Goal: Task Accomplishment & Management: Complete application form

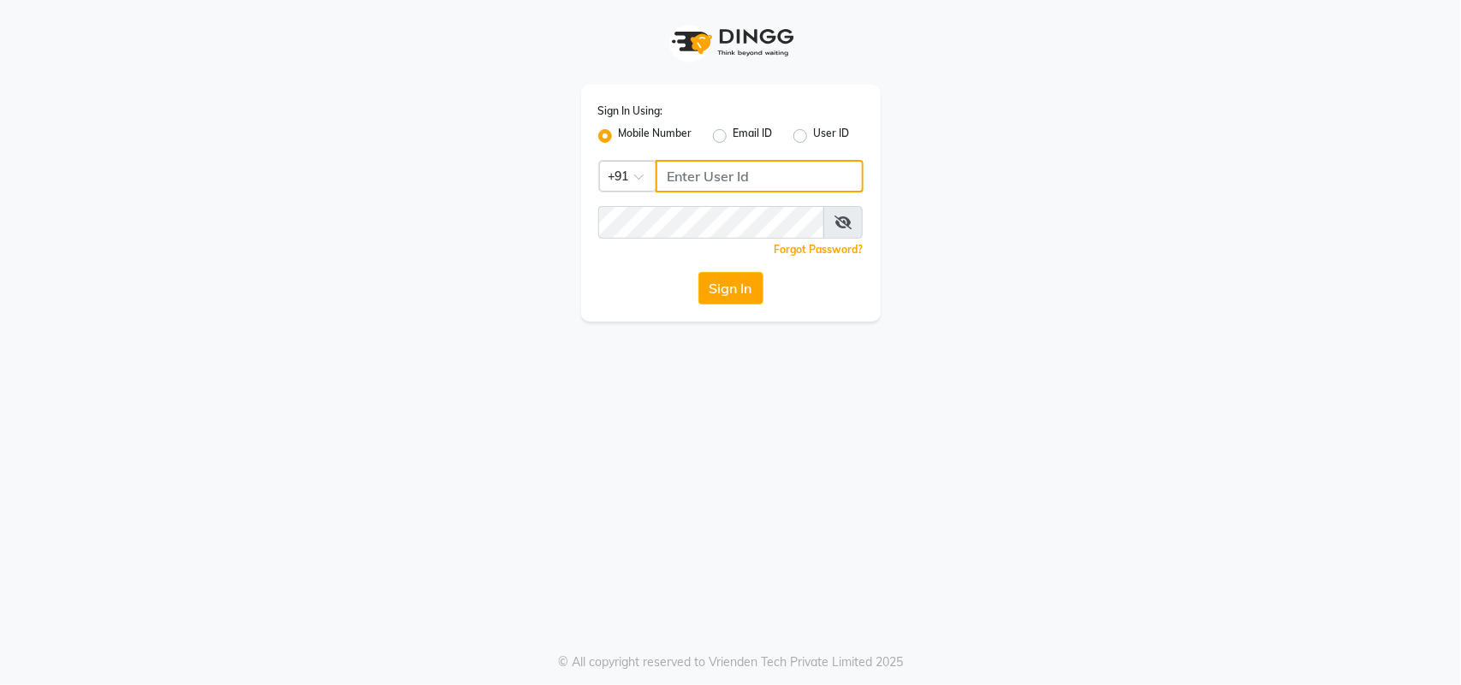
click at [781, 177] on input "Username" at bounding box center [759, 176] width 208 height 33
type input "9082966950"
click at [734, 293] on button "Sign In" at bounding box center [730, 288] width 65 height 33
click at [839, 222] on icon at bounding box center [842, 223] width 17 height 14
click at [737, 289] on button "Sign In" at bounding box center [730, 288] width 65 height 33
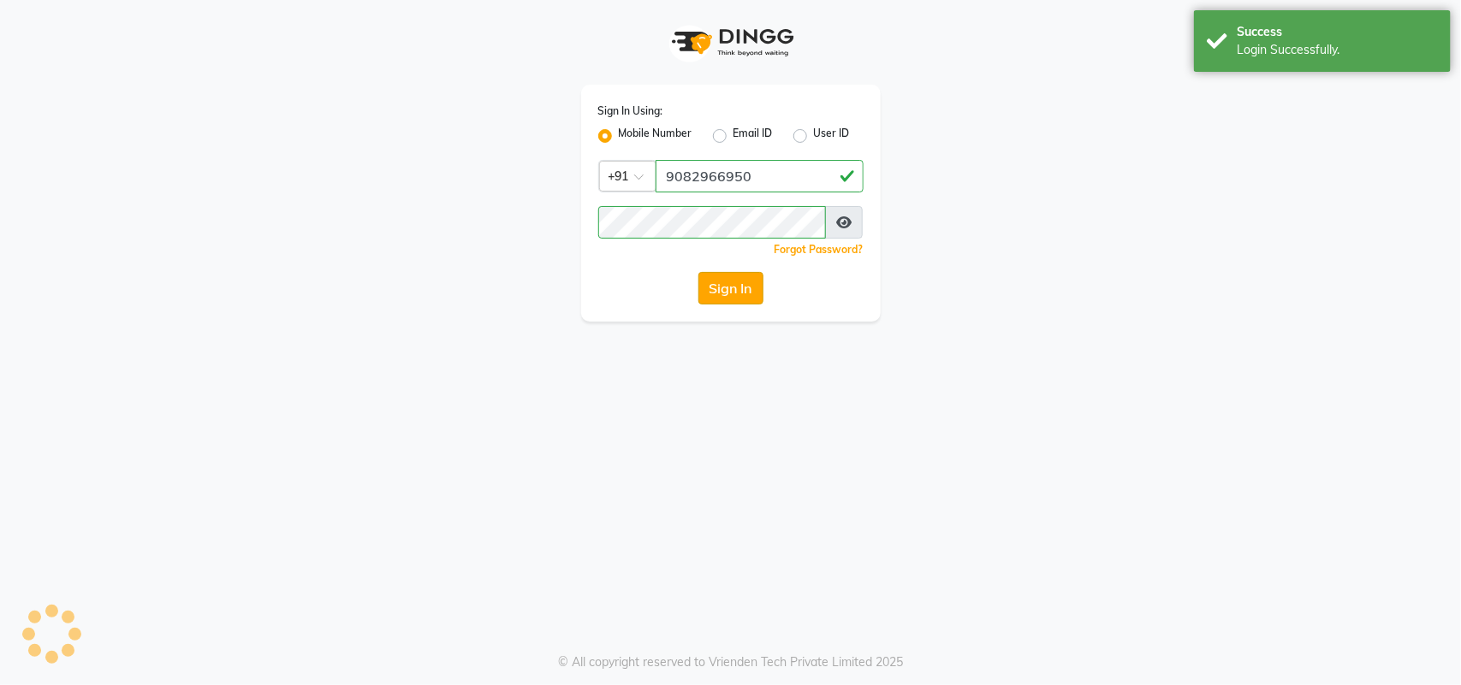
select select "7246"
select select "service"
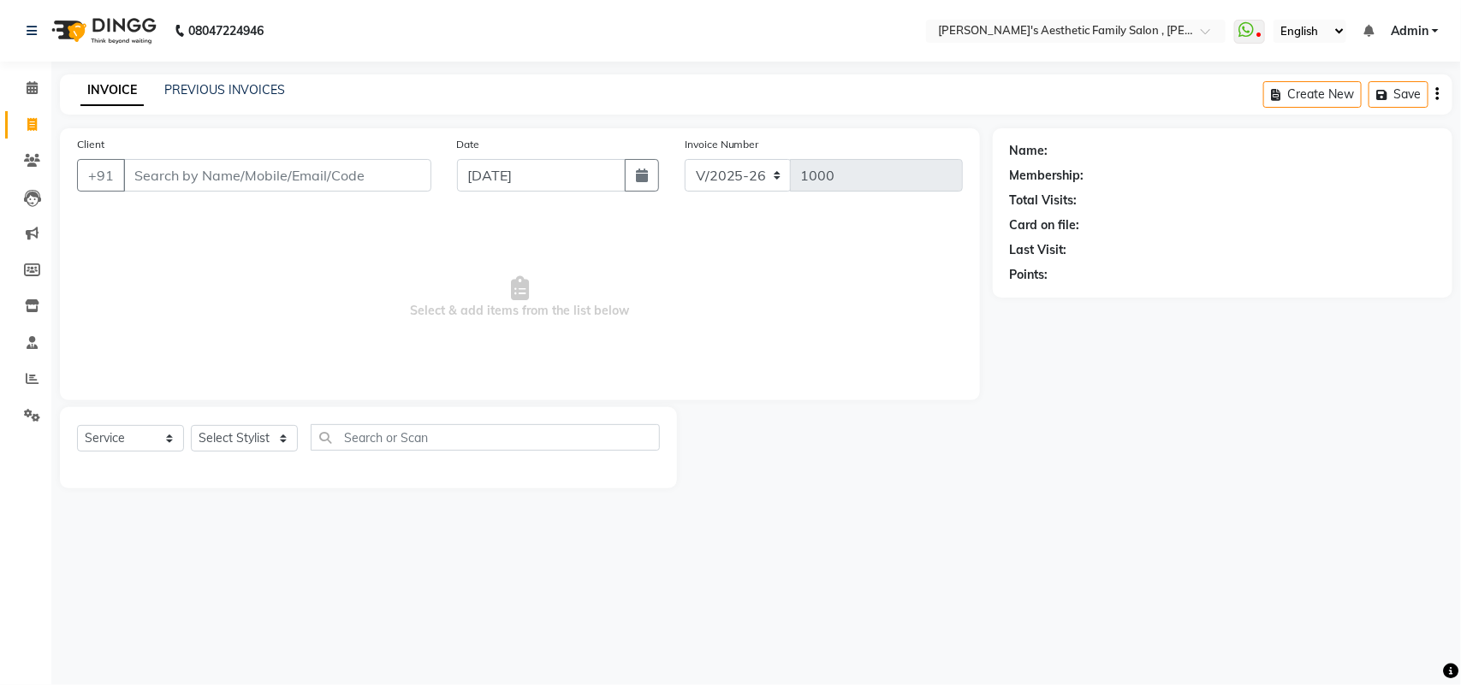
click at [360, 180] on input "Client" at bounding box center [277, 175] width 308 height 33
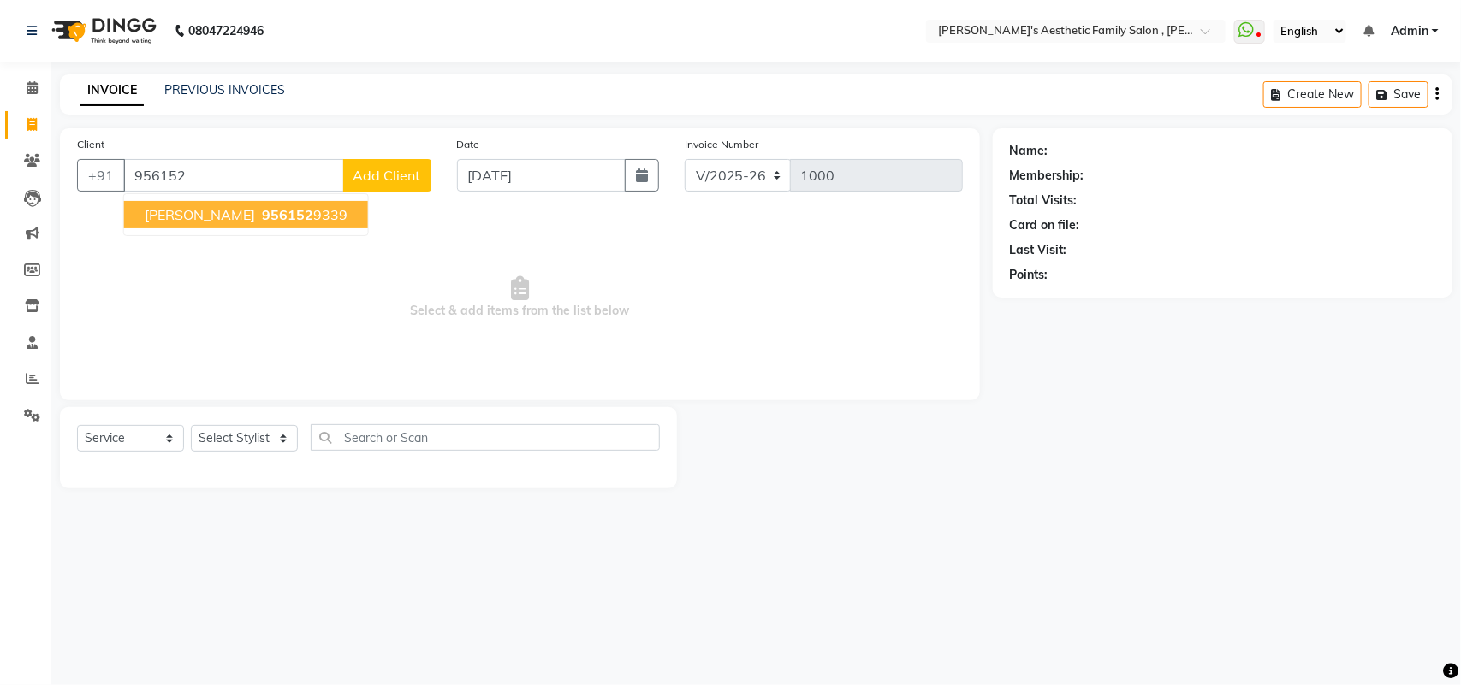
click at [334, 210] on button "[PERSON_NAME] 956152 9339" at bounding box center [246, 214] width 244 height 27
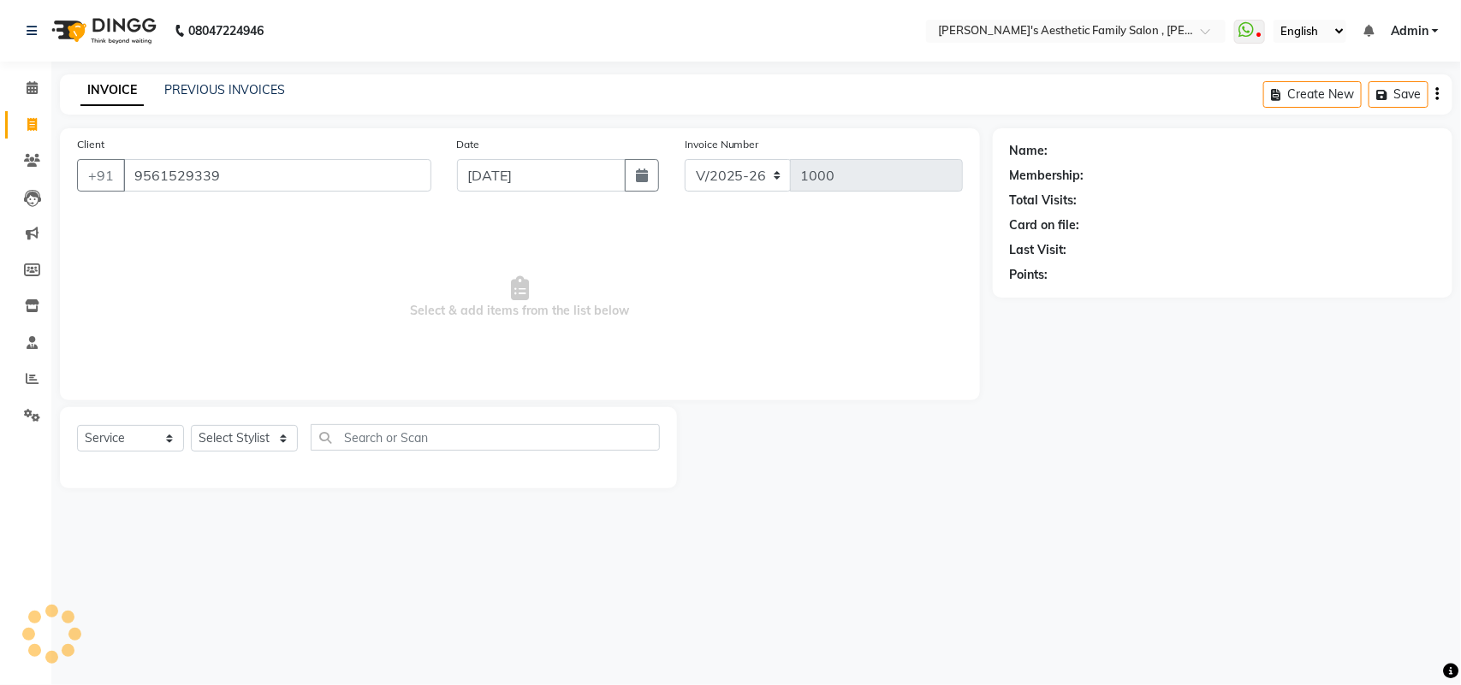
type input "9561529339"
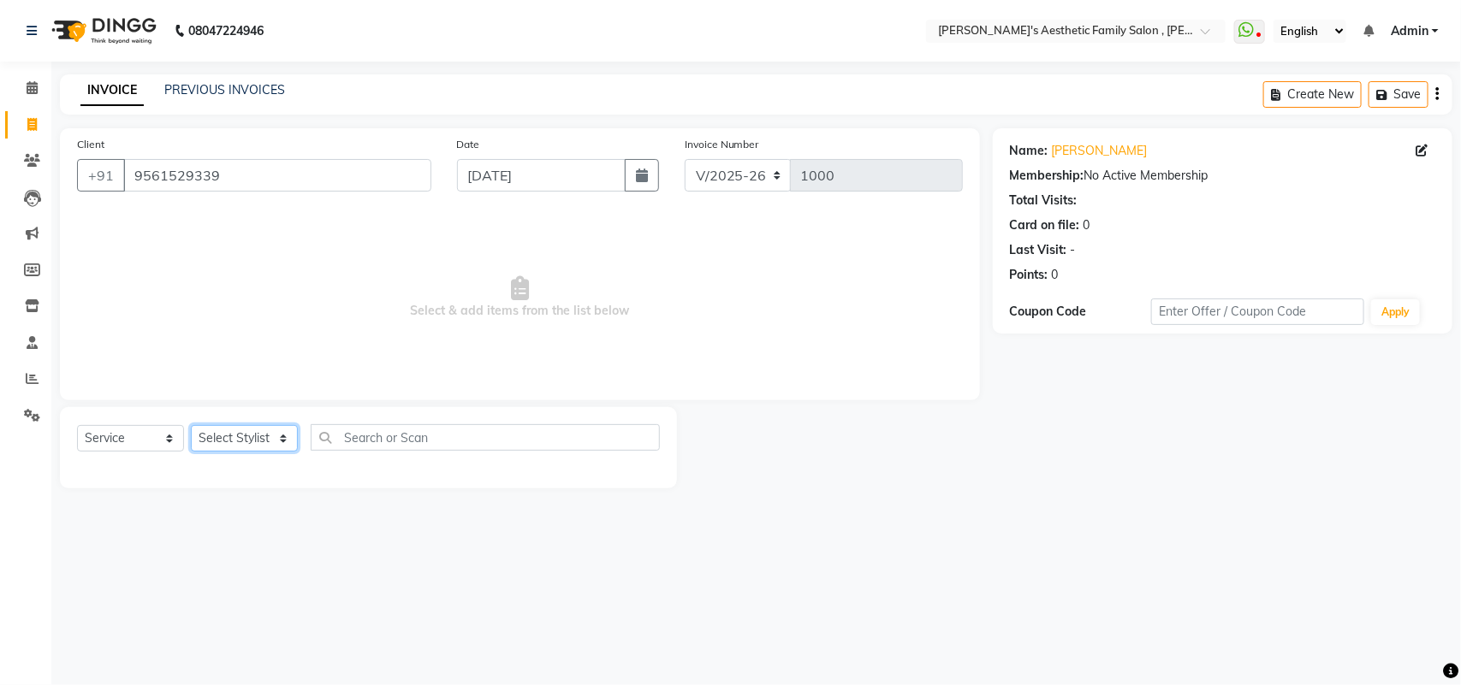
click at [281, 438] on select "Select Stylist aarti mam(owner) kaif sahakib [PERSON_NAME] [PERSON_NAME] [PERSO…" at bounding box center [244, 438] width 107 height 27
select select "62689"
click at [191, 425] on select "Select Stylist aarti mam(owner) kaif sahakib [PERSON_NAME] [PERSON_NAME] [PERSO…" at bounding box center [244, 438] width 107 height 27
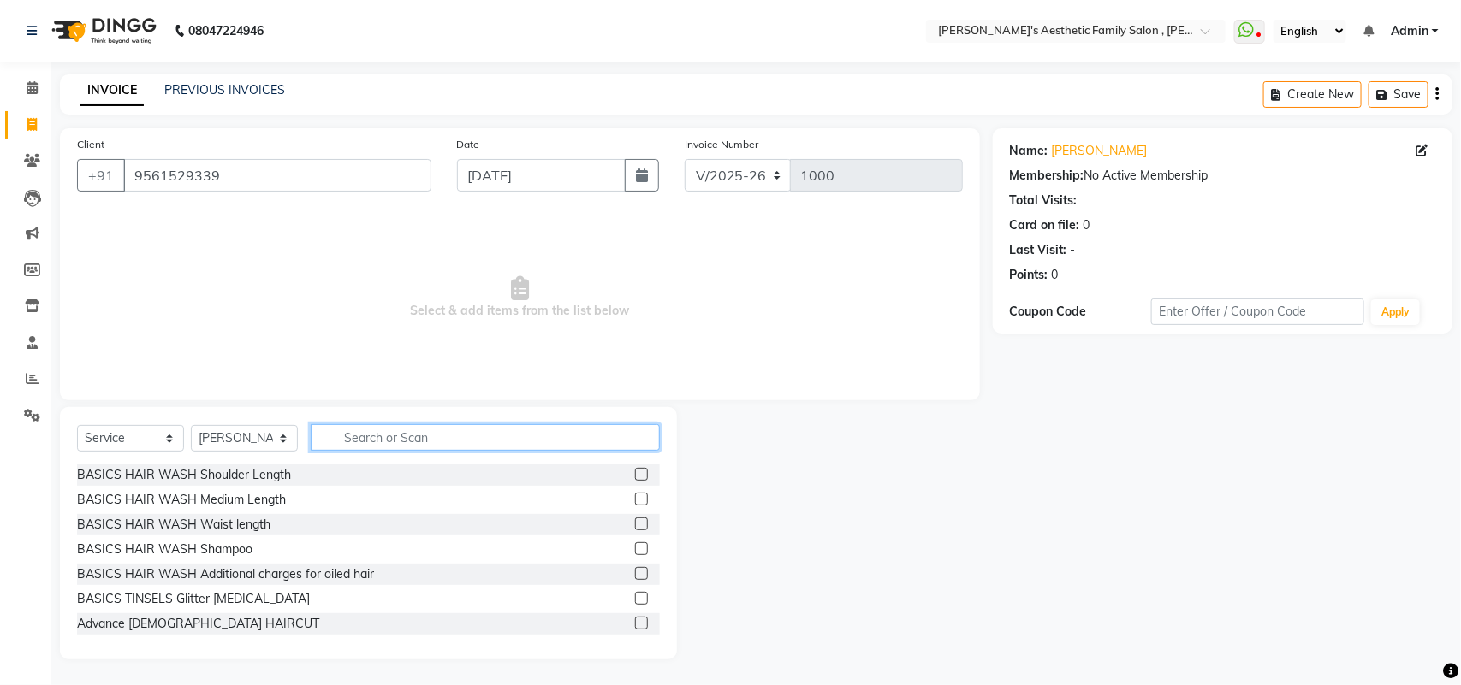
click at [465, 425] on input "text" at bounding box center [485, 437] width 349 height 27
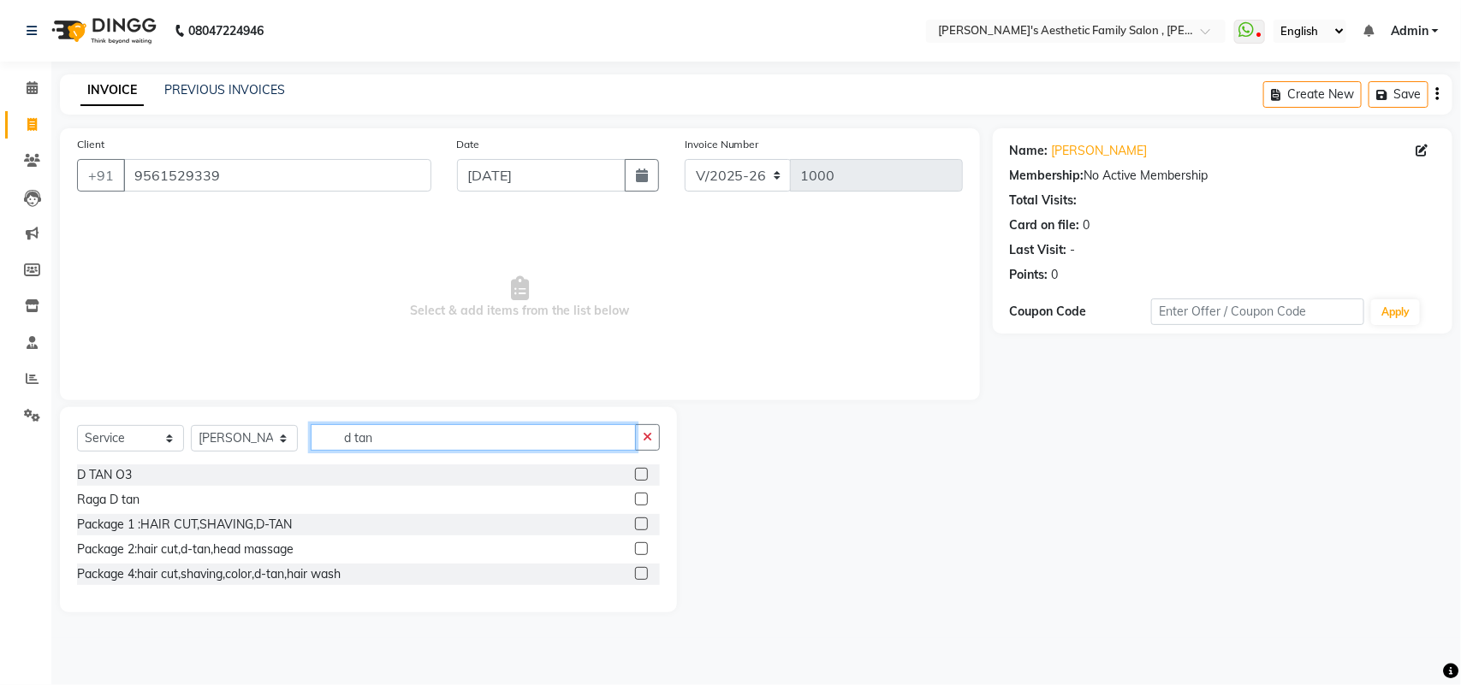
type input "d tan"
click at [637, 469] on label at bounding box center [641, 474] width 13 height 13
click at [637, 470] on input "checkbox" at bounding box center [640, 475] width 11 height 11
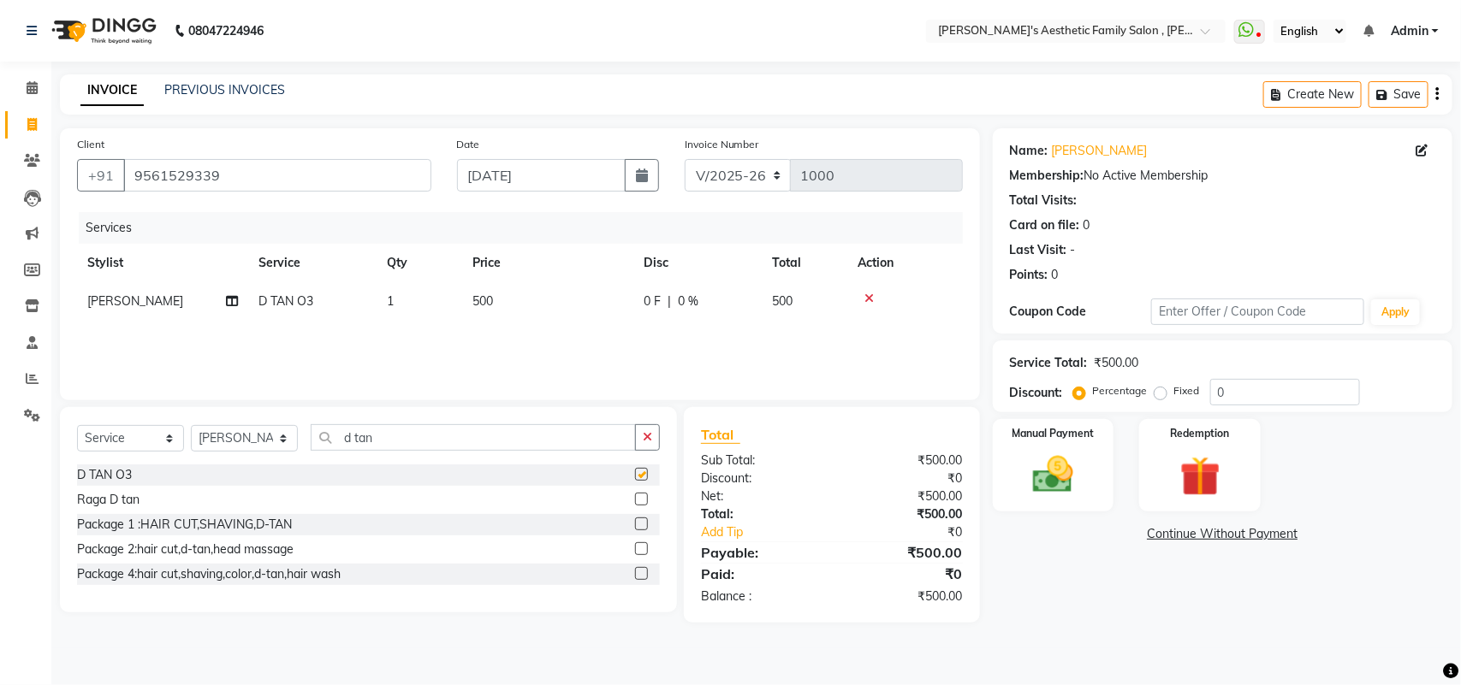
checkbox input "false"
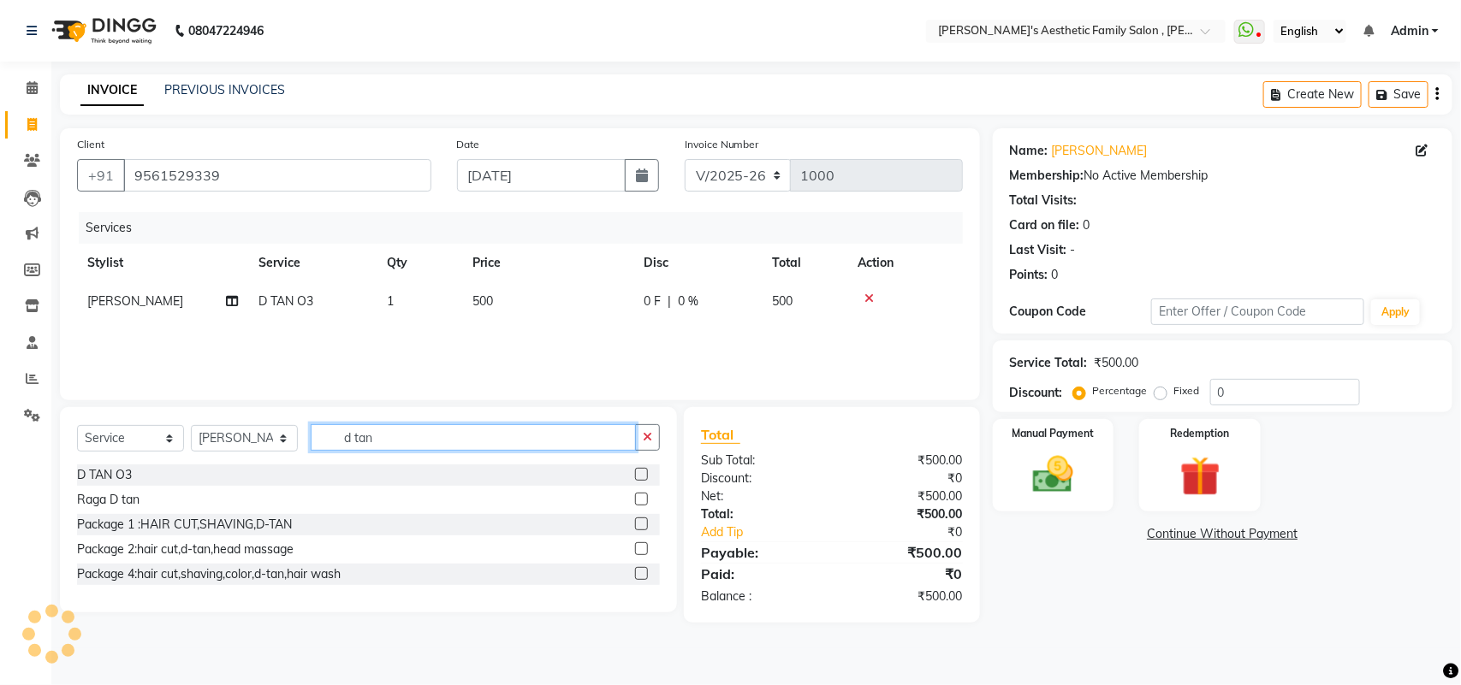
click at [509, 434] on input "d tan" at bounding box center [473, 437] width 325 height 27
type input "d"
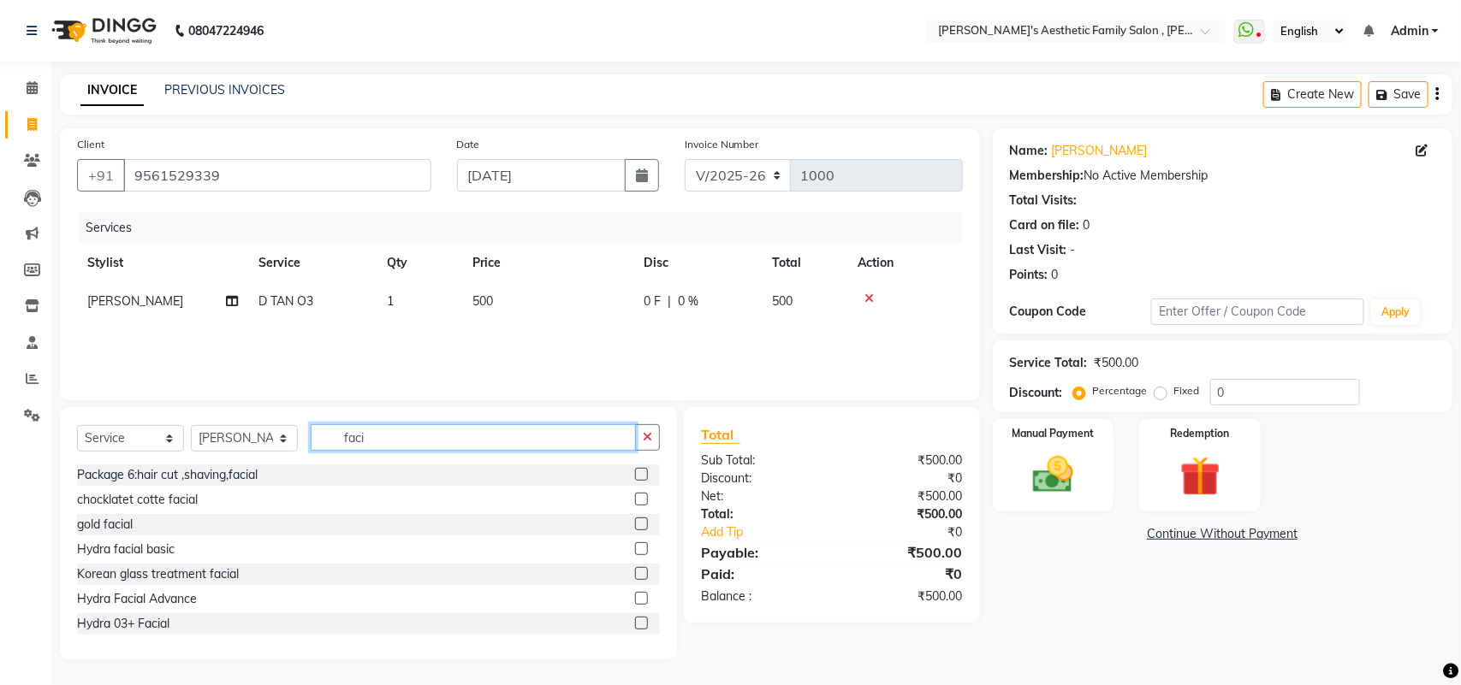
type input "faci"
click at [635, 497] on label at bounding box center [641, 499] width 13 height 13
click at [635, 497] on input "checkbox" at bounding box center [640, 500] width 11 height 11
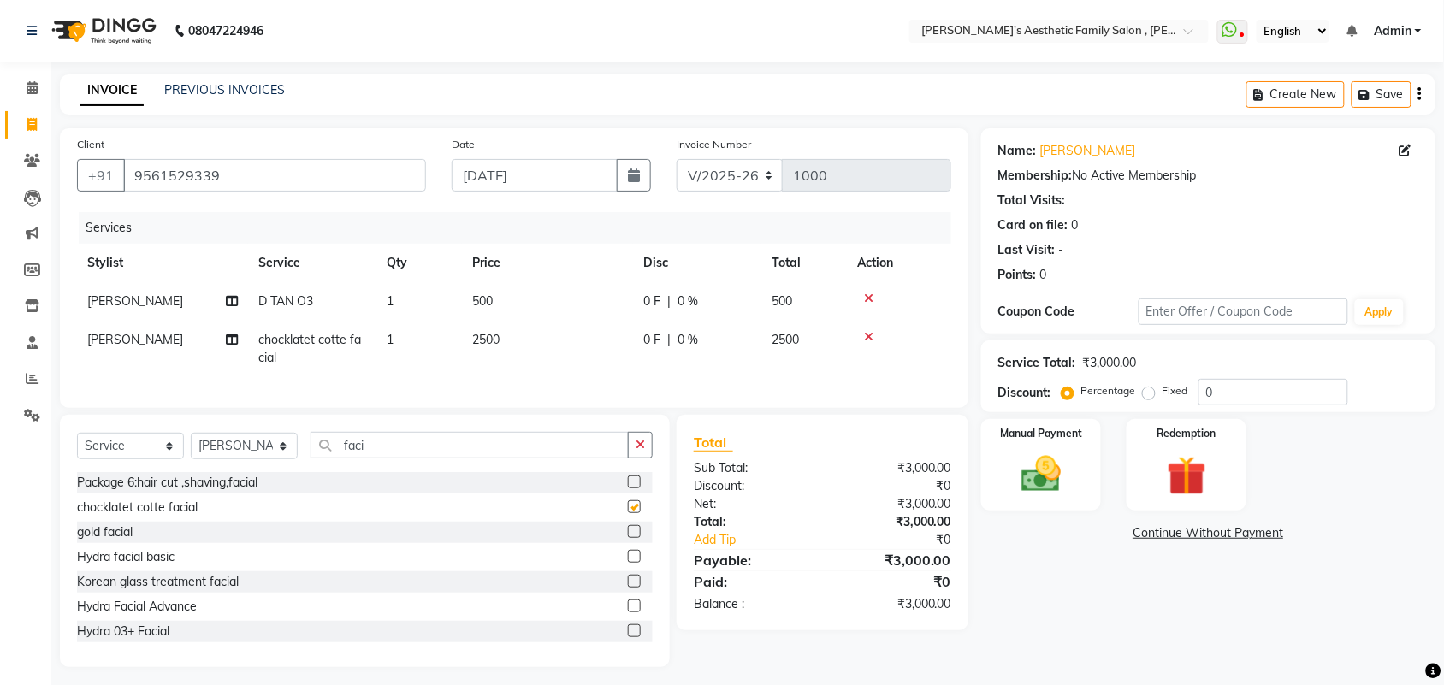
checkbox input "false"
click at [494, 336] on span "2500" at bounding box center [485, 339] width 27 height 15
select select "62689"
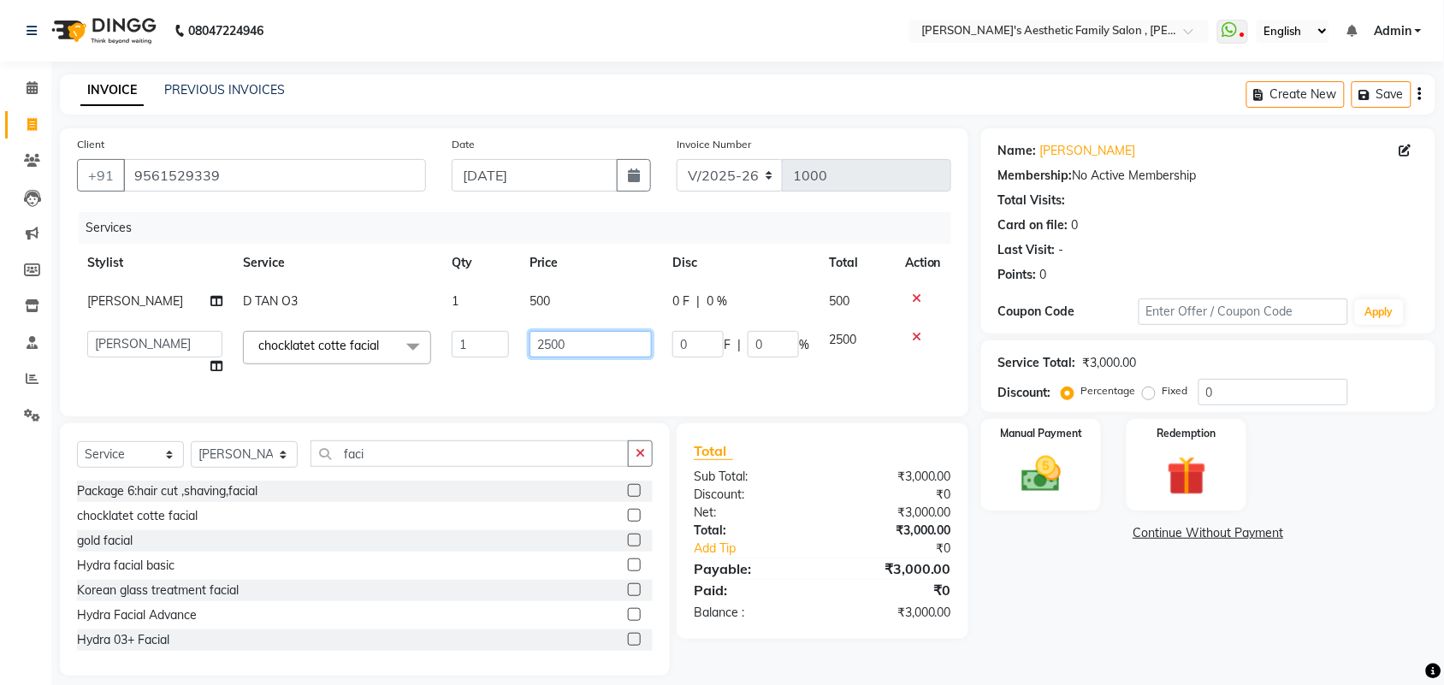
click at [571, 339] on input "2500" at bounding box center [591, 344] width 122 height 27
type input "2"
type input "1500"
click at [1027, 574] on div "Name: [PERSON_NAME] Membership: No Active Membership Total Visits: Card on file…" at bounding box center [1214, 402] width 467 height 548
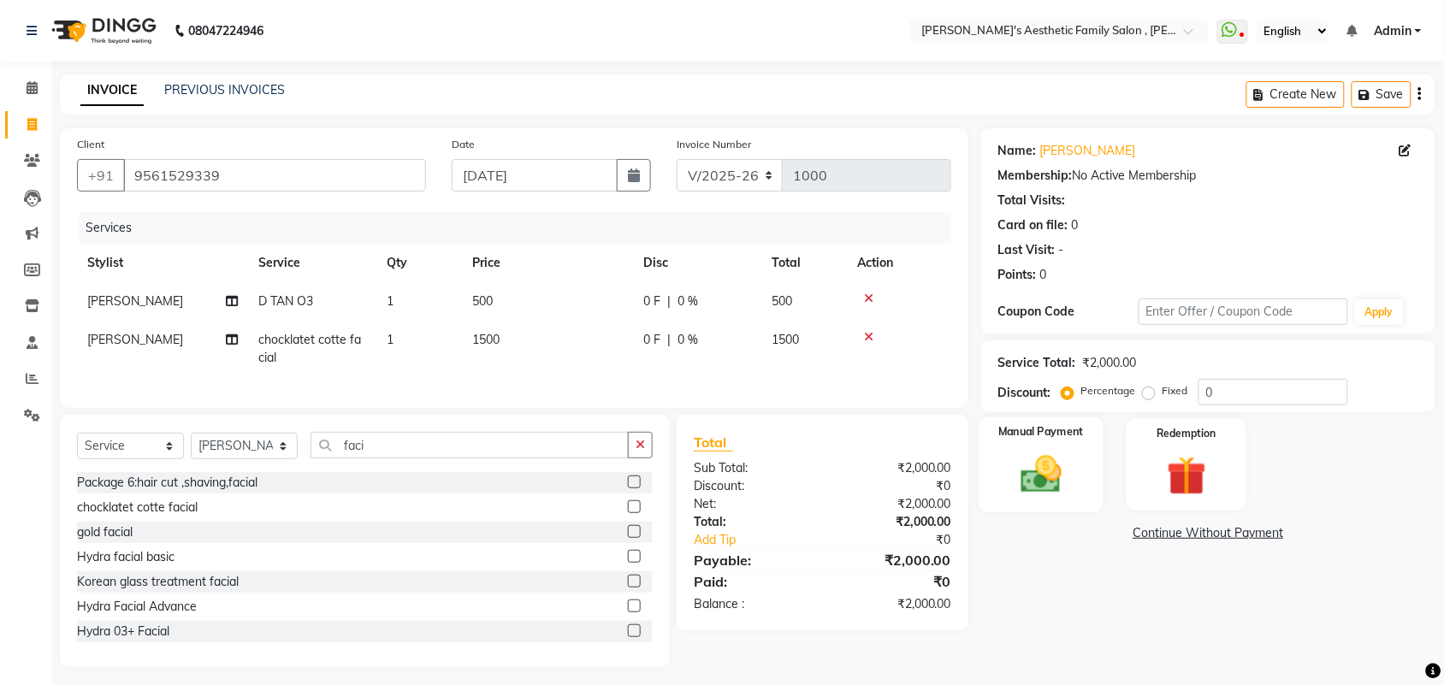
click at [1037, 483] on img at bounding box center [1041, 474] width 67 height 47
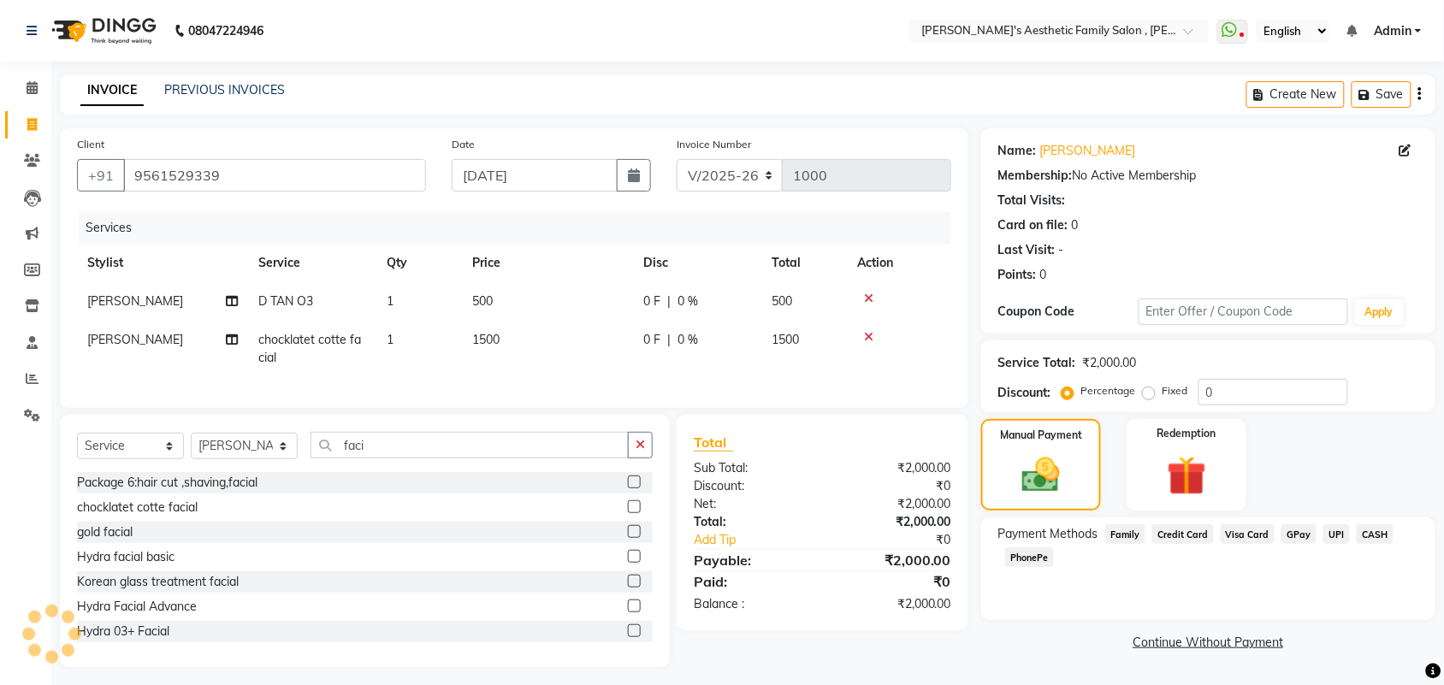
click at [1378, 528] on span "CASH" at bounding box center [1375, 535] width 37 height 20
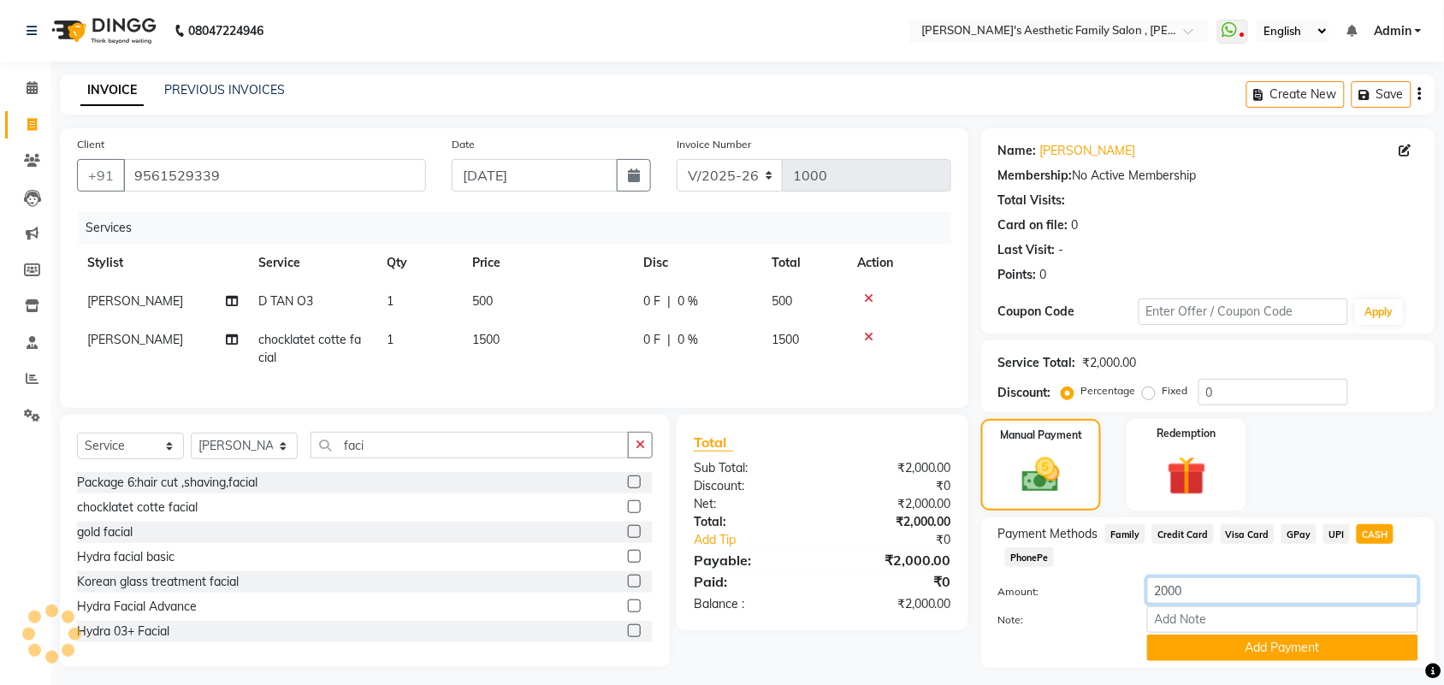
click at [1332, 584] on input "2000" at bounding box center [1282, 591] width 271 height 27
click at [1295, 535] on span "GPay" at bounding box center [1299, 535] width 35 height 20
click at [1276, 587] on input "2000" at bounding box center [1282, 591] width 271 height 27
type input "2"
type input "100"
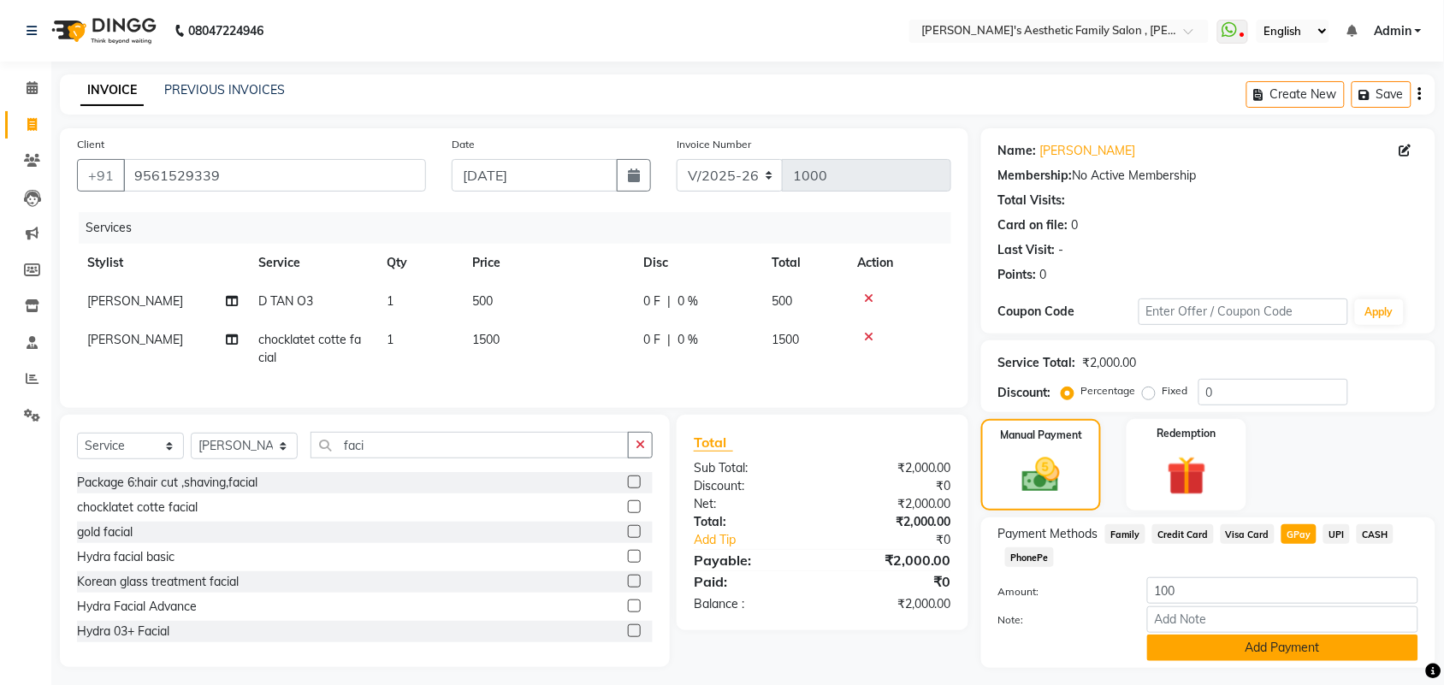
click at [1315, 648] on button "Add Payment" at bounding box center [1282, 648] width 271 height 27
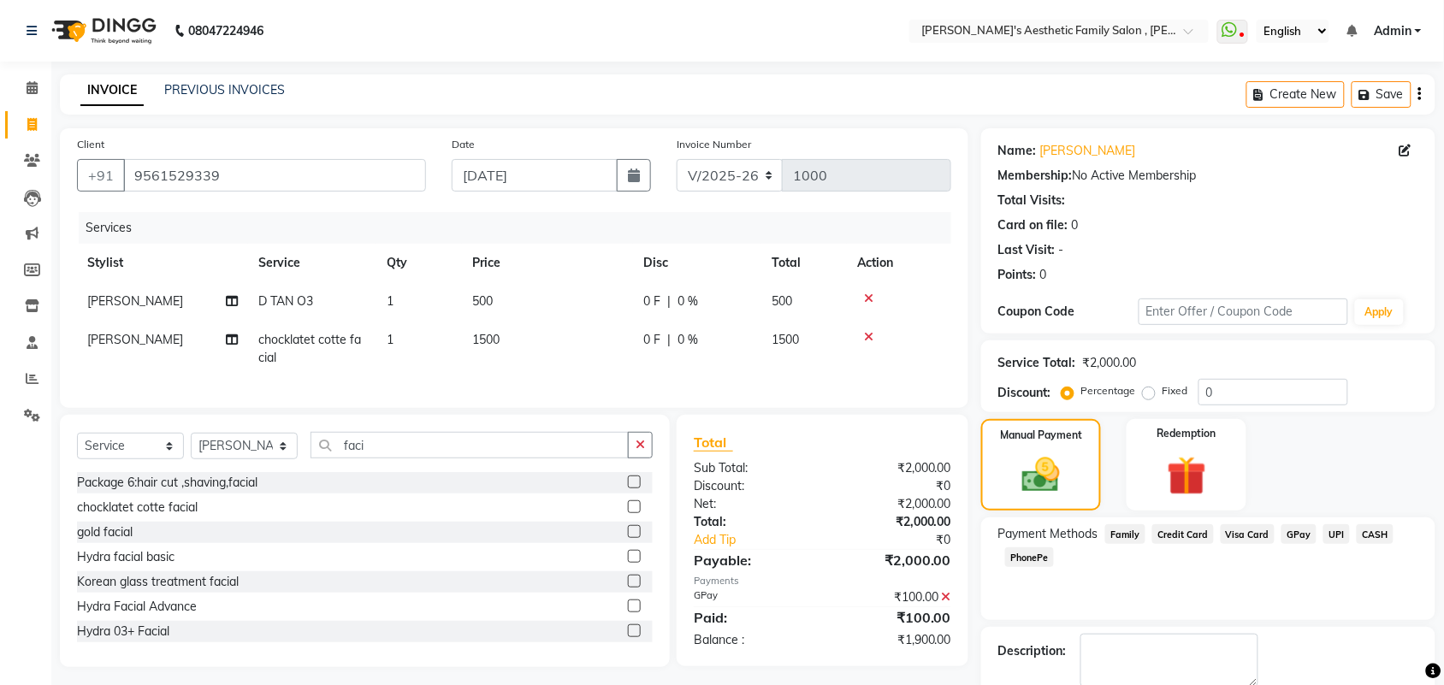
click at [1370, 533] on span "CASH" at bounding box center [1375, 535] width 37 height 20
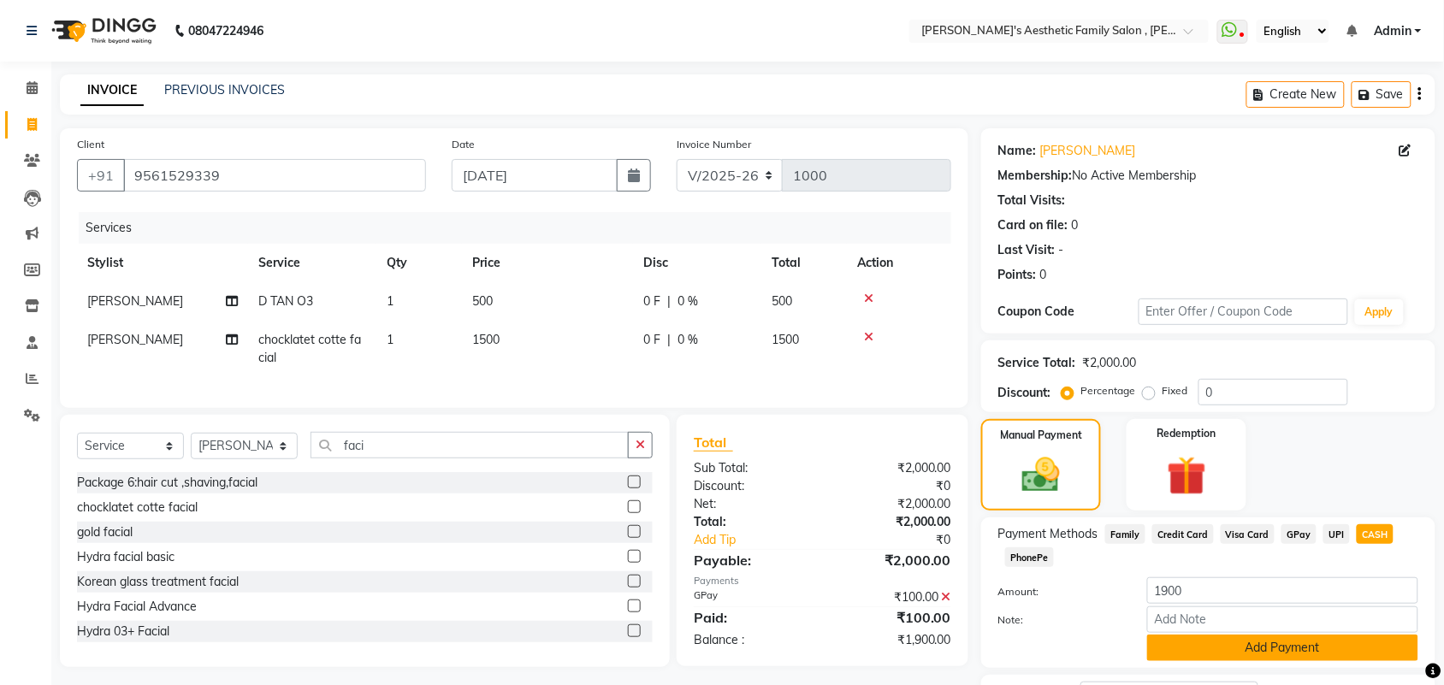
click at [1331, 643] on button "Add Payment" at bounding box center [1282, 648] width 271 height 27
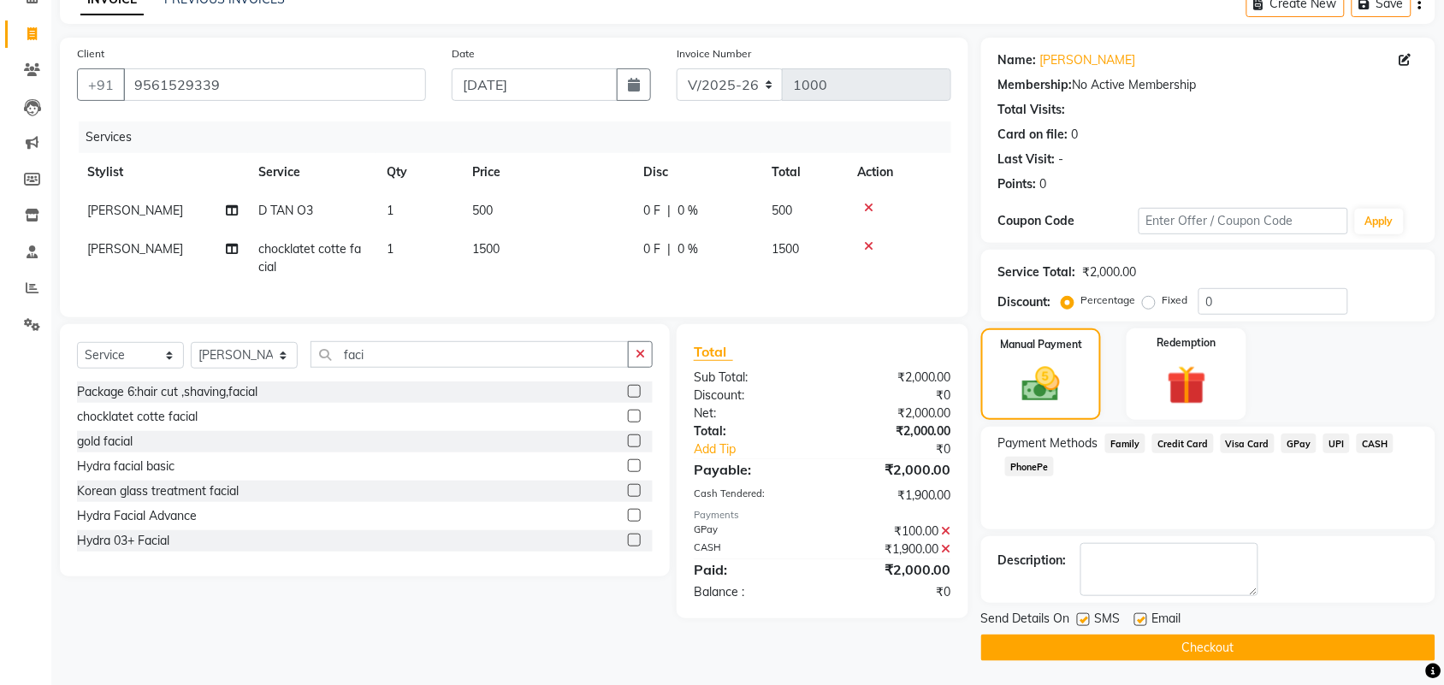
scroll to position [92, 0]
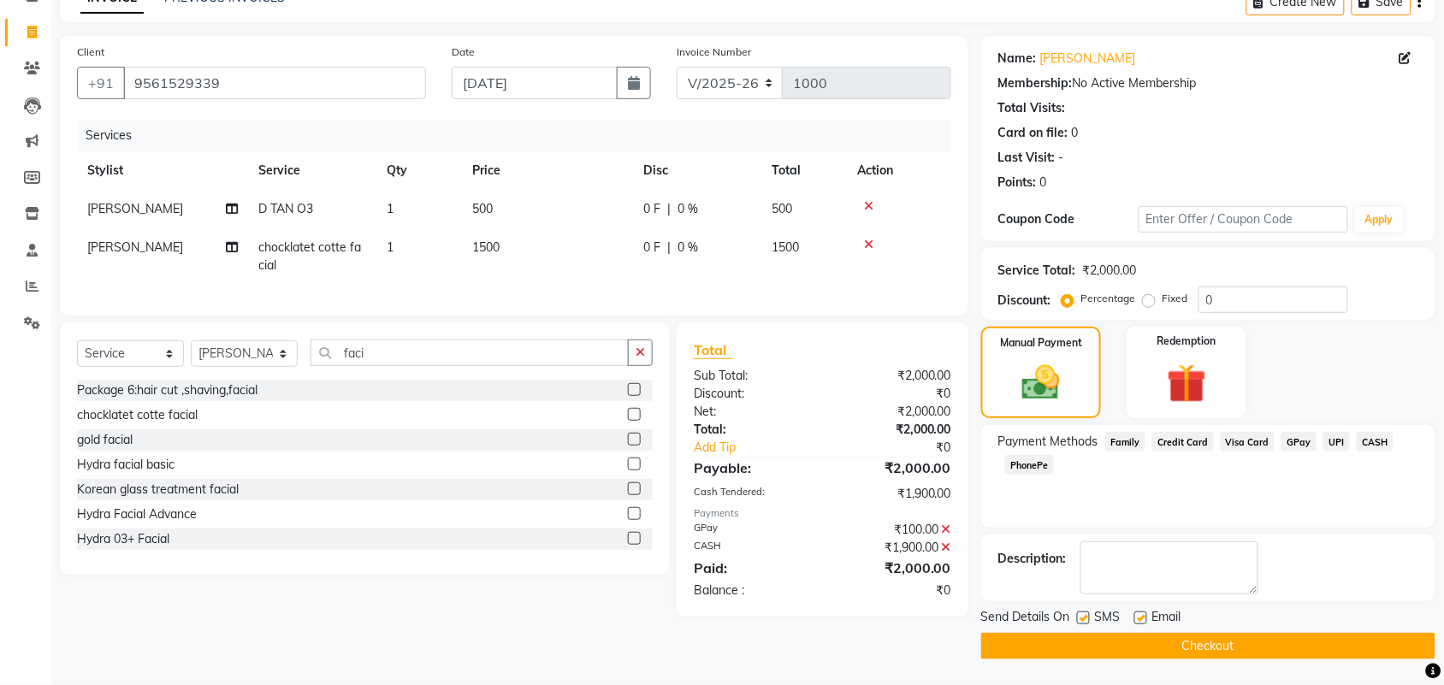
click at [1140, 614] on label at bounding box center [1141, 618] width 13 height 13
click at [1140, 614] on input "checkbox" at bounding box center [1140, 618] width 11 height 11
checkbox input "false"
click at [1187, 643] on button "Checkout" at bounding box center [1208, 646] width 454 height 27
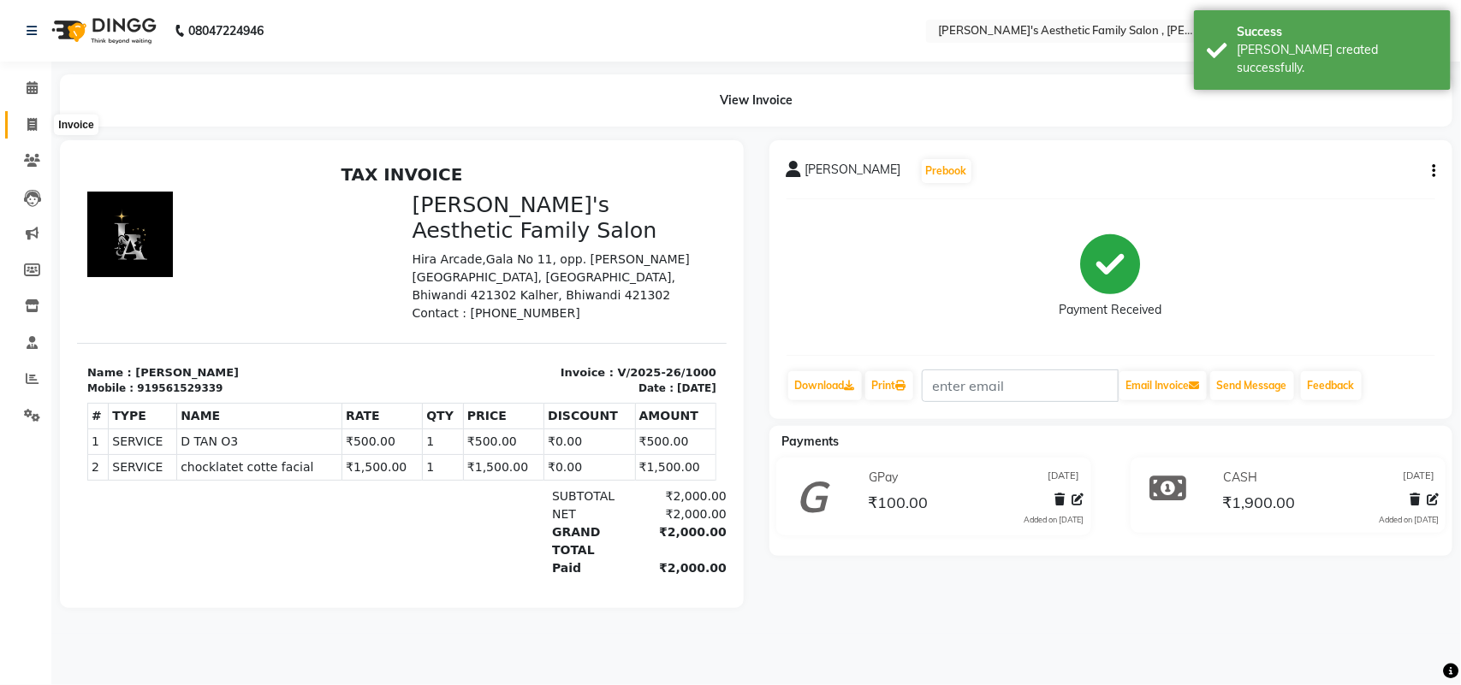
click at [32, 128] on icon at bounding box center [31, 124] width 9 height 13
select select "service"
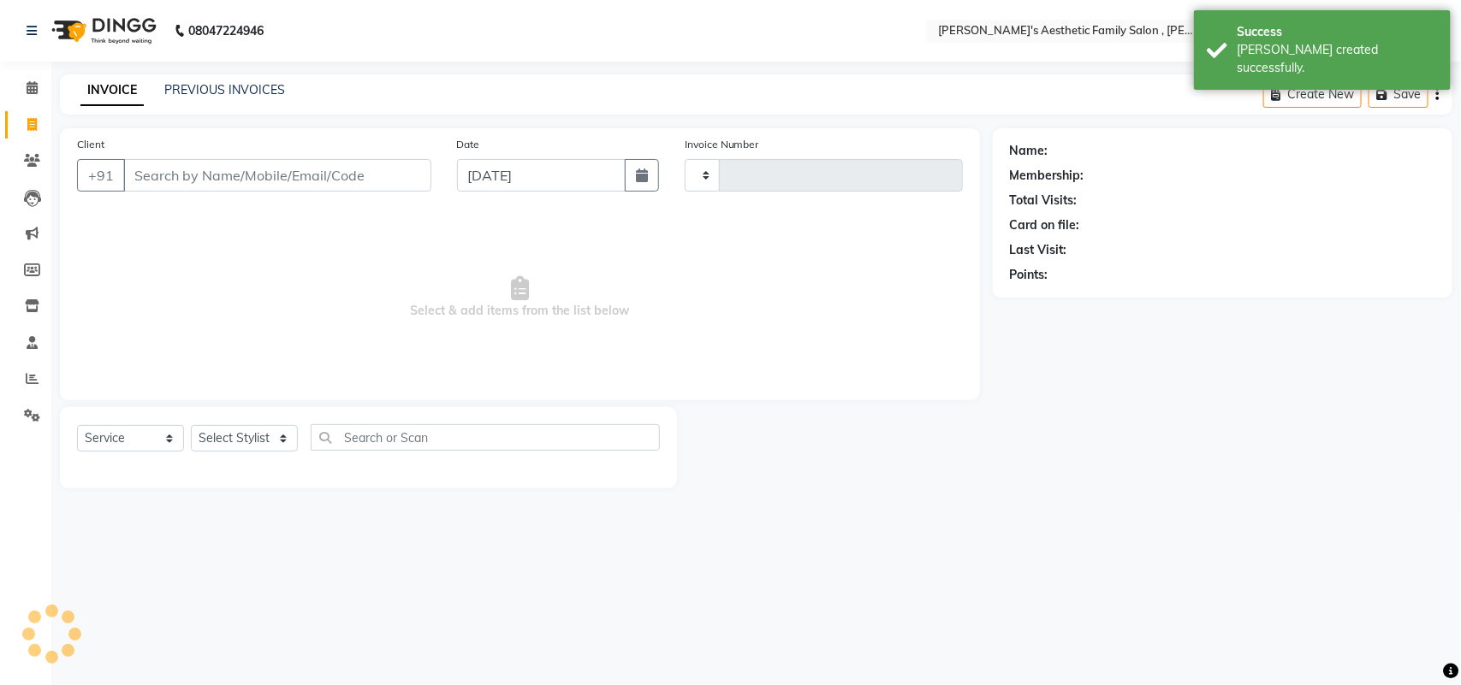
click at [204, 169] on input "Client" at bounding box center [277, 175] width 308 height 33
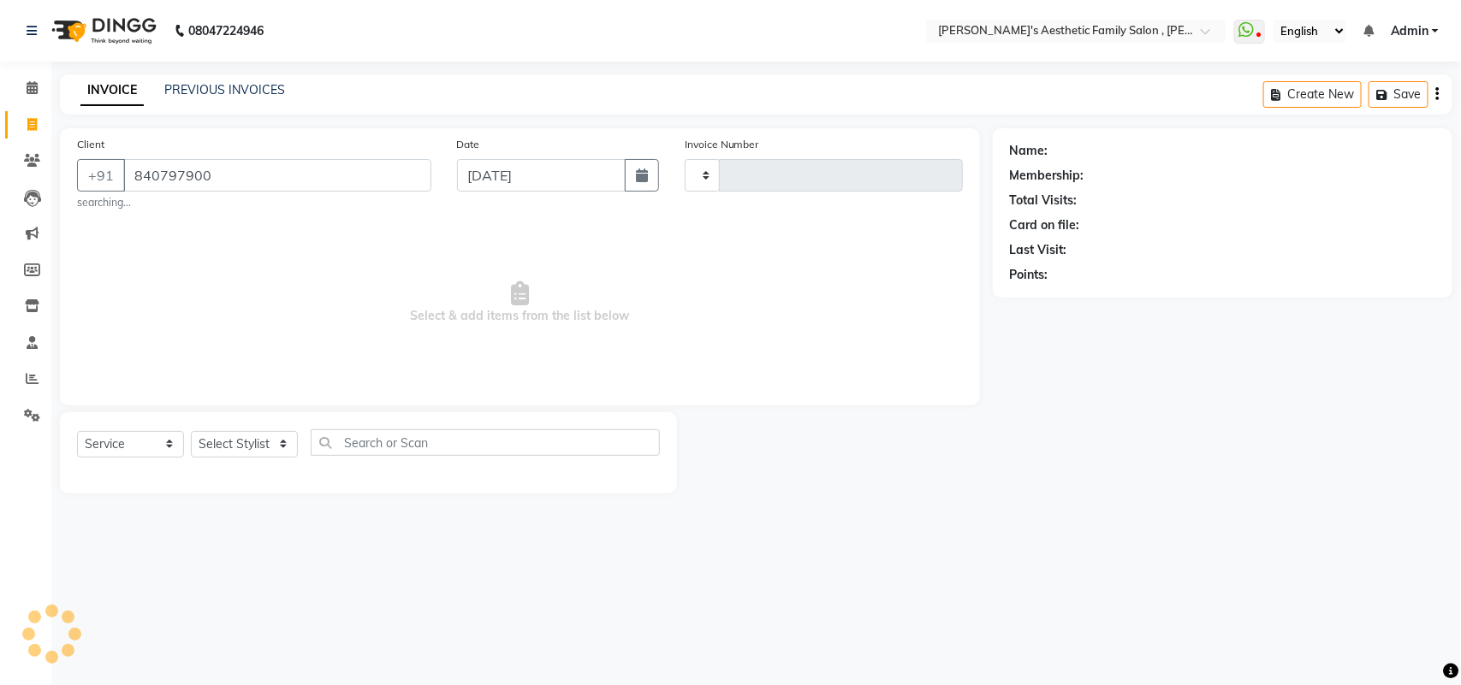
type input "8407979000"
type input "1001"
select select "7246"
type input "8407979000"
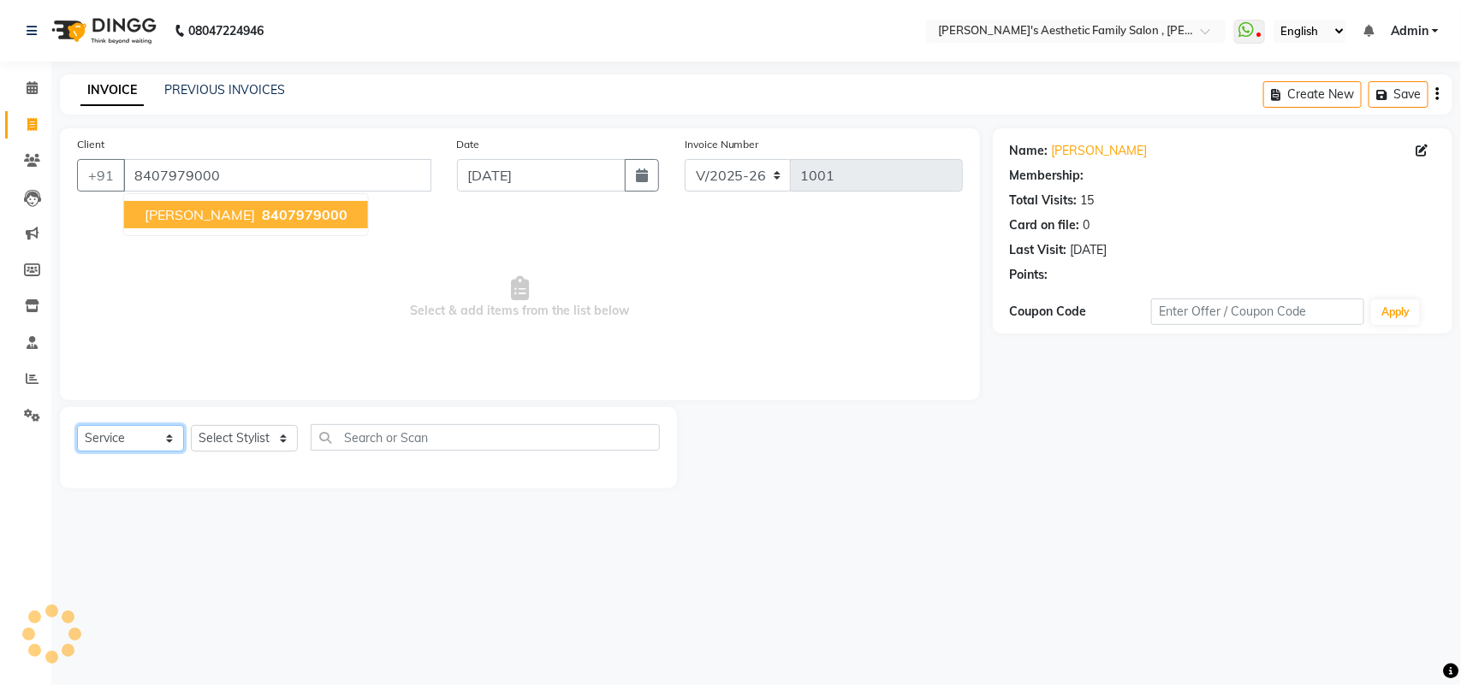
click at [167, 449] on select "Select Service Product Membership Package Voucher Prepaid Gift Card" at bounding box center [130, 438] width 107 height 27
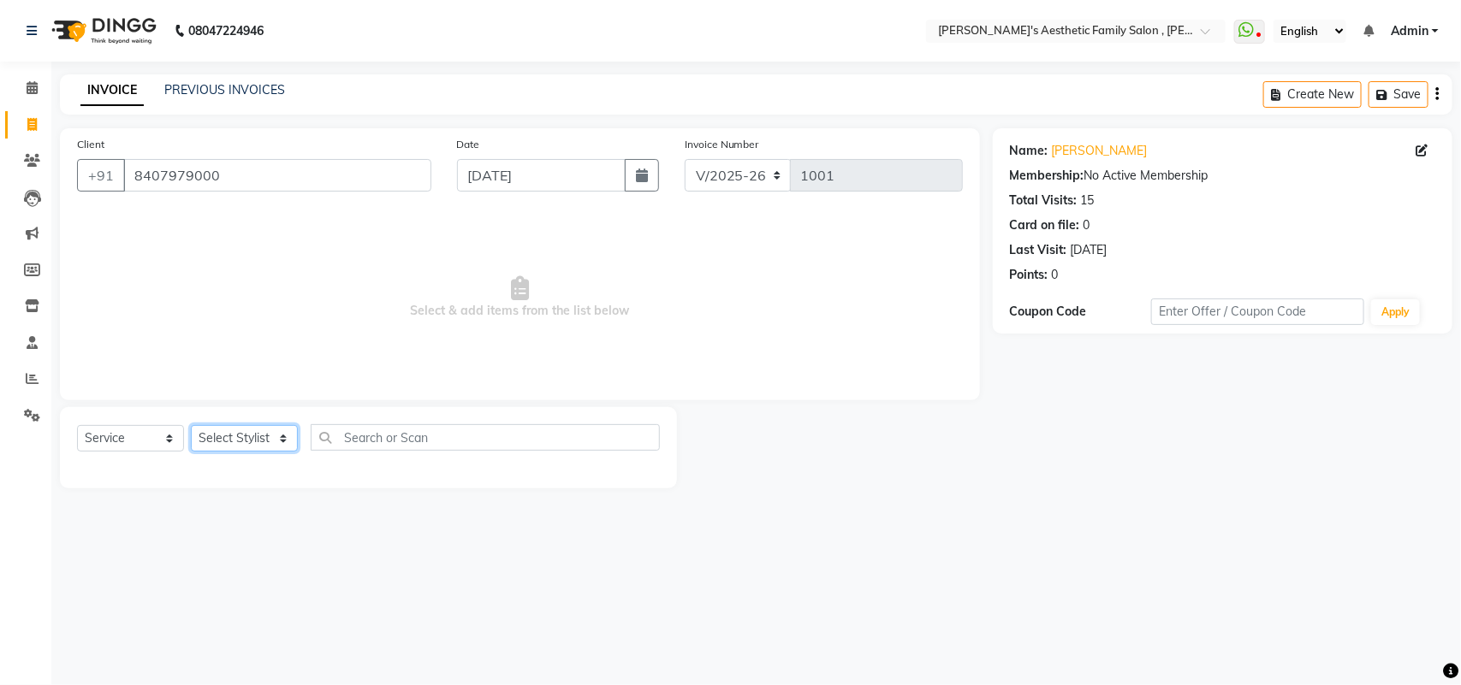
click at [284, 435] on select "Select Stylist aarti mam(owner) kaif sahakib [PERSON_NAME] [PERSON_NAME] [PERSO…" at bounding box center [244, 438] width 107 height 27
select select "80273"
click at [191, 425] on select "Select Stylist aarti mam(owner) kaif sahakib [PERSON_NAME] [PERSON_NAME] [PERSO…" at bounding box center [244, 438] width 107 height 27
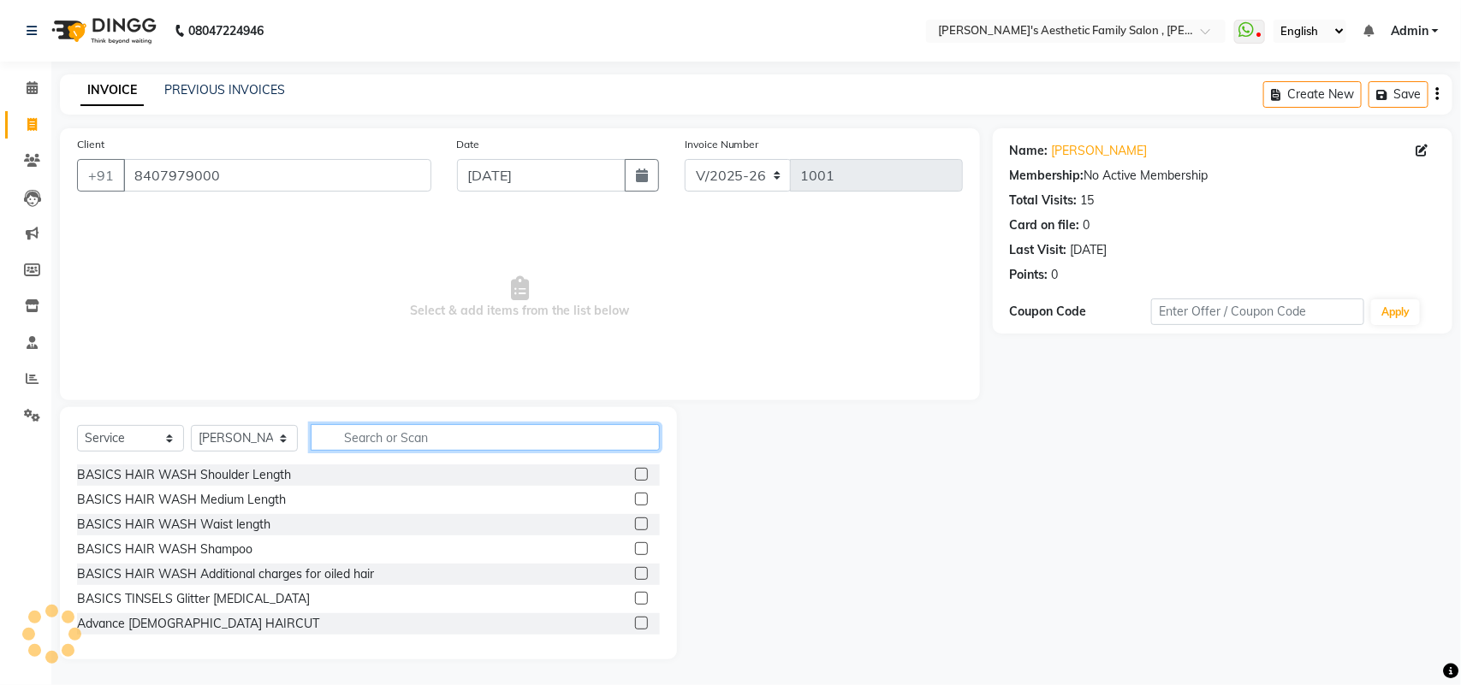
click at [394, 437] on input "text" at bounding box center [485, 437] width 349 height 27
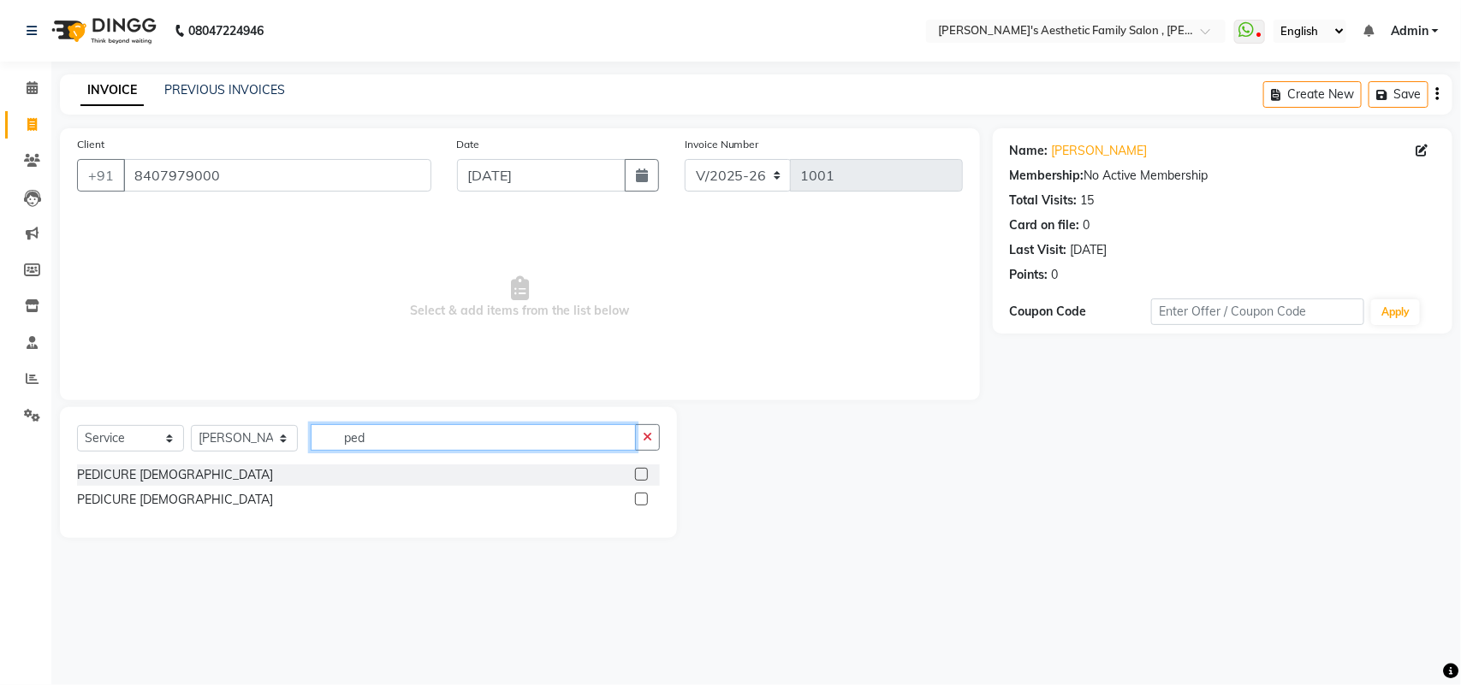
type input "ped"
click at [640, 472] on label at bounding box center [641, 474] width 13 height 13
click at [640, 472] on input "checkbox" at bounding box center [640, 475] width 11 height 11
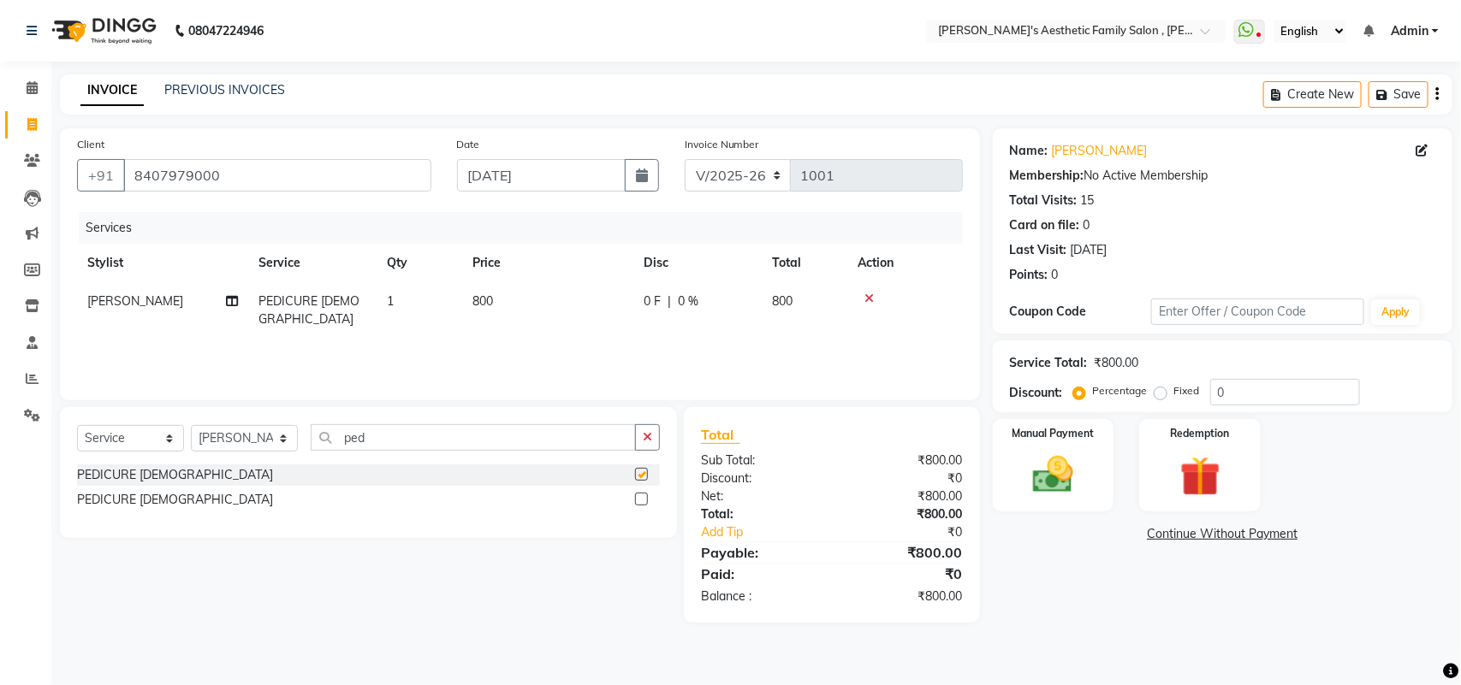
checkbox input "false"
click at [1042, 471] on img at bounding box center [1053, 475] width 68 height 48
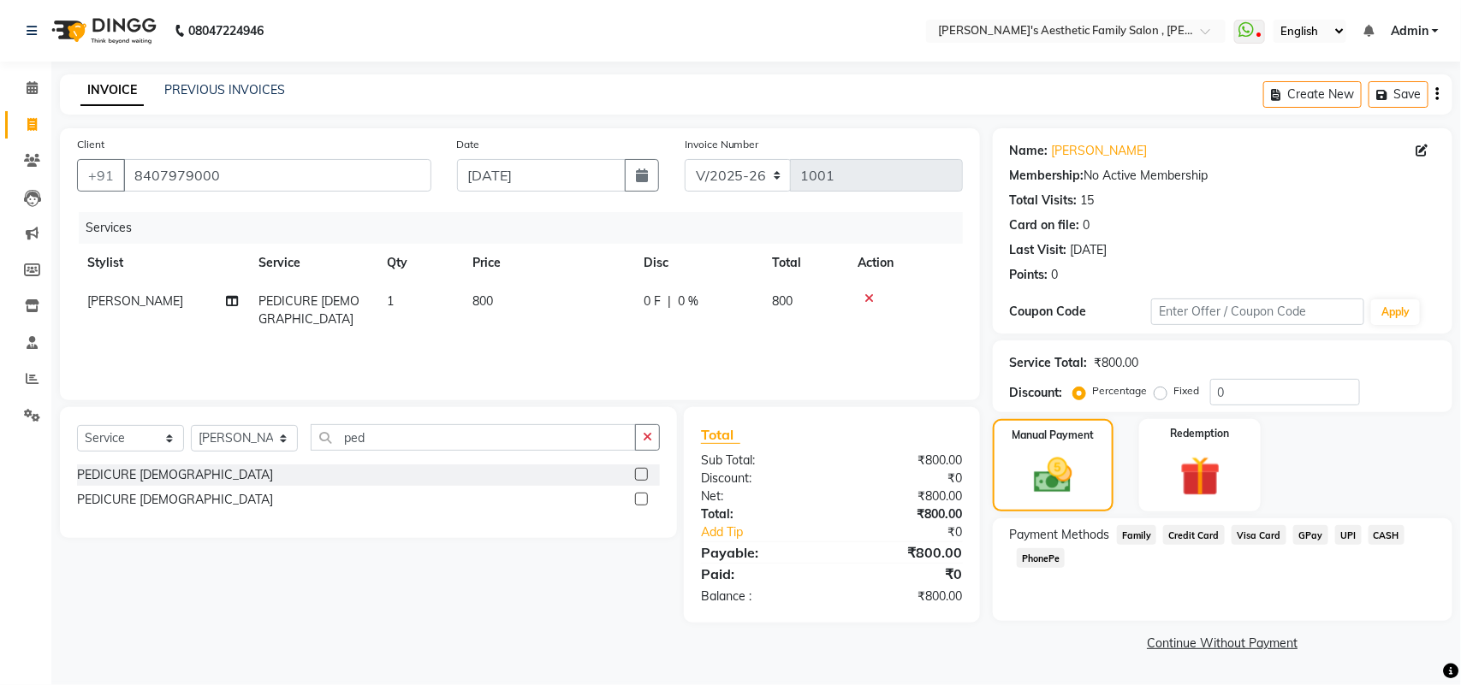
click at [1390, 533] on span "CASH" at bounding box center [1386, 535] width 37 height 20
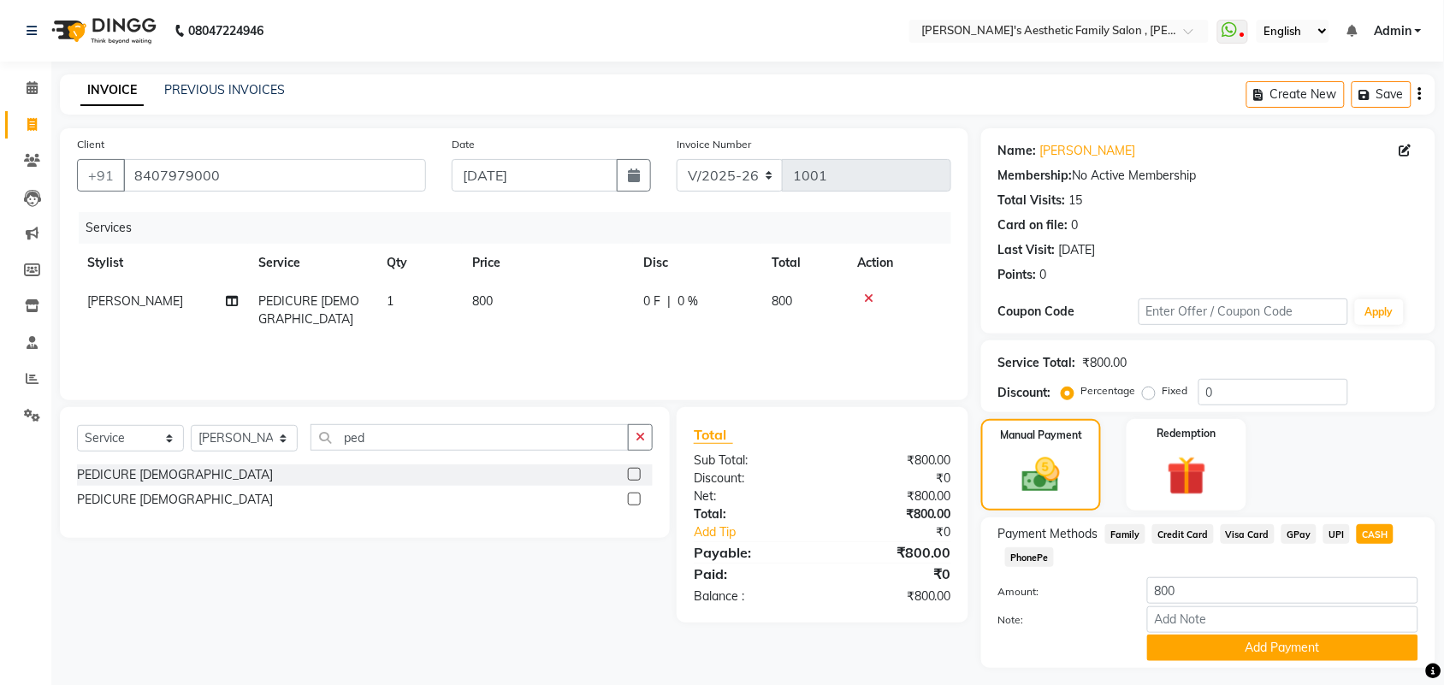
click at [477, 300] on span "800" at bounding box center [482, 300] width 21 height 15
select select "80273"
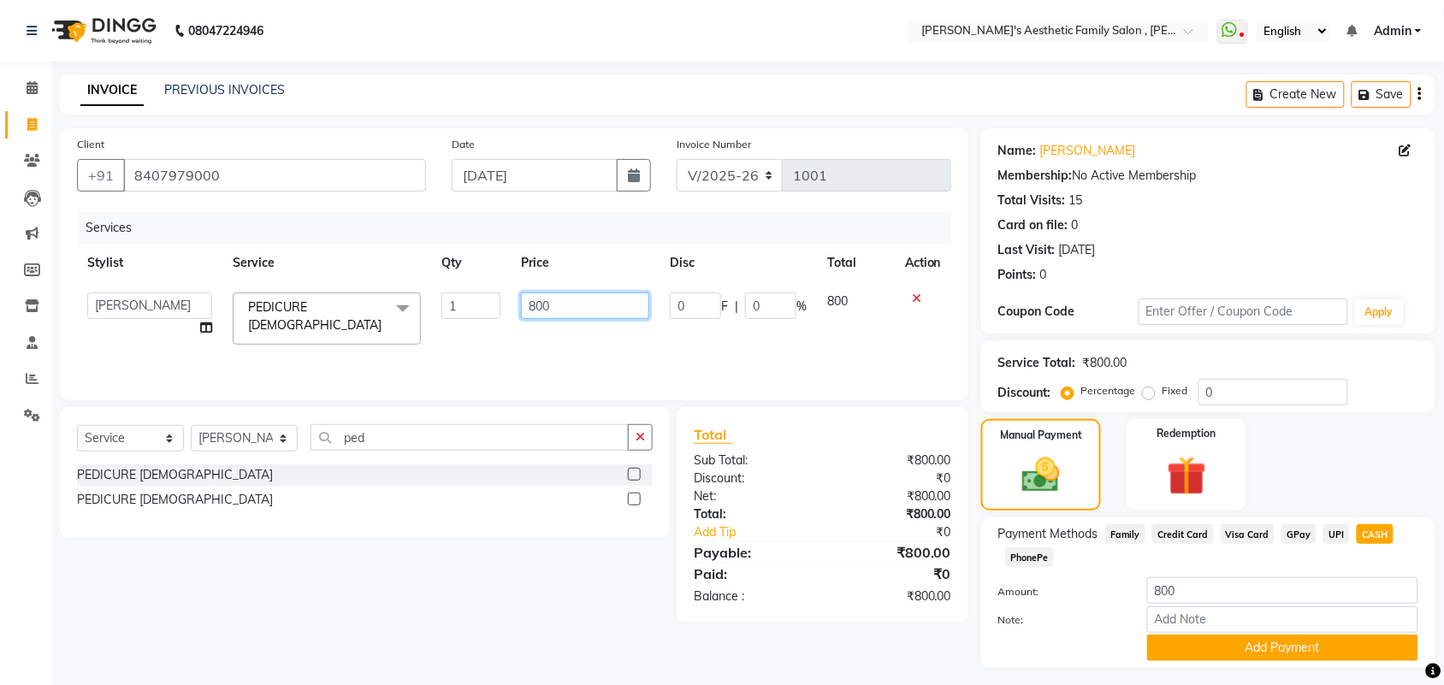
click at [603, 312] on input "800" at bounding box center [585, 306] width 128 height 27
type input "8"
type input "1000"
click at [907, 646] on div "Client [PHONE_NUMBER] Date [DATE] Invoice Number V/2025 V/[PHONE_NUMBER] Servic…" at bounding box center [514, 415] width 934 height 575
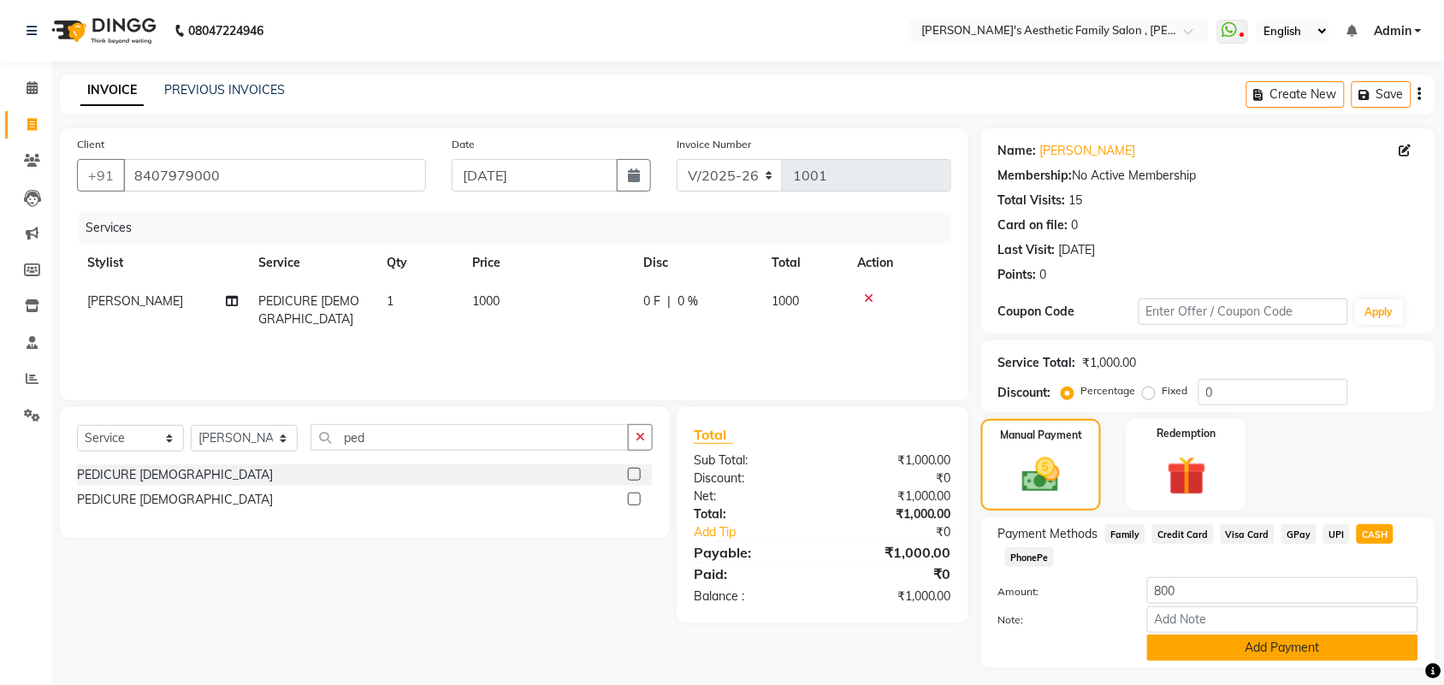
click at [1271, 643] on button "Add Payment" at bounding box center [1282, 648] width 271 height 27
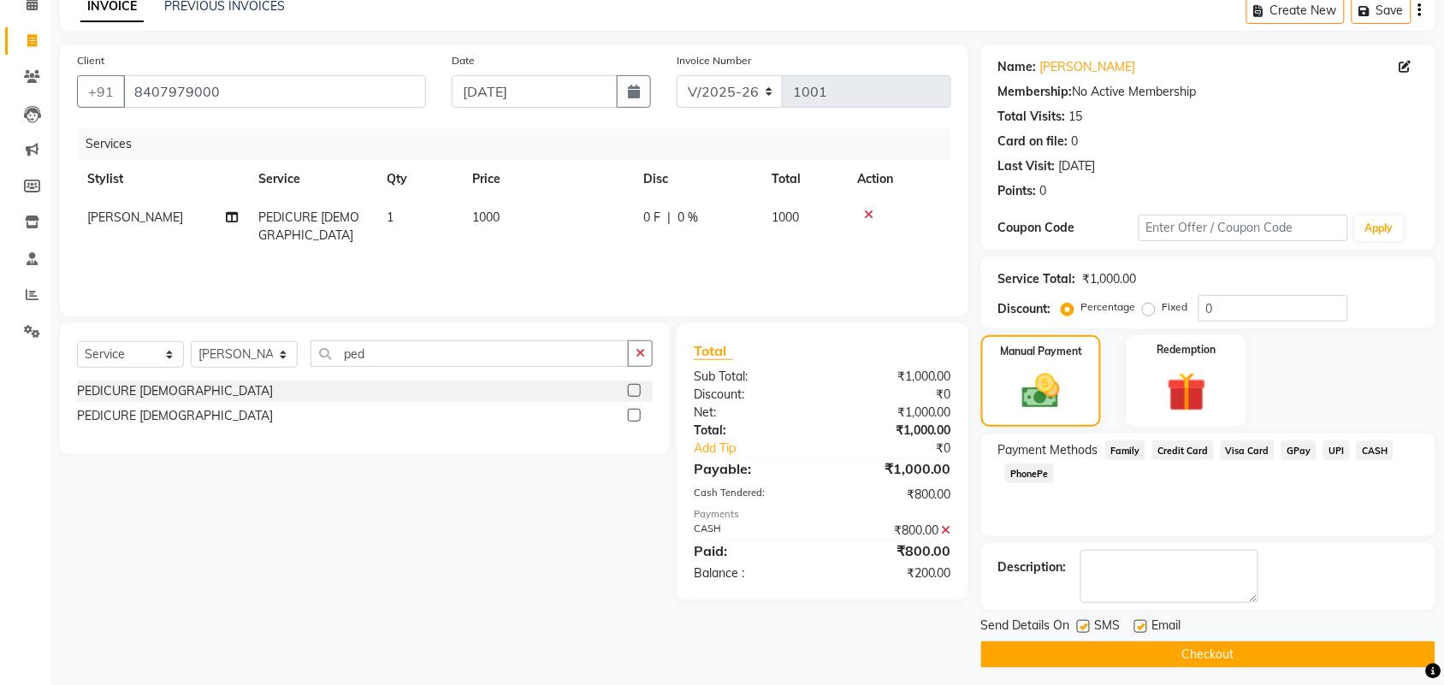
scroll to position [86, 0]
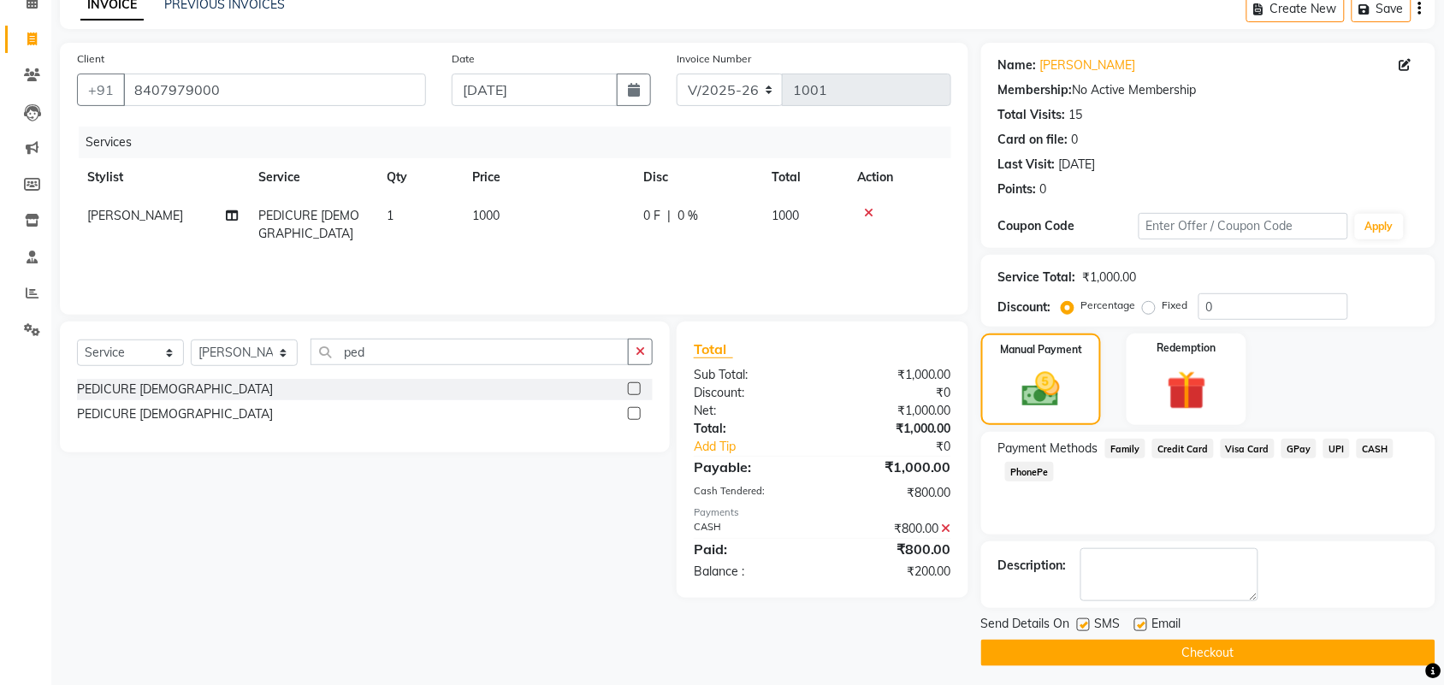
click at [1136, 623] on label at bounding box center [1141, 625] width 13 height 13
click at [1136, 623] on input "checkbox" at bounding box center [1140, 625] width 11 height 11
checkbox input "false"
click at [1188, 649] on button "Checkout" at bounding box center [1208, 653] width 454 height 27
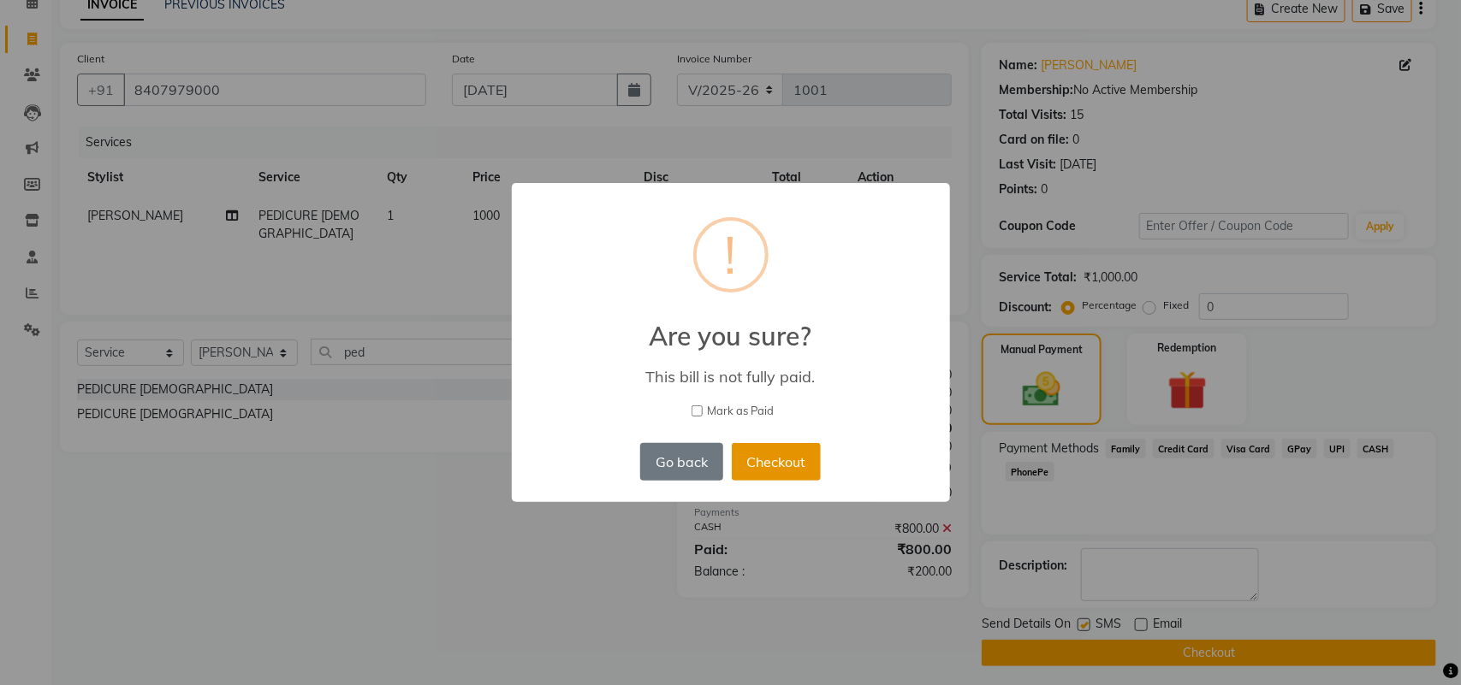
click at [787, 462] on button "Checkout" at bounding box center [776, 462] width 89 height 38
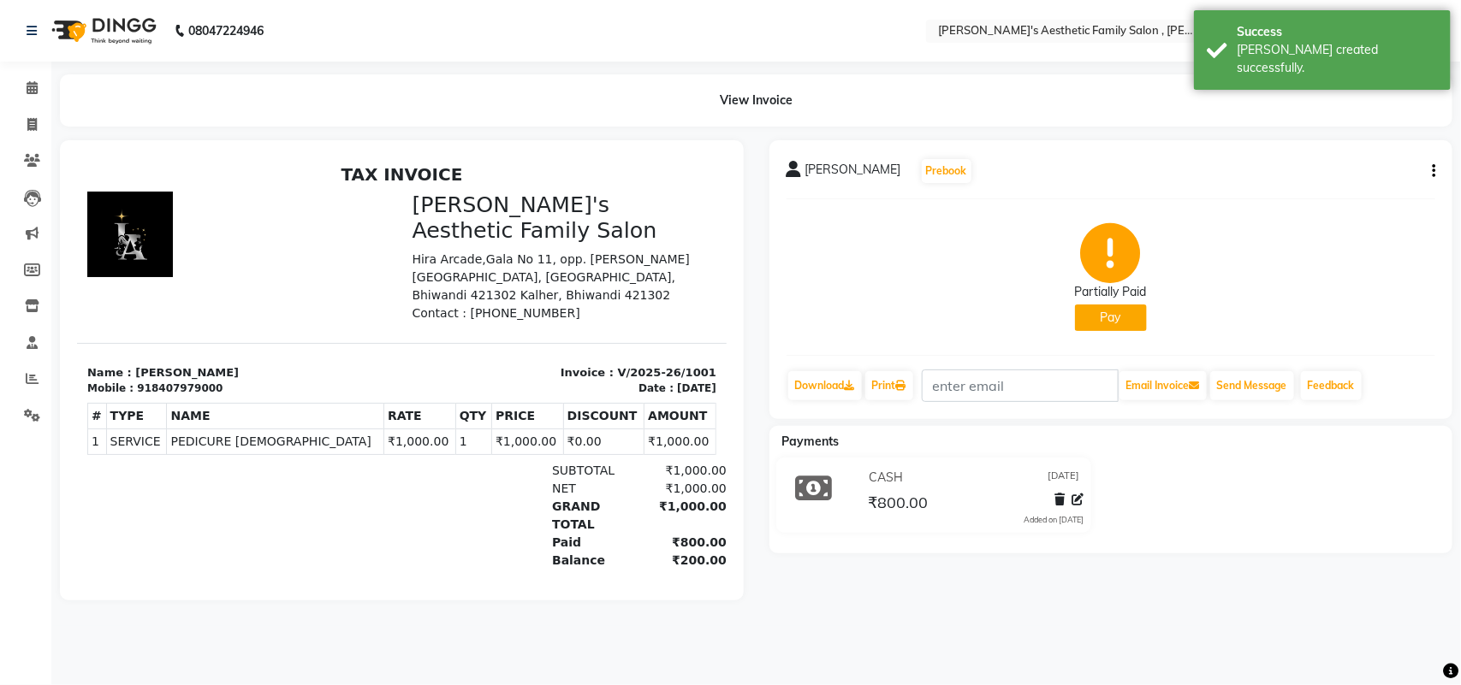
click at [1438, 172] on div "[PERSON_NAME] Prebook Partially Paid Pay Download Print Email Invoice Send Mess…" at bounding box center [1111, 279] width 684 height 279
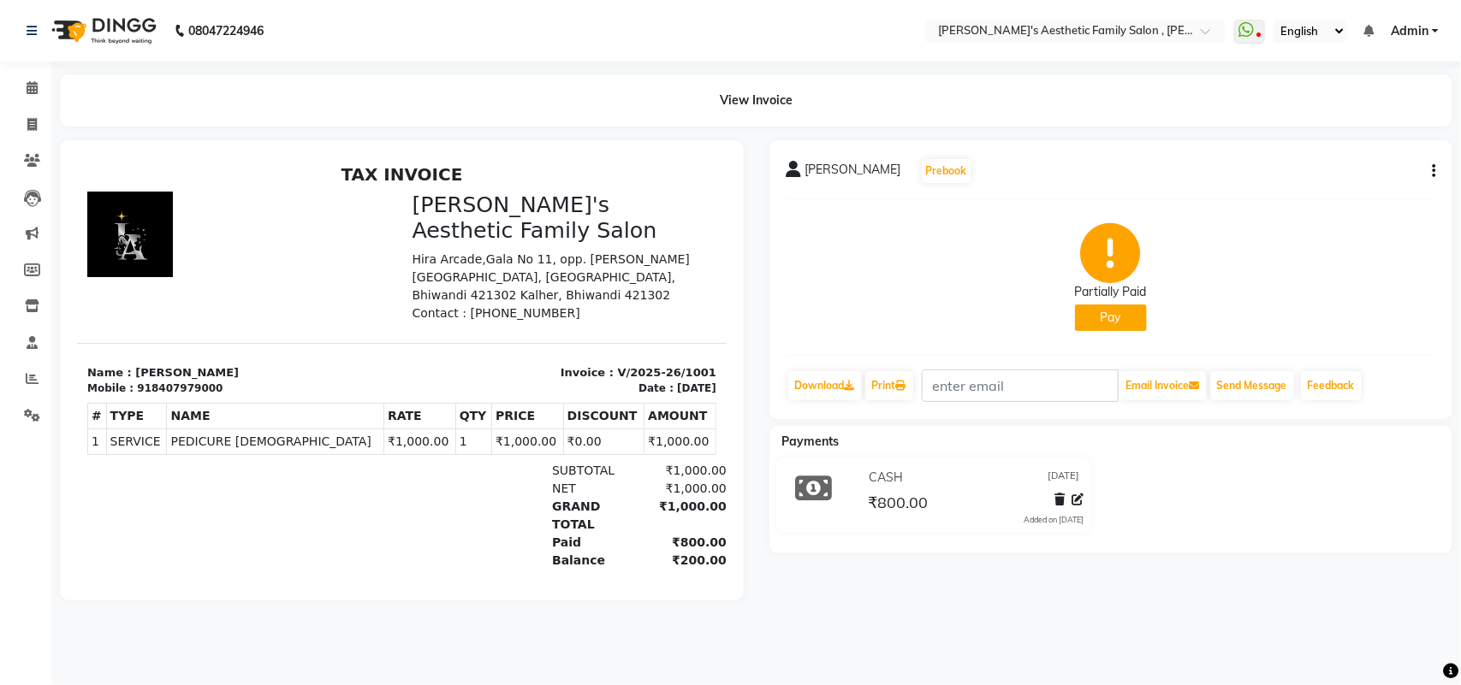
click at [1433, 171] on icon "button" at bounding box center [1432, 171] width 3 height 1
click at [1378, 199] on div "Edit Invoice" at bounding box center [1347, 192] width 117 height 21
select select "service"
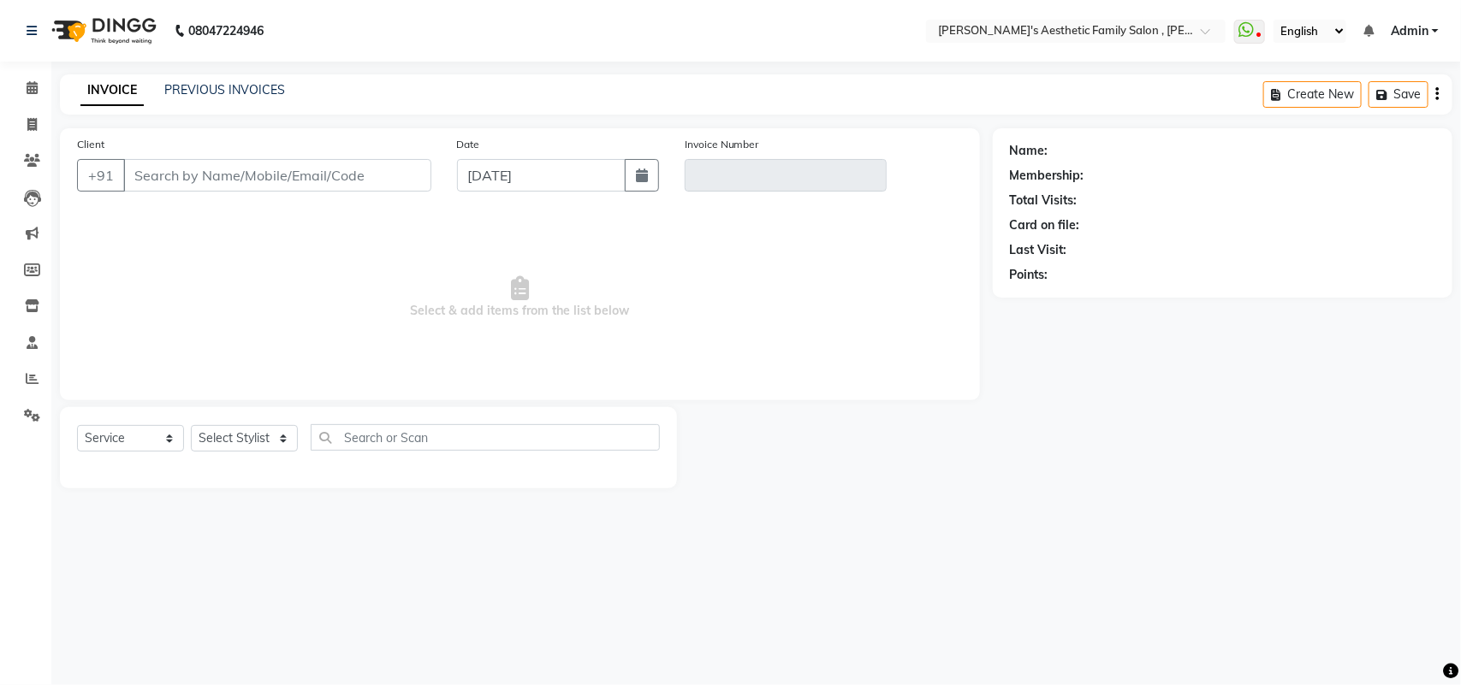
type input "8407979000"
type input "V/2025-26/1001"
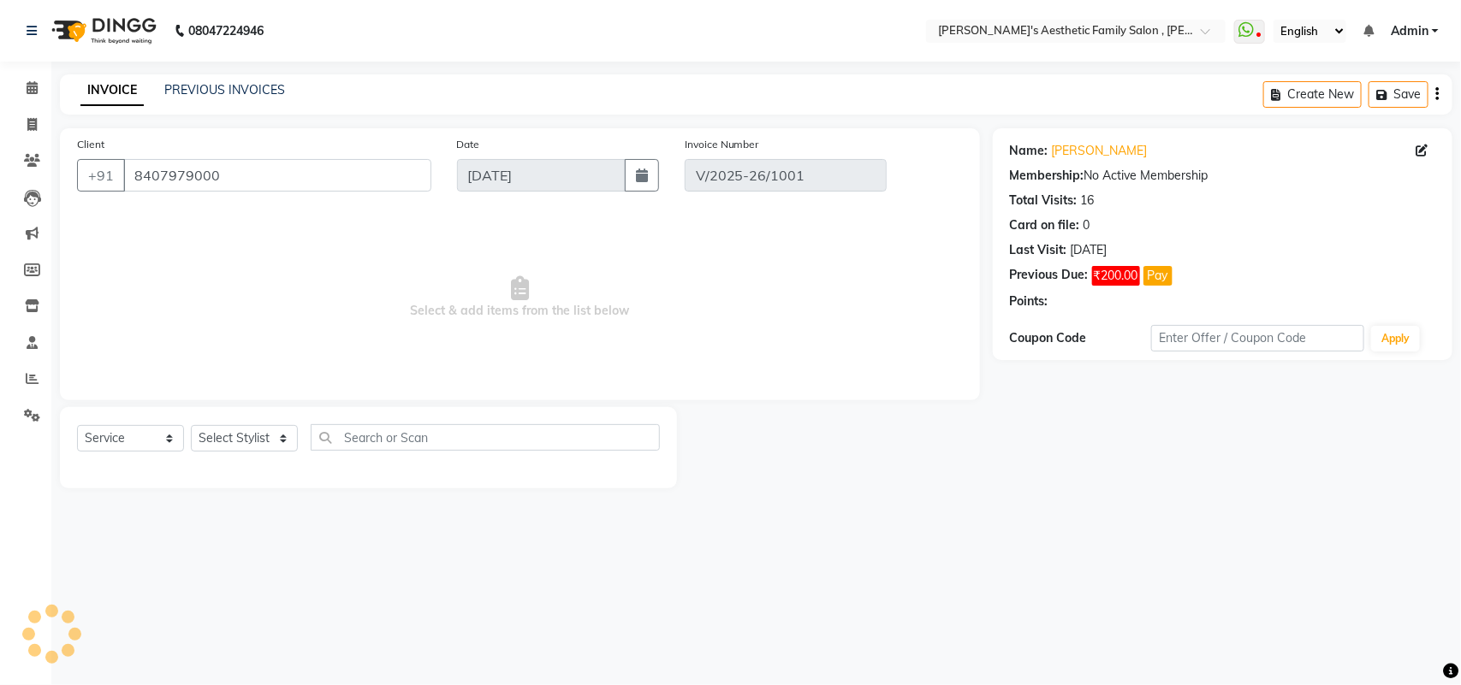
select select "select"
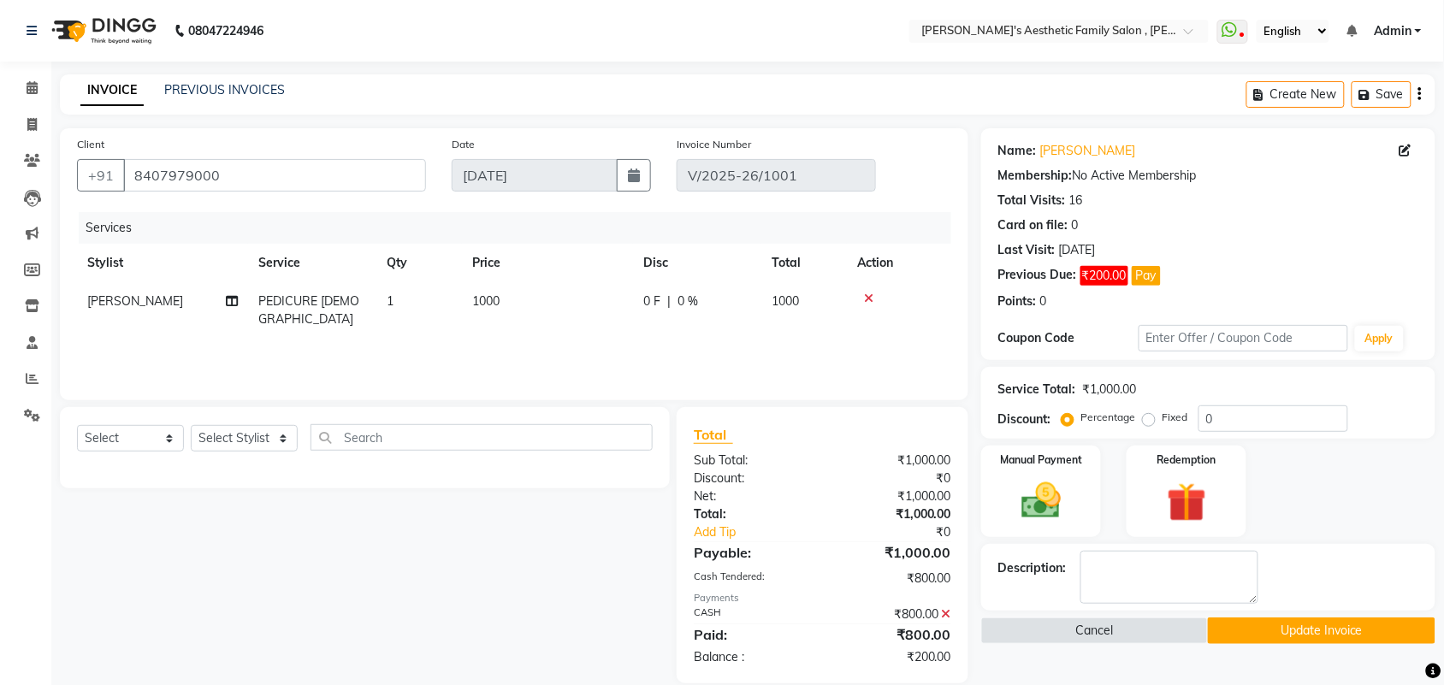
click at [945, 616] on icon at bounding box center [946, 614] width 9 height 12
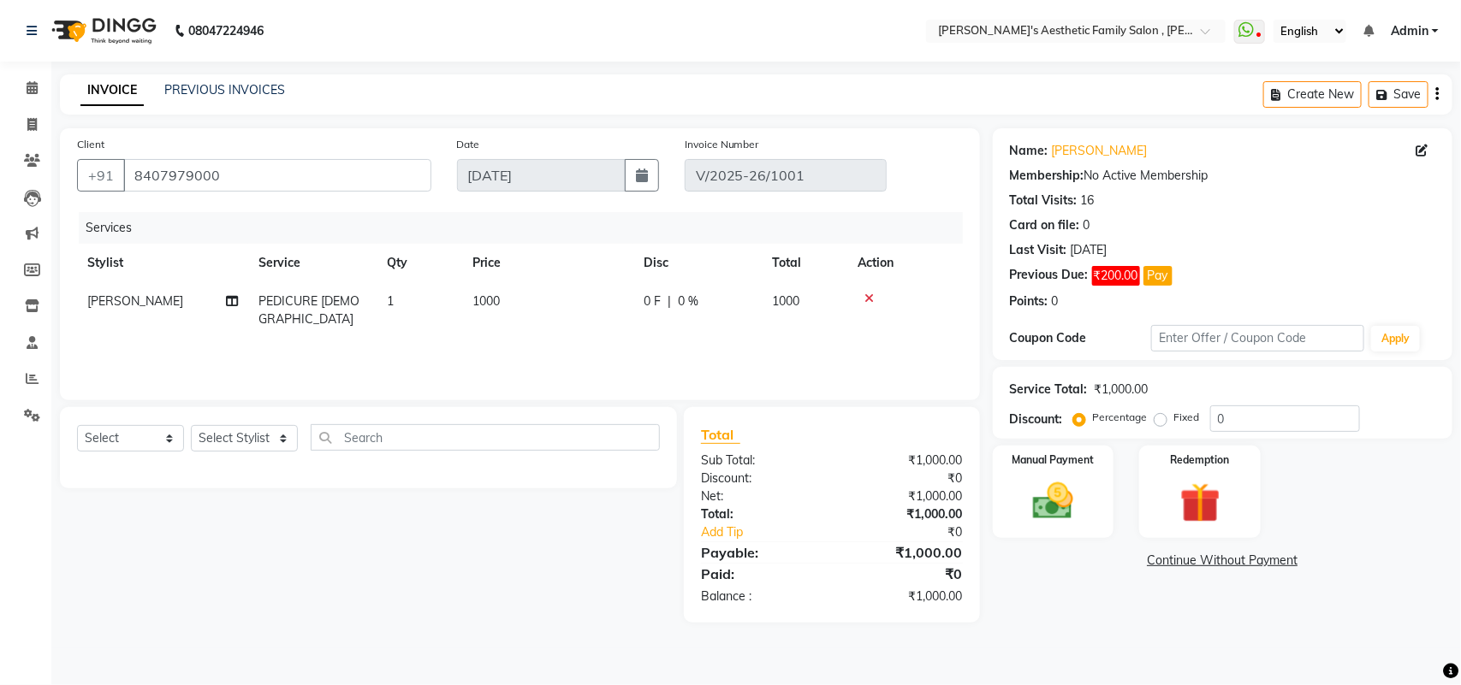
click at [1061, 578] on div "Name: [PERSON_NAME] Membership: No Active Membership Total Visits: 16 Card on f…" at bounding box center [1229, 375] width 472 height 495
click at [1037, 515] on img at bounding box center [1053, 501] width 68 height 48
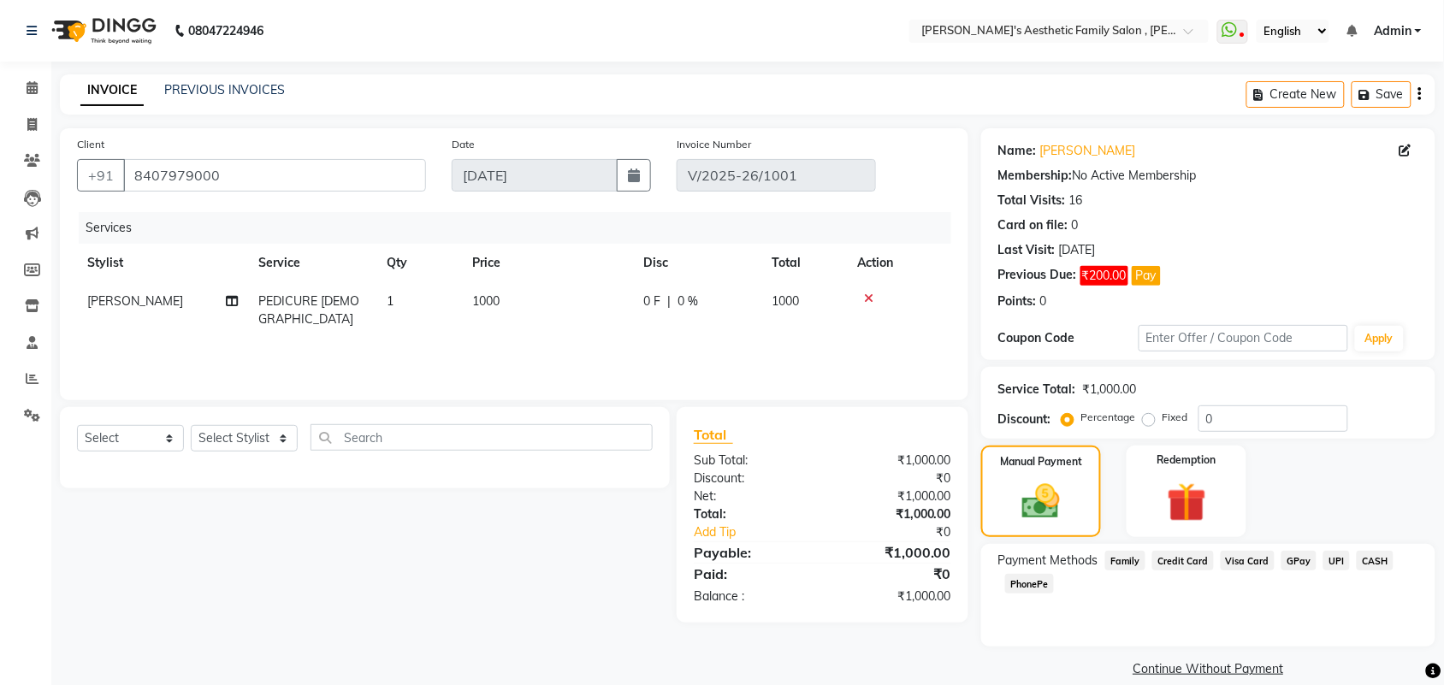
click at [1367, 560] on span "CASH" at bounding box center [1375, 561] width 37 height 20
click at [1342, 680] on button "Add Payment" at bounding box center [1282, 674] width 271 height 27
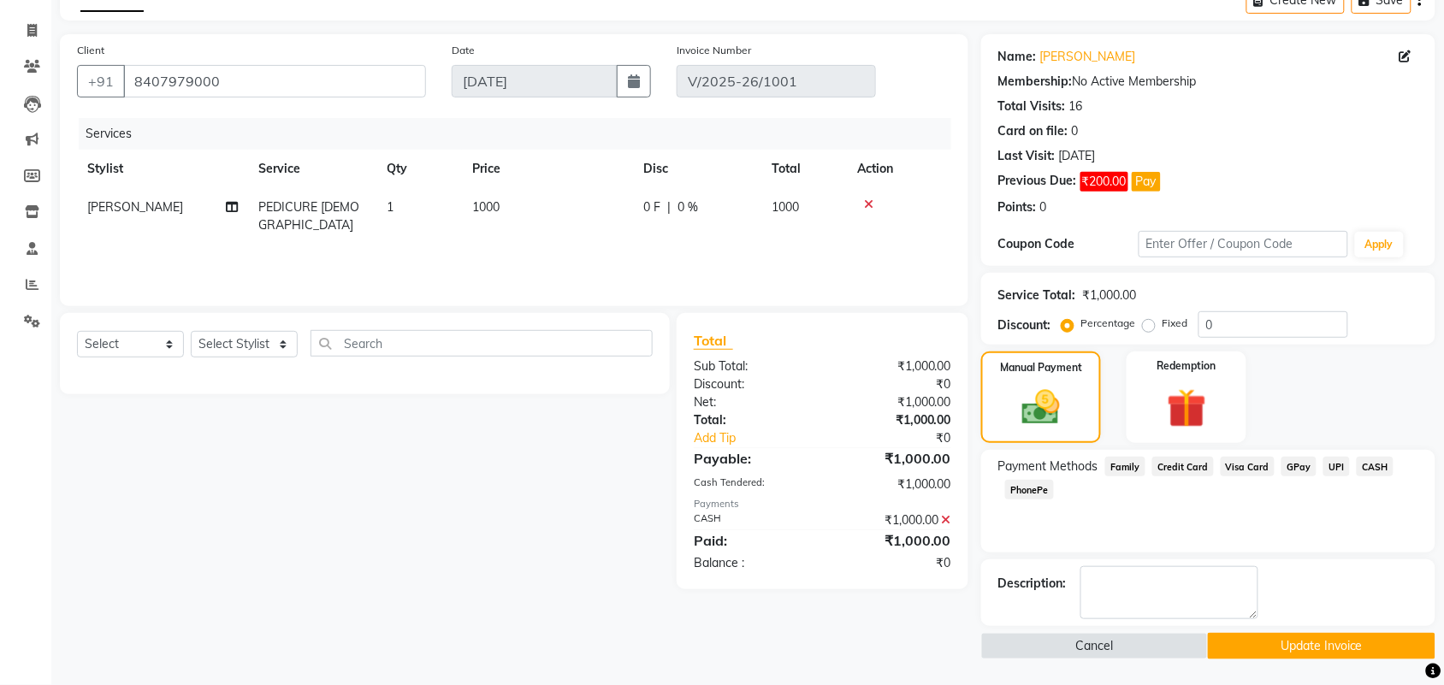
scroll to position [95, 0]
click at [1340, 646] on button "Update Invoice" at bounding box center [1321, 646] width 227 height 27
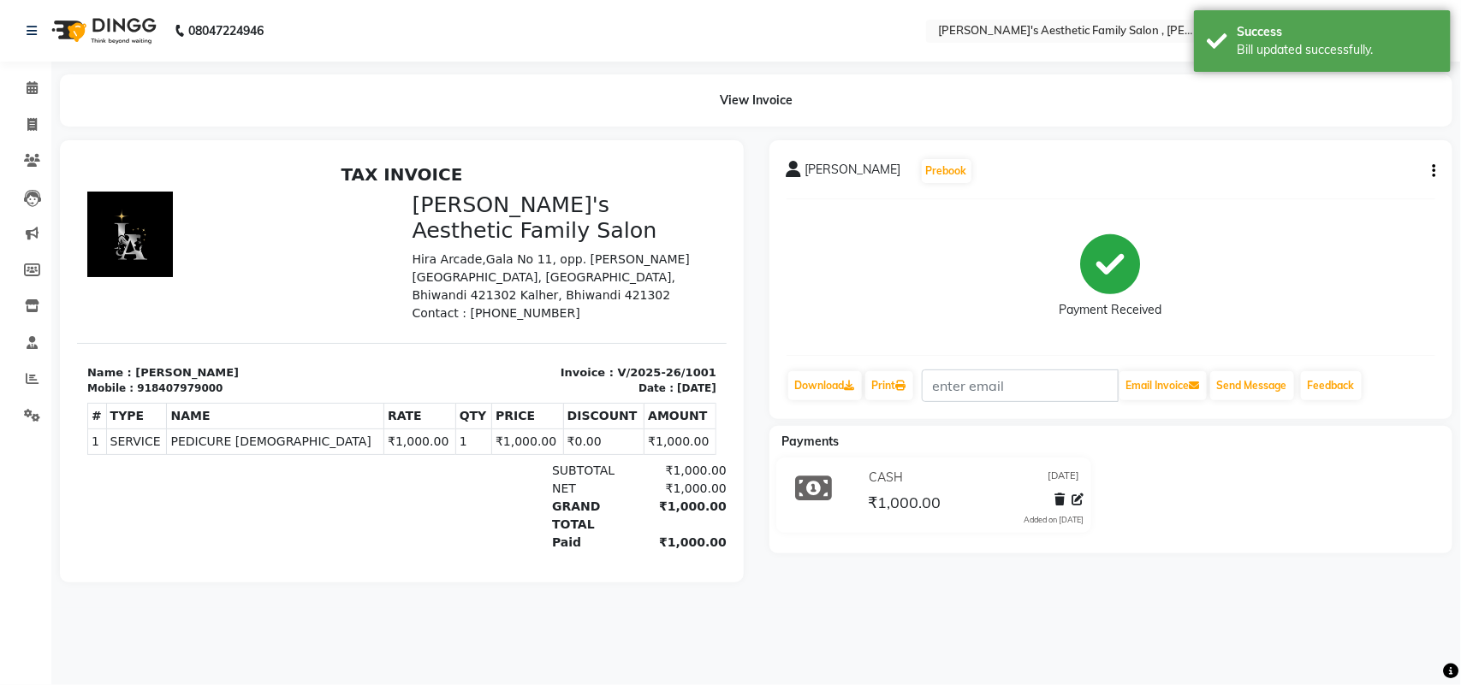
select select "service"
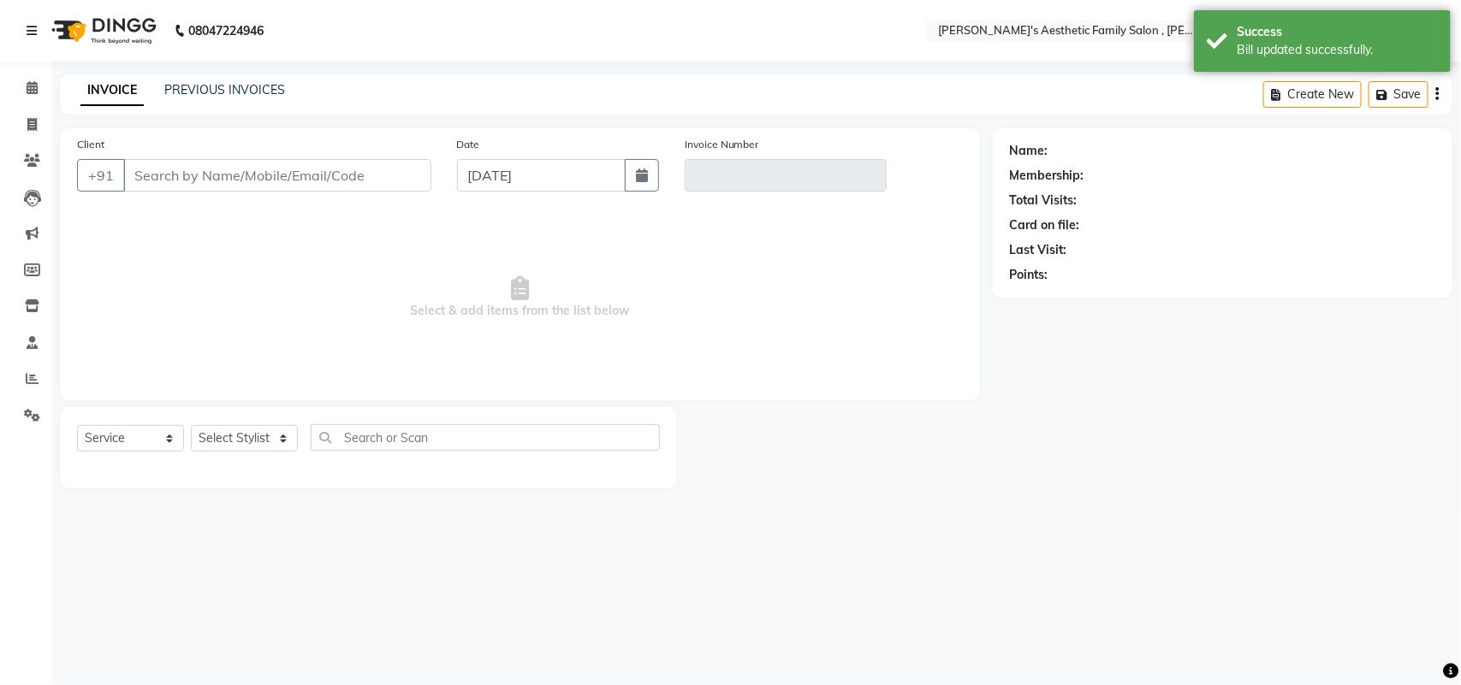
type input "8407979000"
type input "V/2025-26/1001"
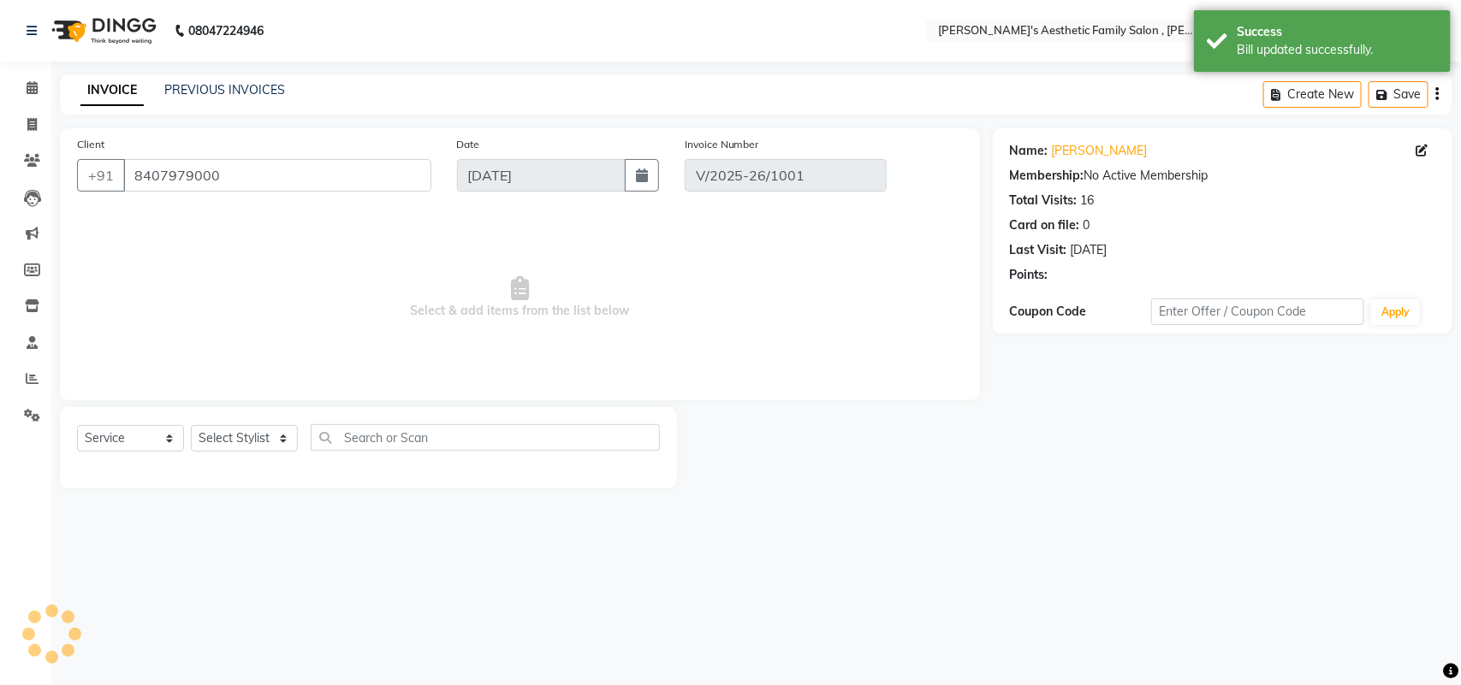
select select "select"
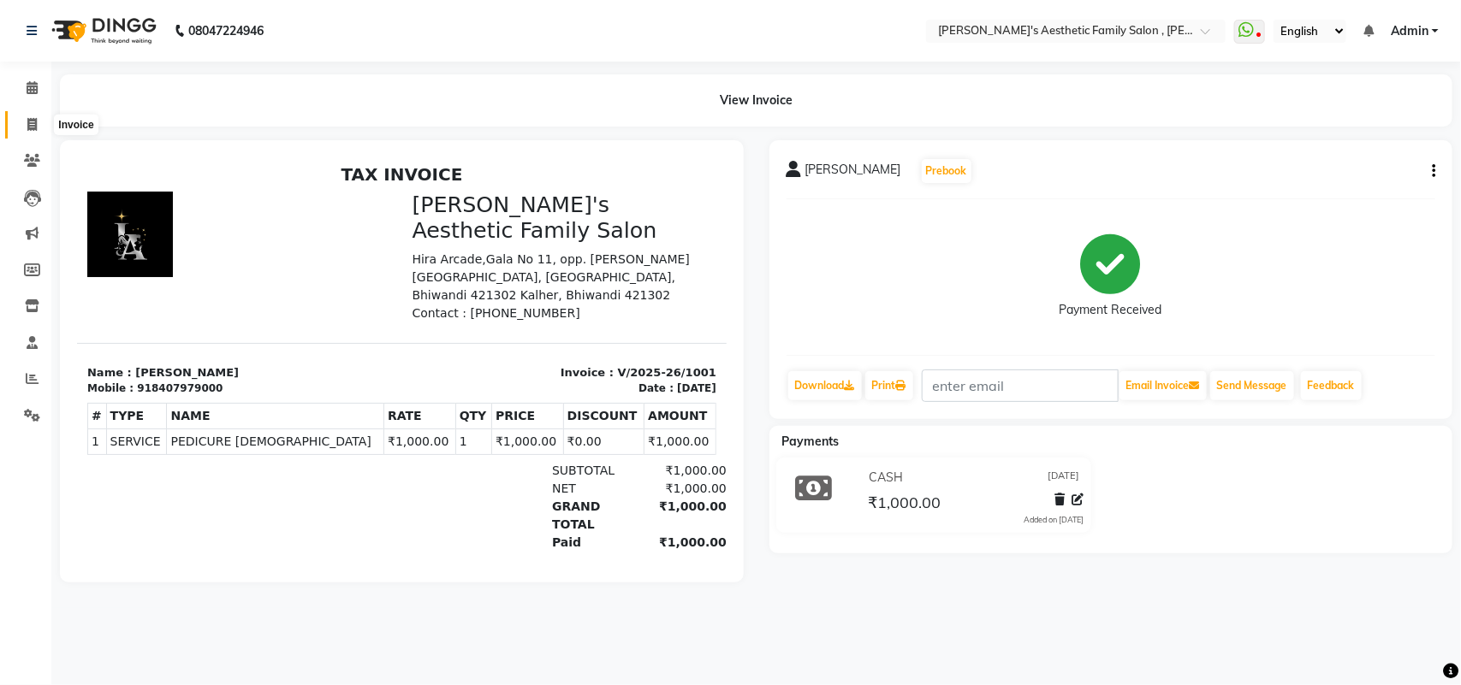
click at [32, 126] on icon at bounding box center [31, 124] width 9 height 13
select select "service"
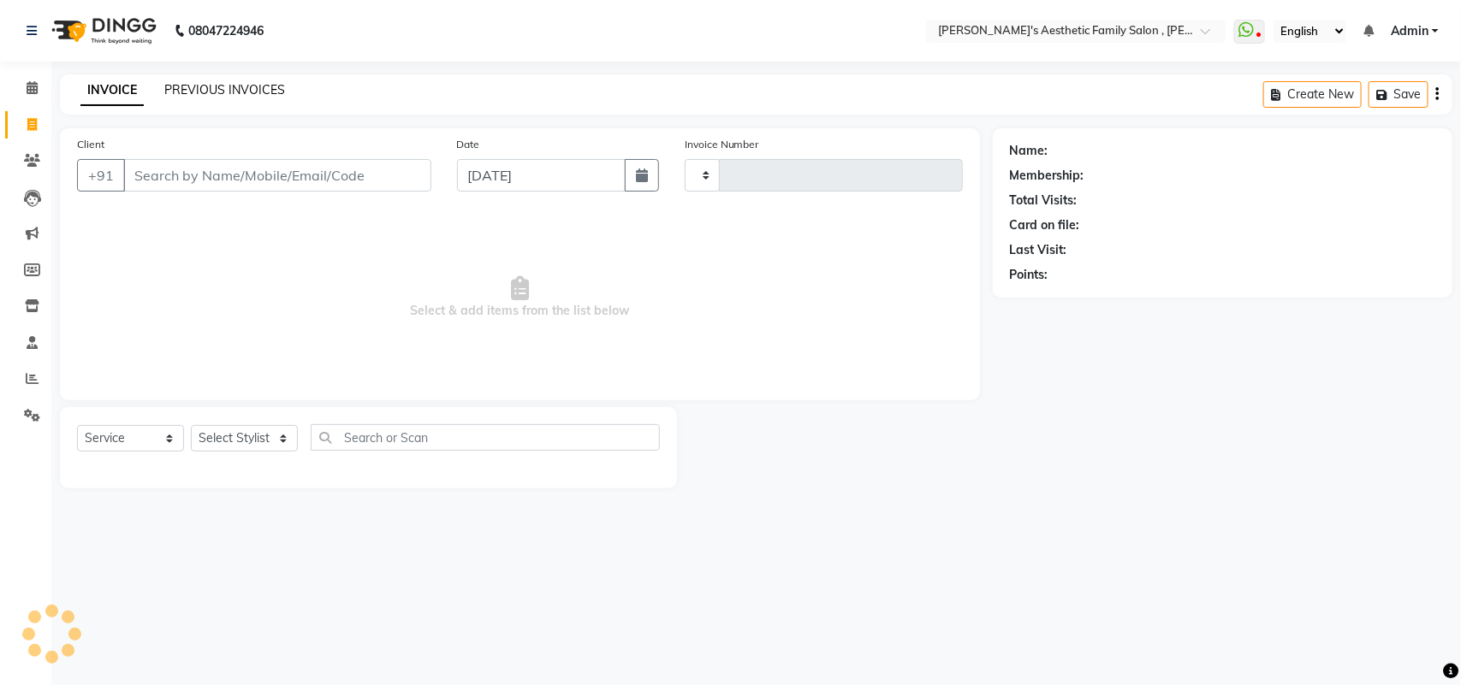
click at [199, 88] on link "PREVIOUS INVOICES" at bounding box center [224, 89] width 121 height 15
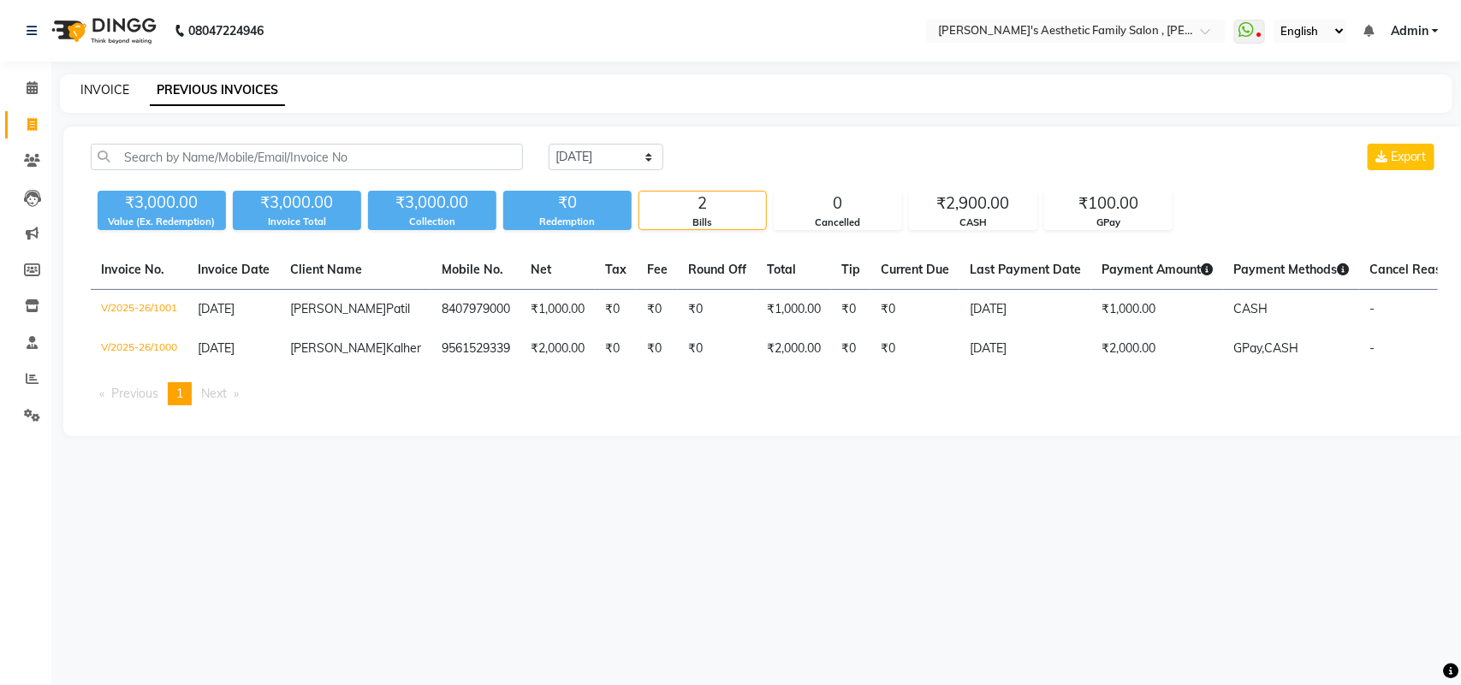
click at [120, 87] on link "INVOICE" at bounding box center [104, 89] width 49 height 15
select select "service"
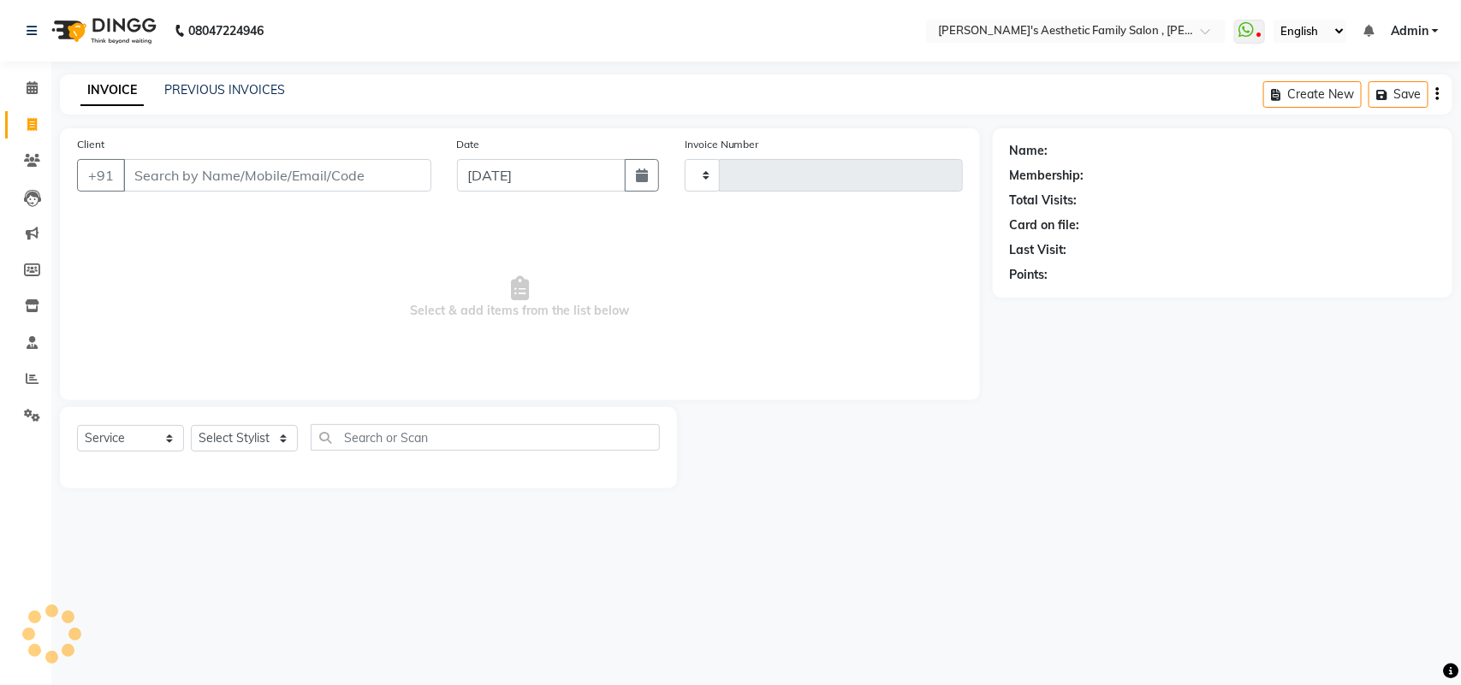
type input "1002"
select select "7246"
click at [204, 181] on input "Client" at bounding box center [277, 175] width 308 height 33
type input "9511734604"
click at [388, 168] on span "Add Client" at bounding box center [387, 175] width 68 height 17
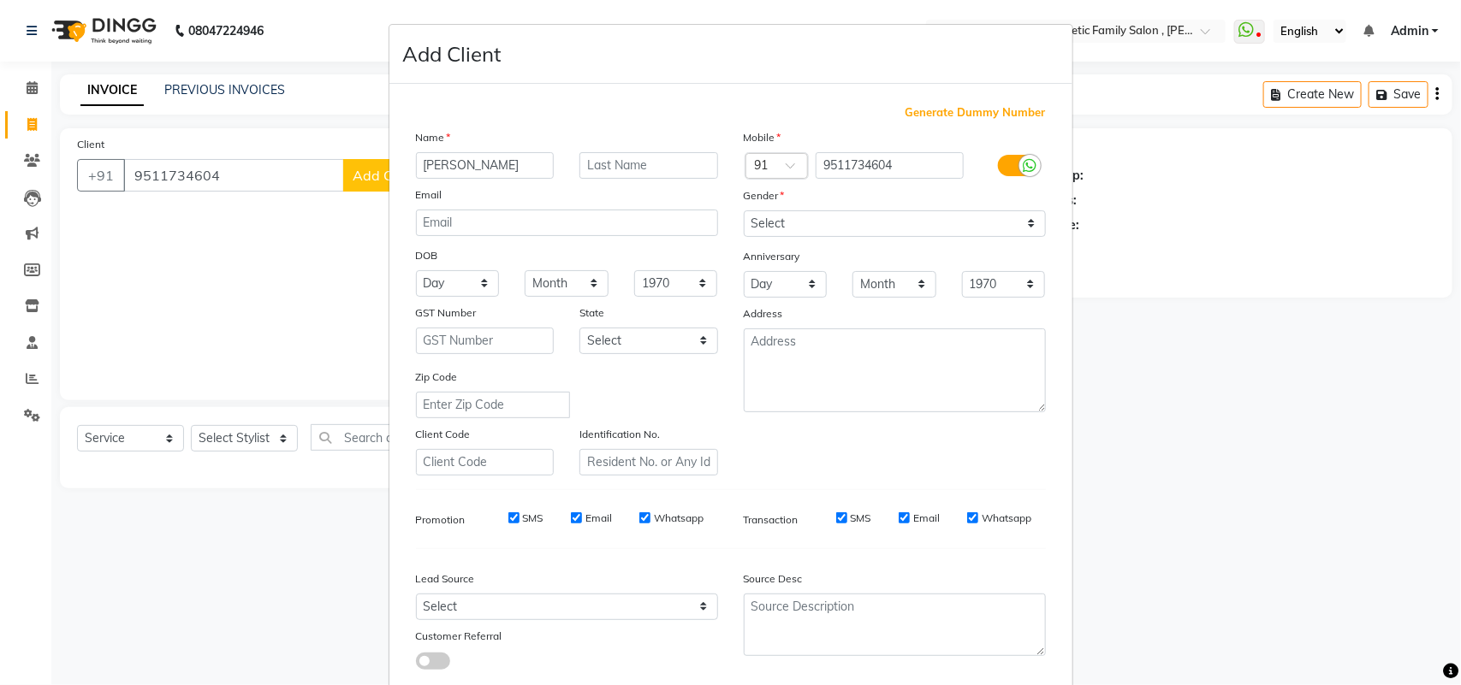
type input "[PERSON_NAME]"
click at [612, 174] on input "text" at bounding box center [648, 165] width 139 height 27
type input "patil"
click at [1019, 224] on select "Select [DEMOGRAPHIC_DATA] [DEMOGRAPHIC_DATA] Other Prefer Not To Say" at bounding box center [895, 223] width 302 height 27
select select "[DEMOGRAPHIC_DATA]"
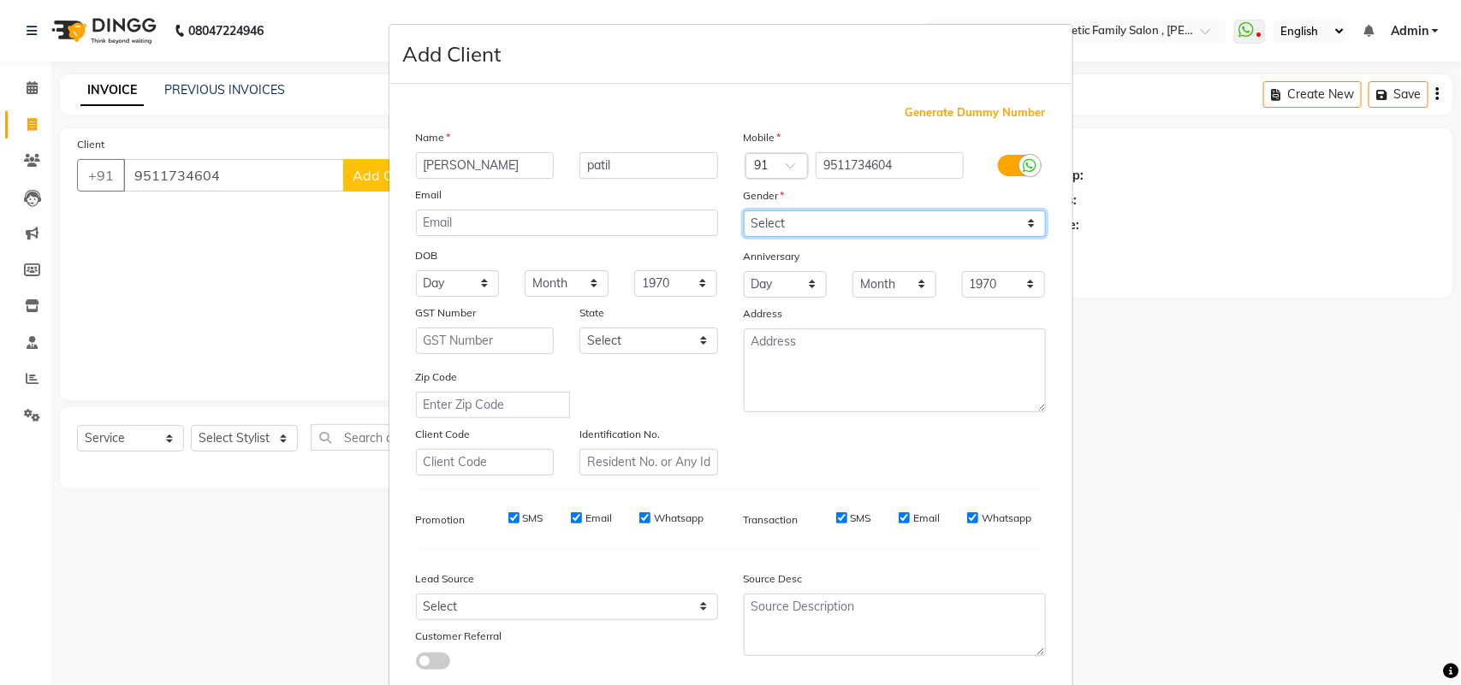
click at [744, 210] on select "Select [DEMOGRAPHIC_DATA] [DEMOGRAPHIC_DATA] Other Prefer Not To Say" at bounding box center [895, 223] width 302 height 27
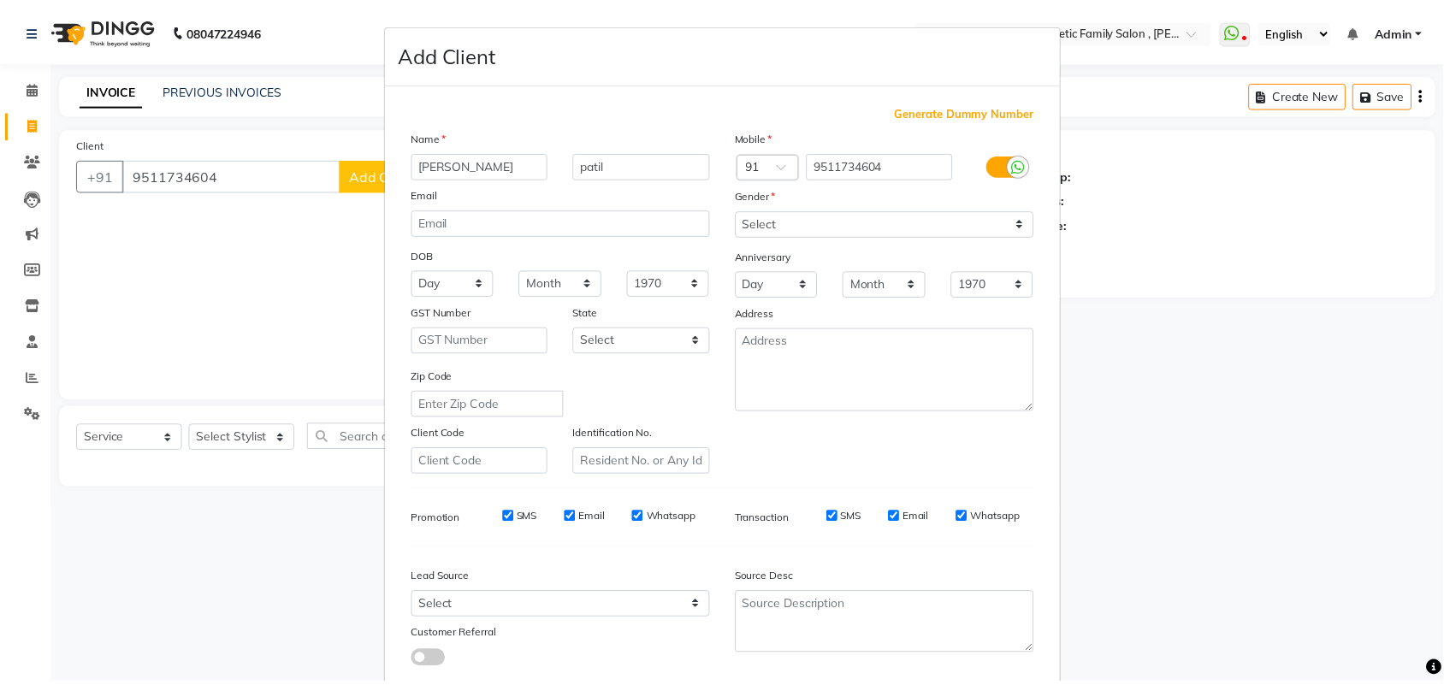
scroll to position [98, 0]
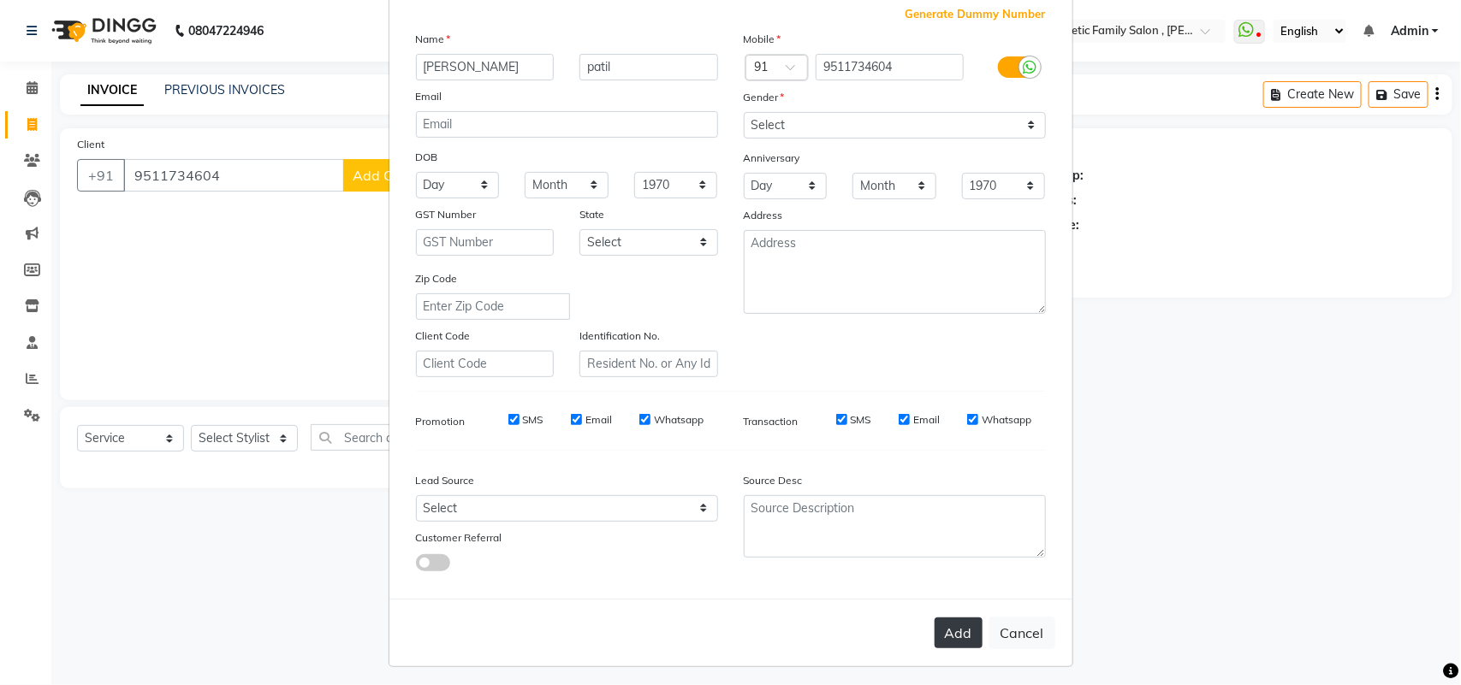
click at [944, 619] on button "Add" at bounding box center [958, 633] width 48 height 31
select select
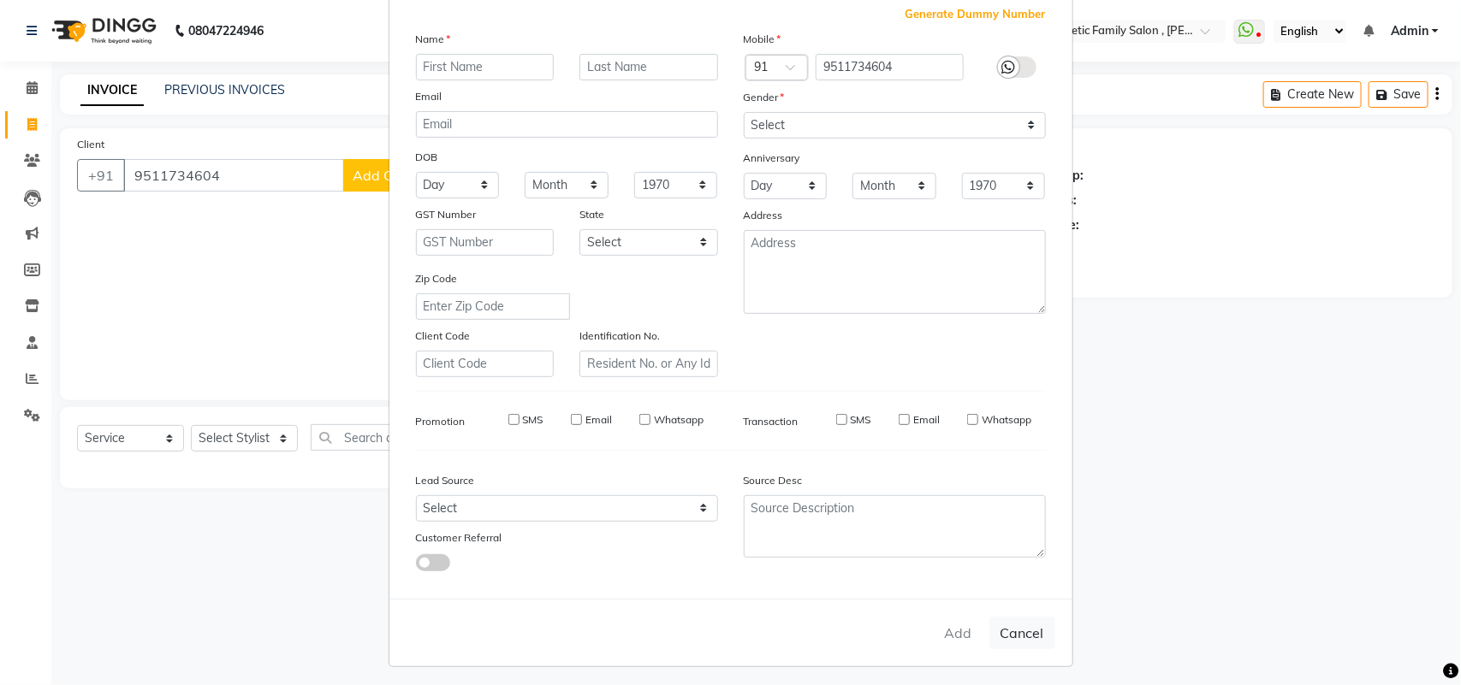
select select
checkbox input "false"
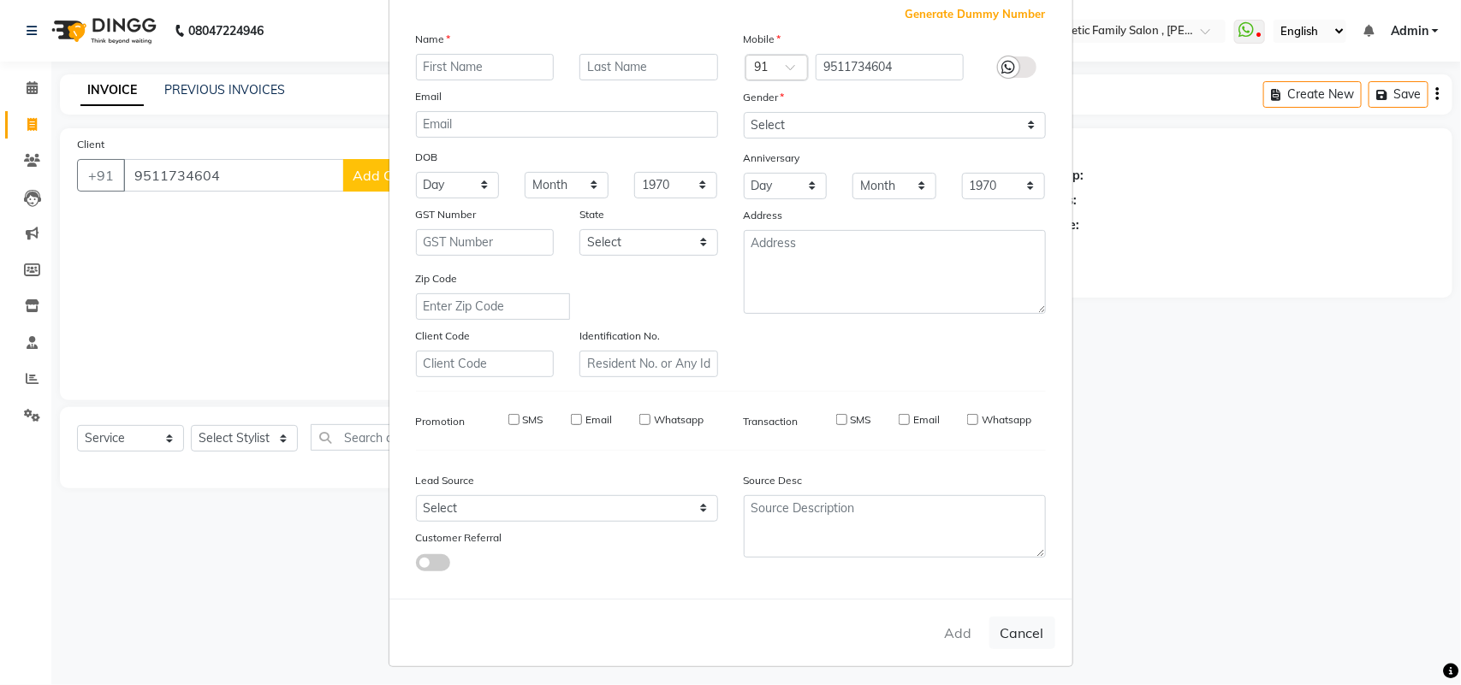
checkbox input "false"
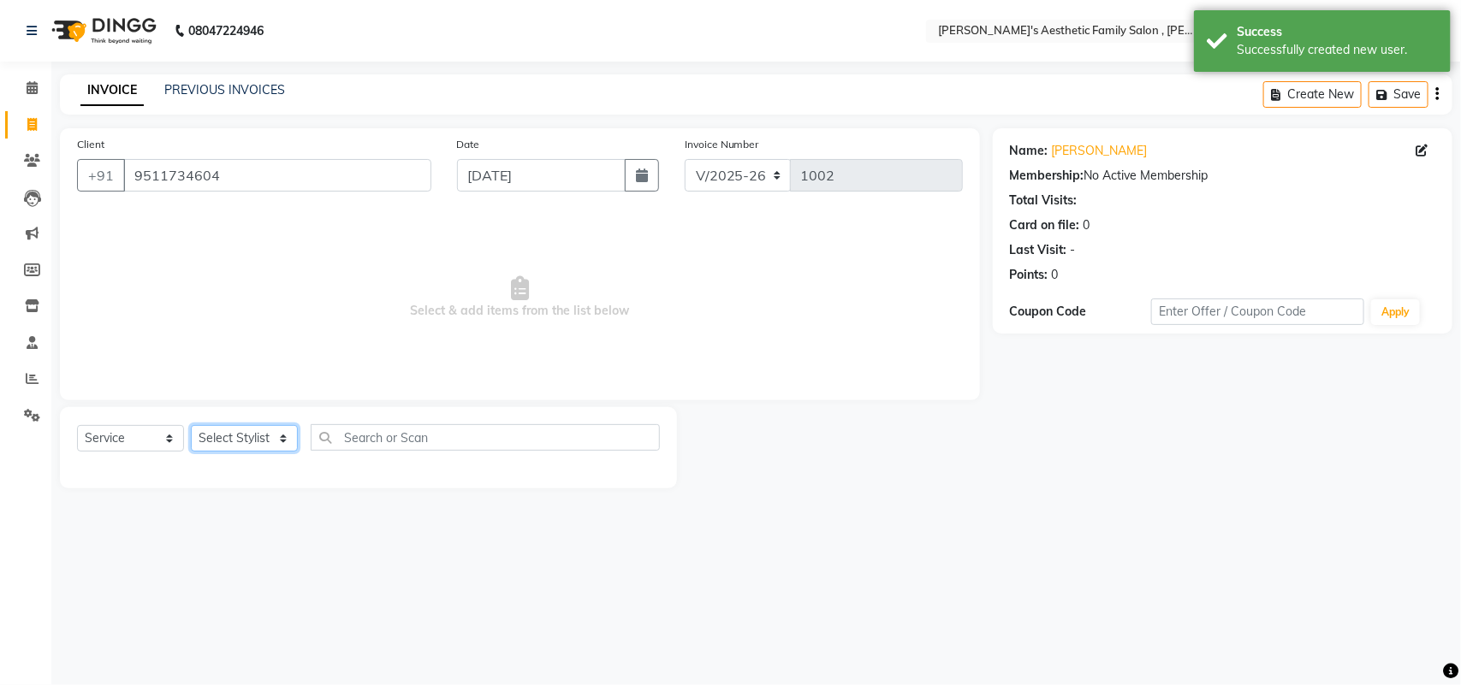
click at [284, 435] on select "Select Stylist aarti mam(owner) kaif sahakib [PERSON_NAME] [PERSON_NAME] [PERSO…" at bounding box center [244, 438] width 107 height 27
select select "89788"
click at [191, 425] on select "Select Stylist aarti mam(owner) kaif sahakib [PERSON_NAME] [PERSON_NAME] [PERSO…" at bounding box center [244, 438] width 107 height 27
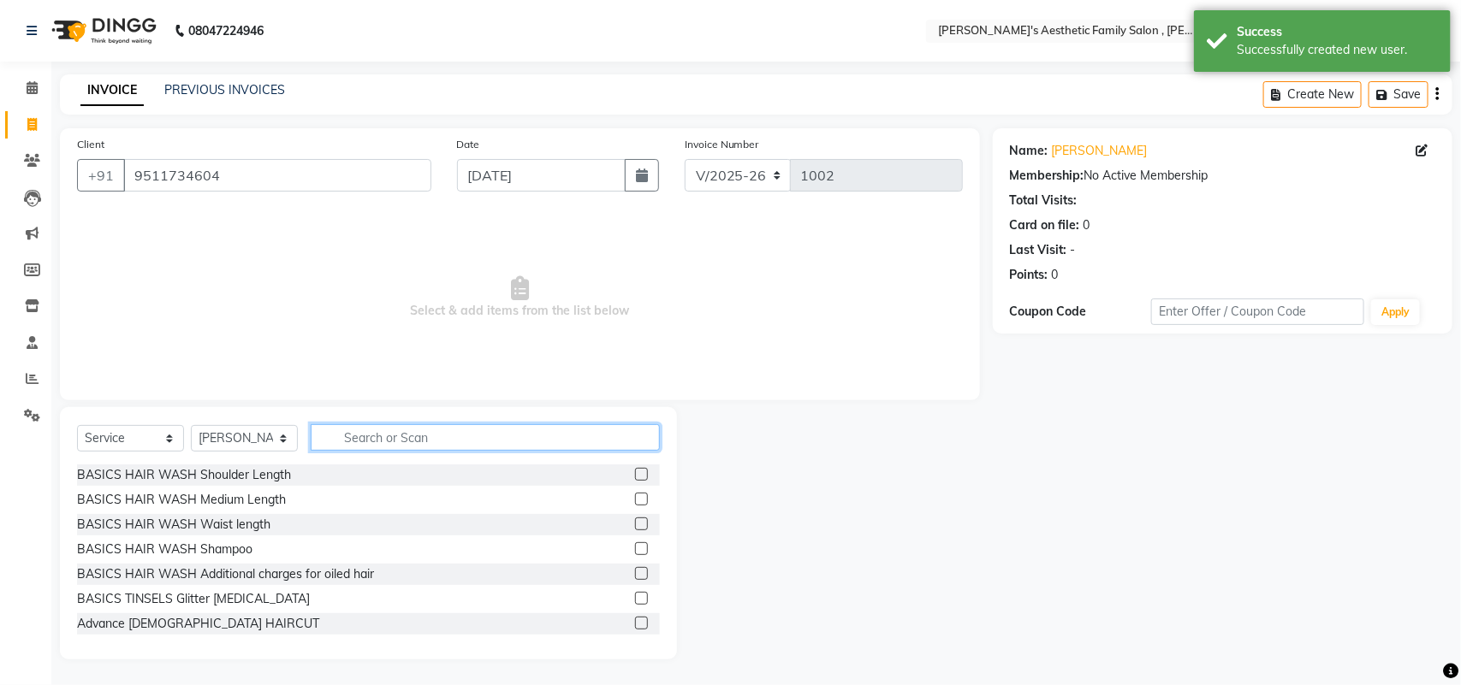
click at [492, 437] on input "text" at bounding box center [485, 437] width 349 height 27
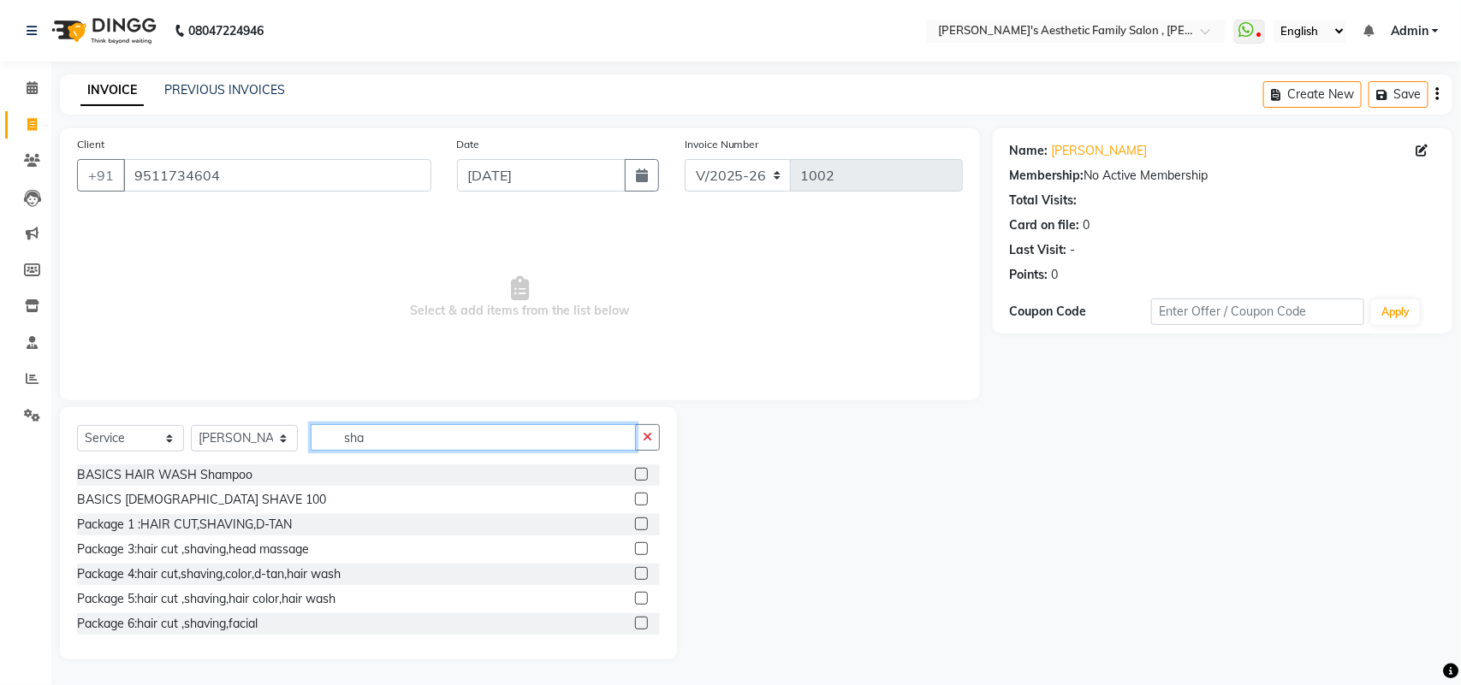
type input "sha"
click at [635, 501] on label at bounding box center [641, 499] width 13 height 13
click at [635, 501] on input "checkbox" at bounding box center [640, 500] width 11 height 11
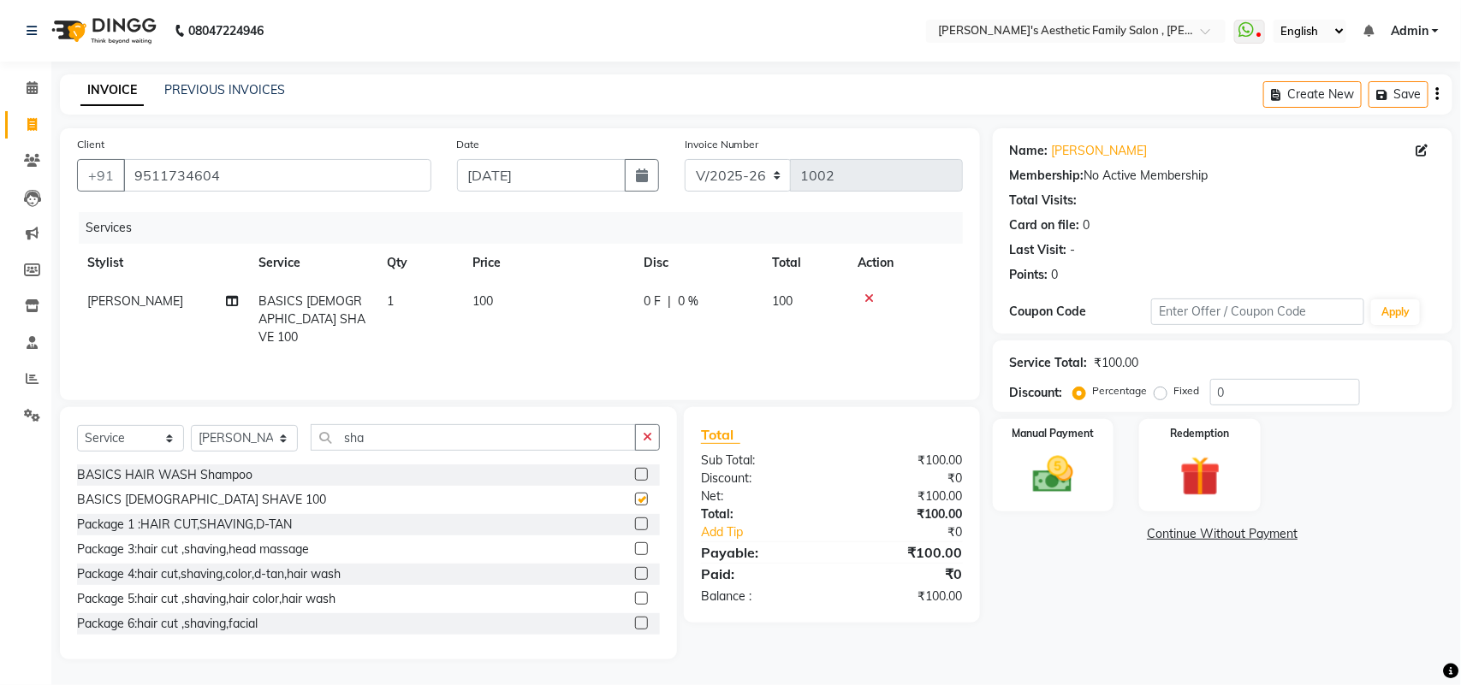
checkbox input "false"
click at [1054, 484] on img at bounding box center [1053, 475] width 68 height 48
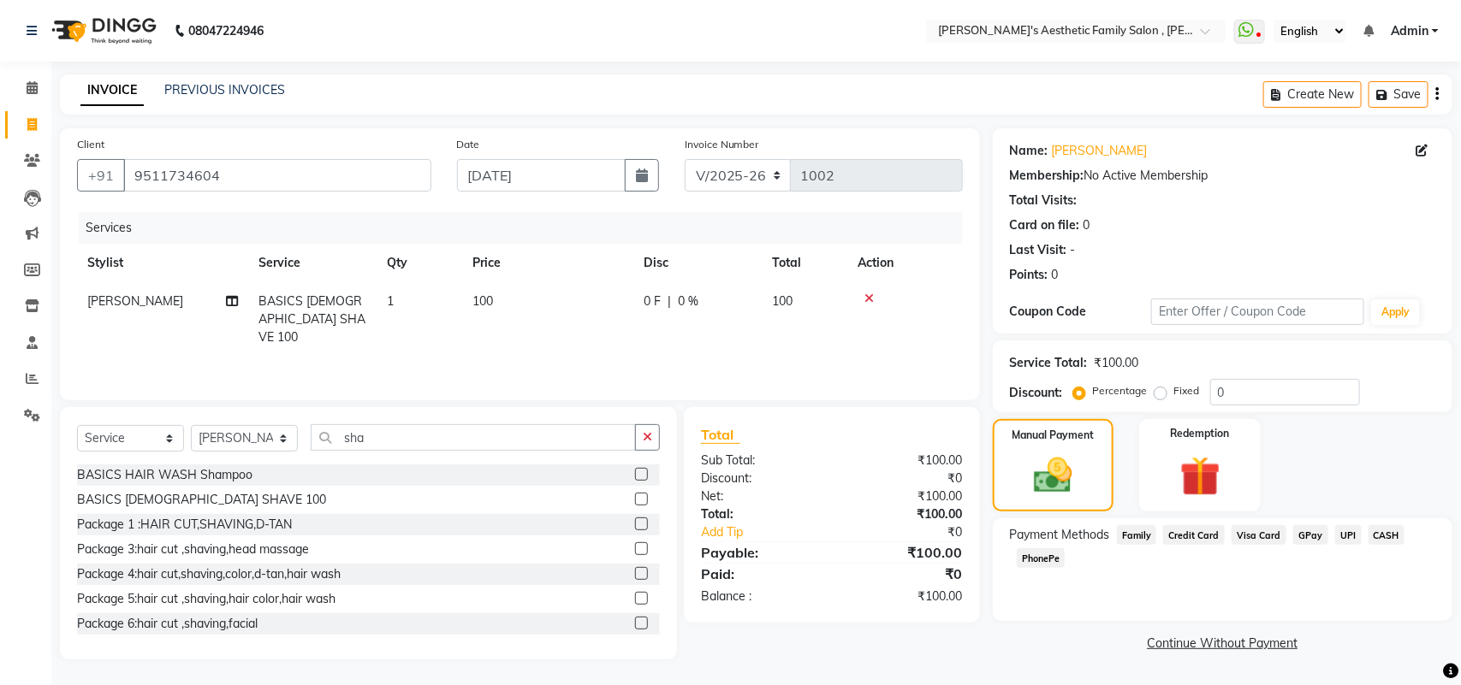
click at [1307, 536] on span "GPay" at bounding box center [1310, 535] width 35 height 20
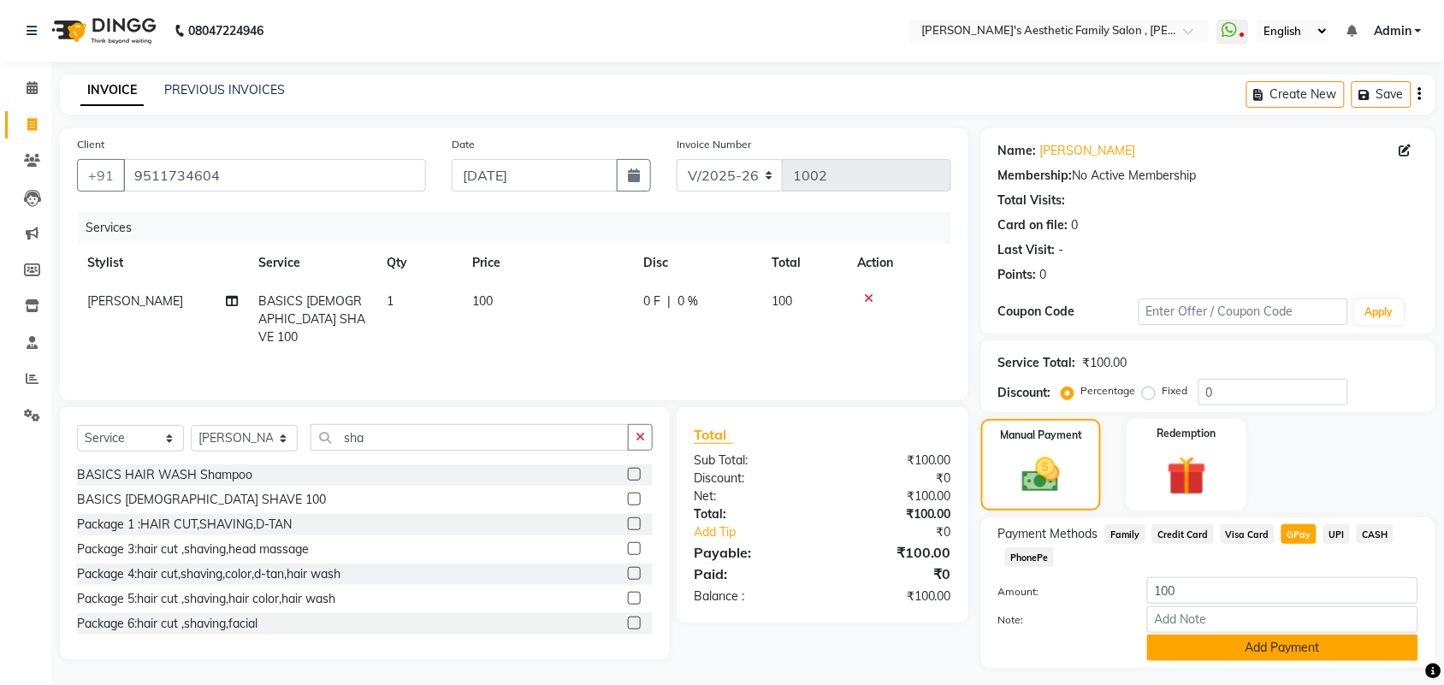
click at [1348, 649] on button "Add Payment" at bounding box center [1282, 648] width 271 height 27
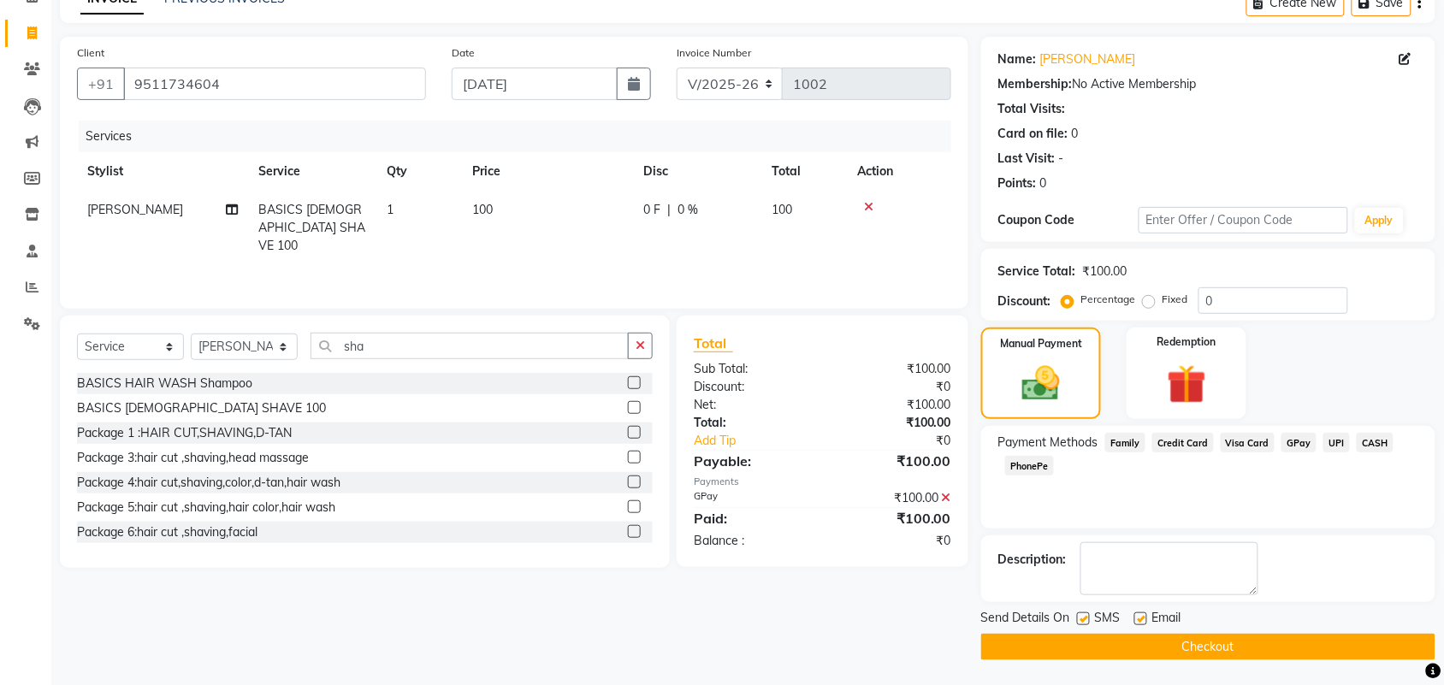
scroll to position [92, 0]
click at [1141, 618] on label at bounding box center [1141, 618] width 13 height 13
click at [1141, 618] on input "checkbox" at bounding box center [1140, 618] width 11 height 11
checkbox input "false"
click at [1187, 643] on button "Checkout" at bounding box center [1208, 646] width 454 height 27
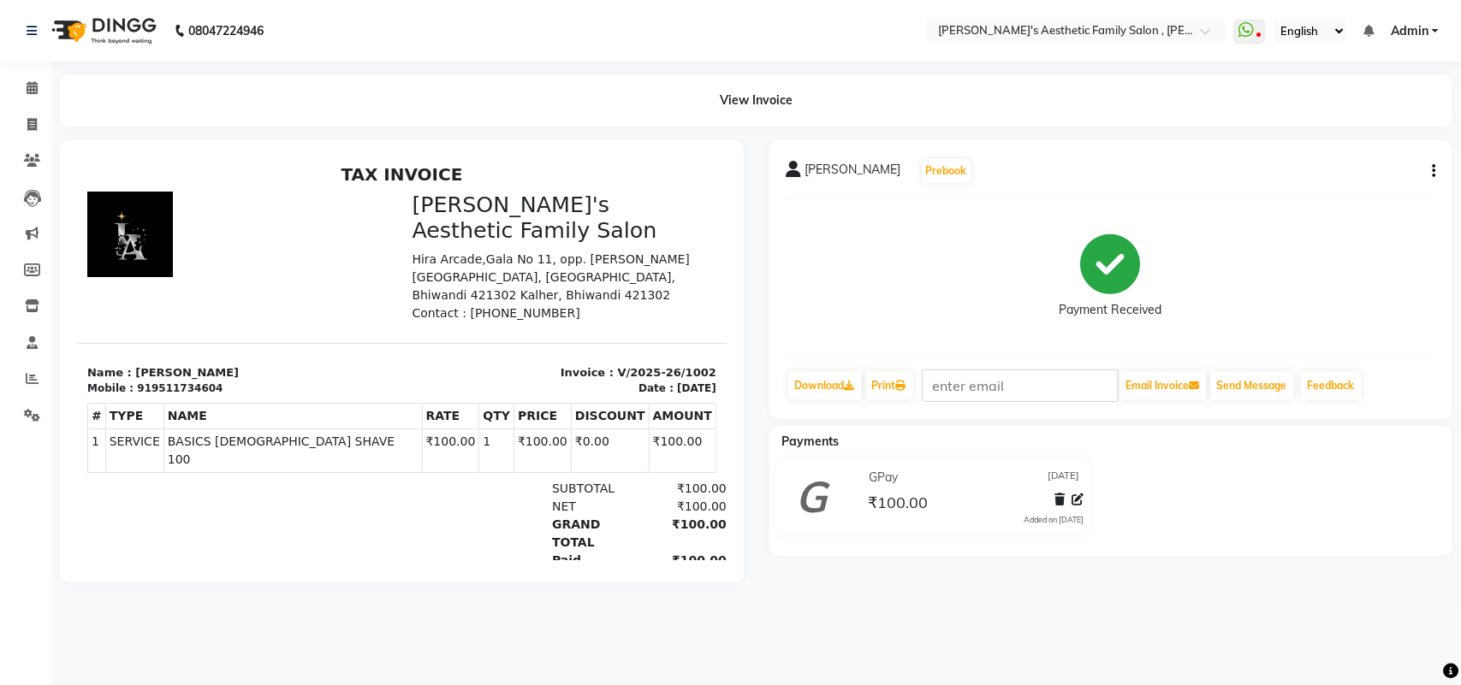
select select "service"
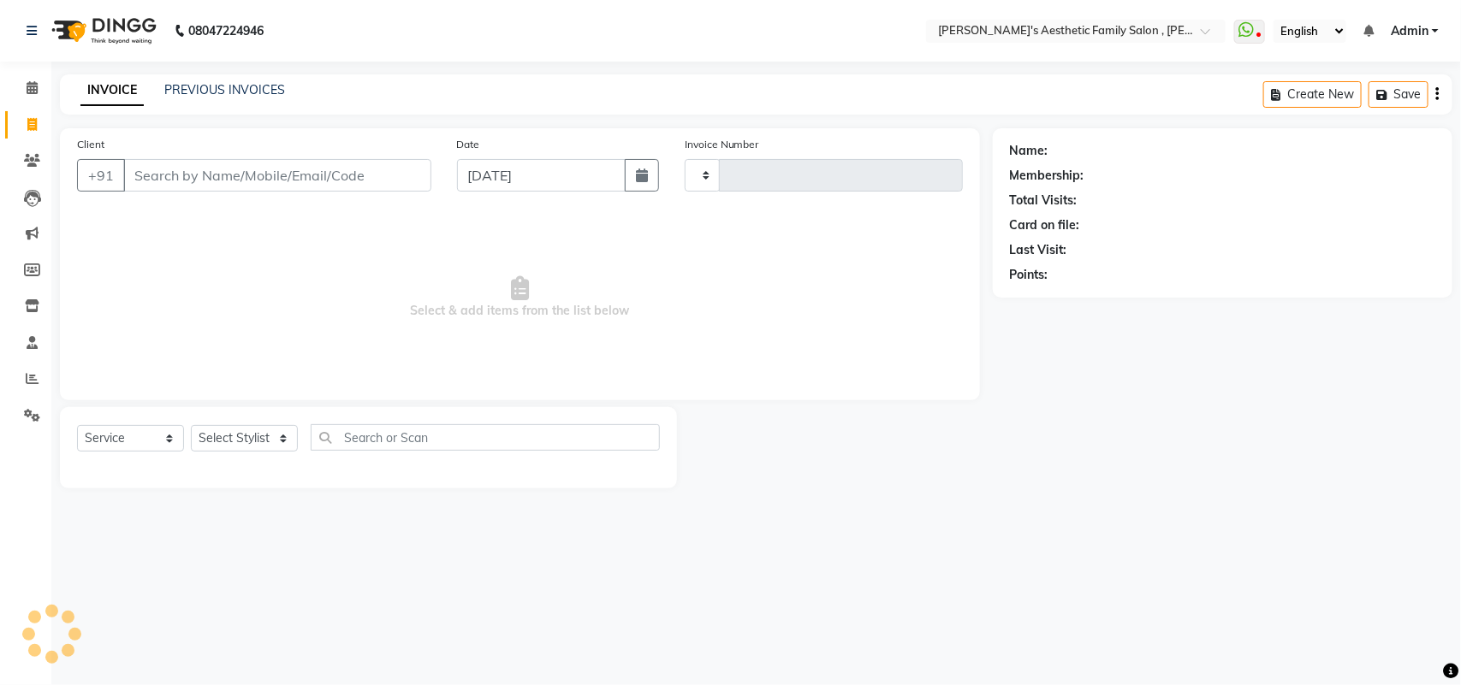
click at [257, 165] on input "Client" at bounding box center [277, 175] width 308 height 33
type input "1003"
select select "7246"
click at [255, 189] on input "Client" at bounding box center [277, 175] width 308 height 33
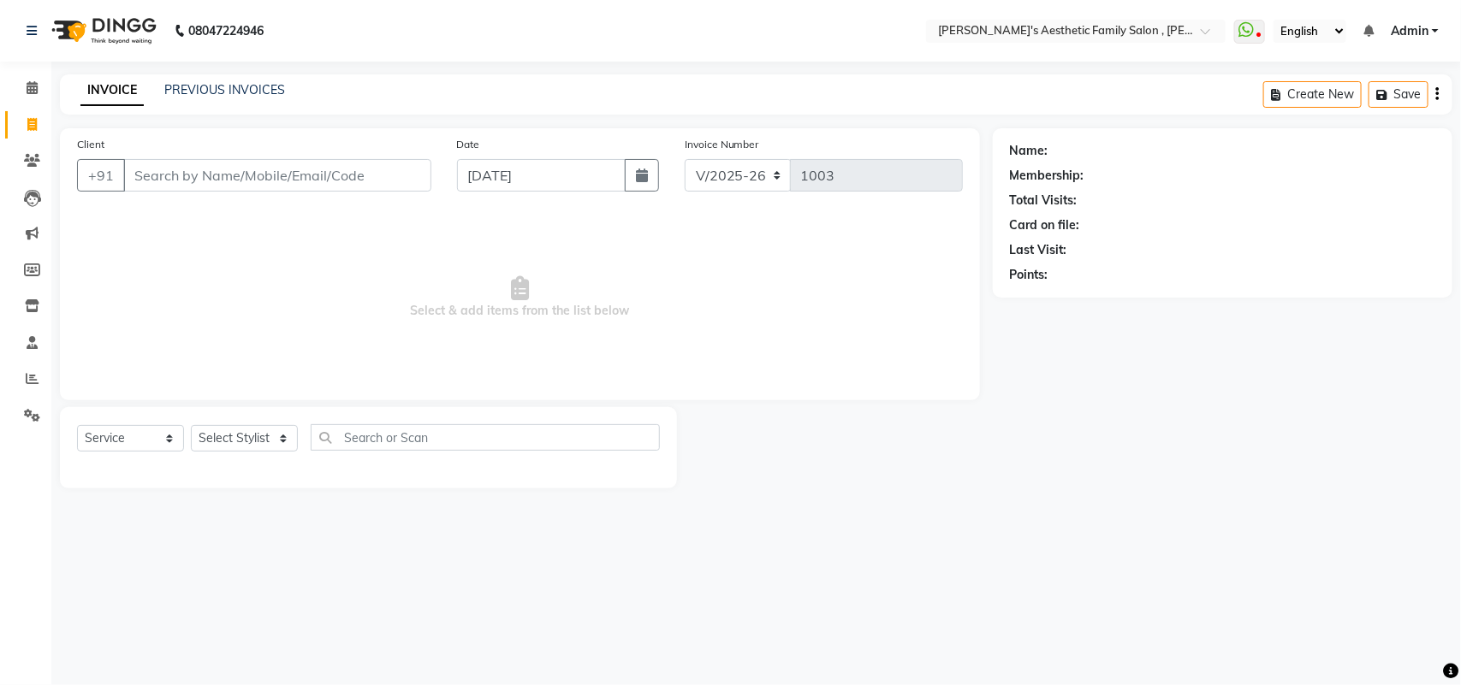
click at [270, 198] on div "Client +91" at bounding box center [254, 170] width 380 height 70
click at [263, 182] on input "Client" at bounding box center [277, 175] width 308 height 33
type input "9833523268"
click at [365, 169] on span "Add Client" at bounding box center [387, 175] width 68 height 17
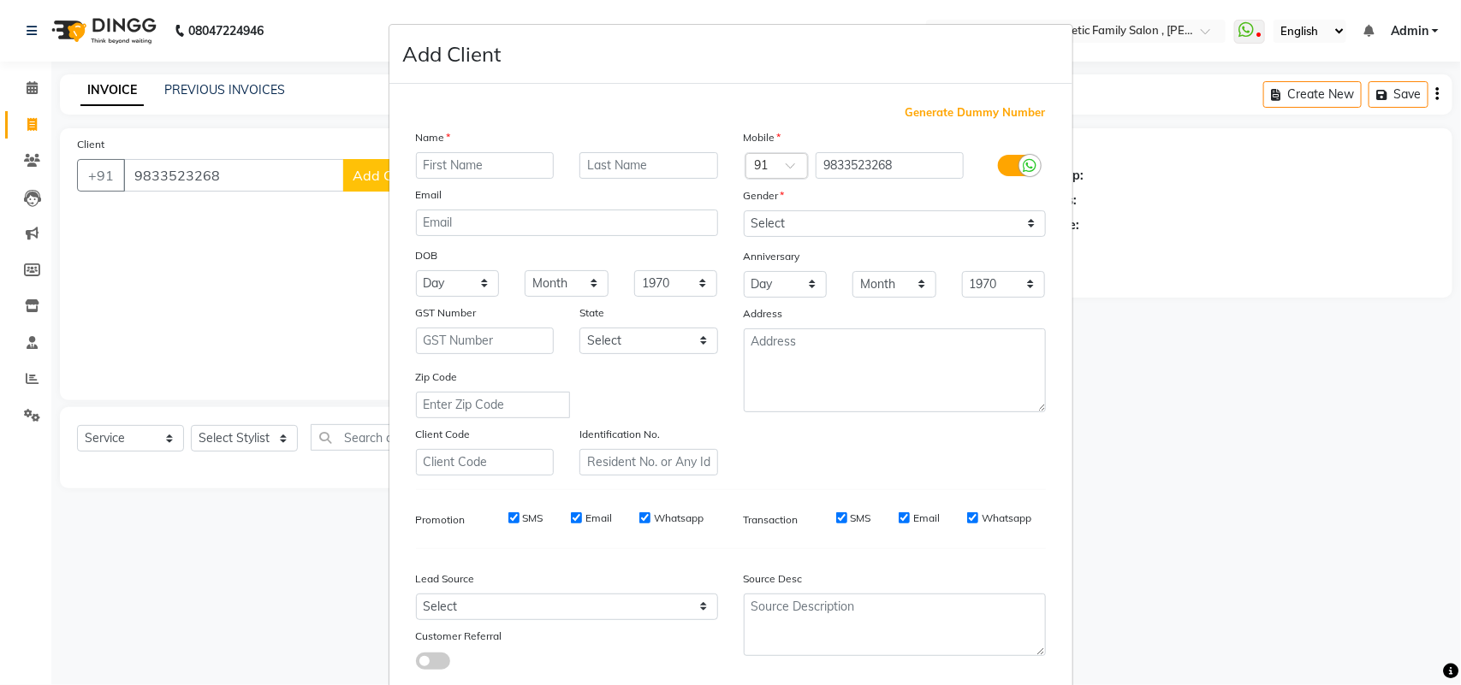
click at [496, 169] on input "text" at bounding box center [485, 165] width 139 height 27
type input "a"
type input "santosh"
click at [660, 163] on input "text" at bounding box center [648, 165] width 139 height 27
type input "mali"
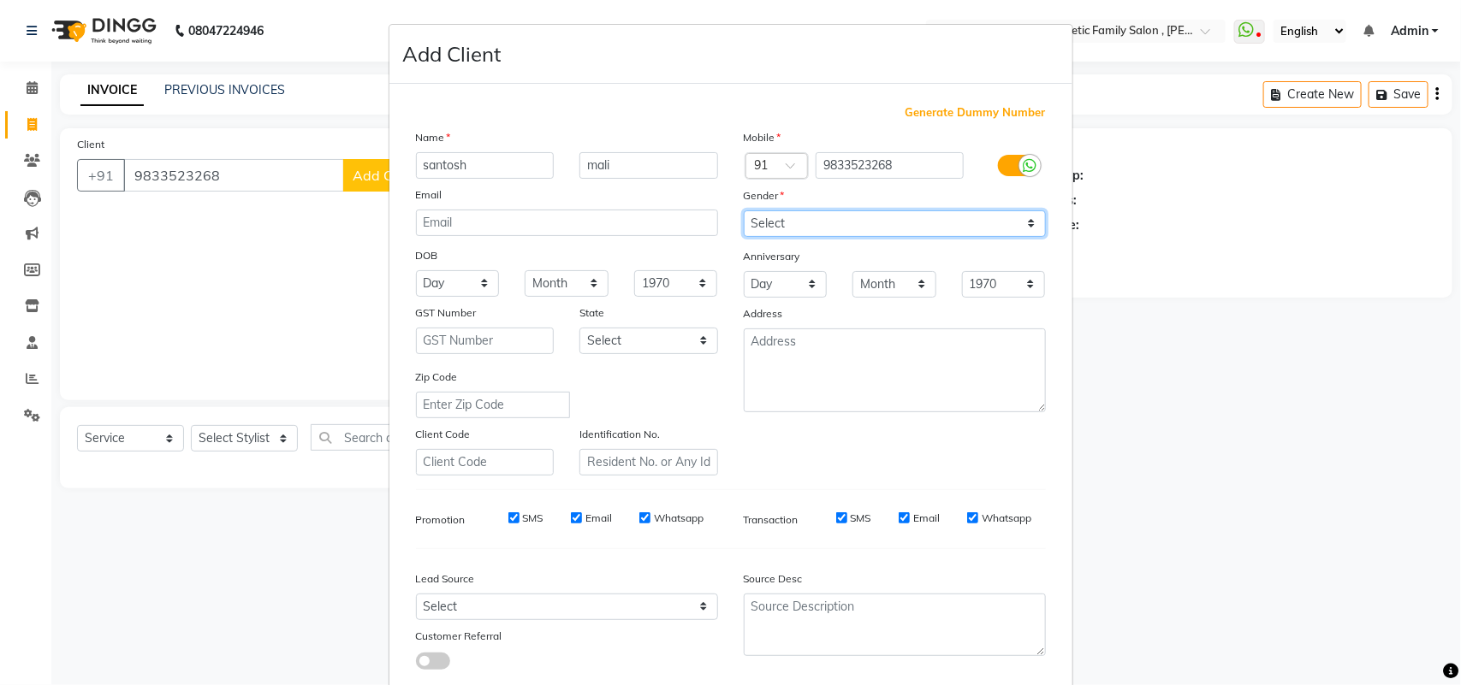
click at [1024, 219] on select "Select [DEMOGRAPHIC_DATA] [DEMOGRAPHIC_DATA] Other Prefer Not To Say" at bounding box center [895, 223] width 302 height 27
select select "[DEMOGRAPHIC_DATA]"
click at [744, 210] on select "Select [DEMOGRAPHIC_DATA] [DEMOGRAPHIC_DATA] Other Prefer Not To Say" at bounding box center [895, 223] width 302 height 27
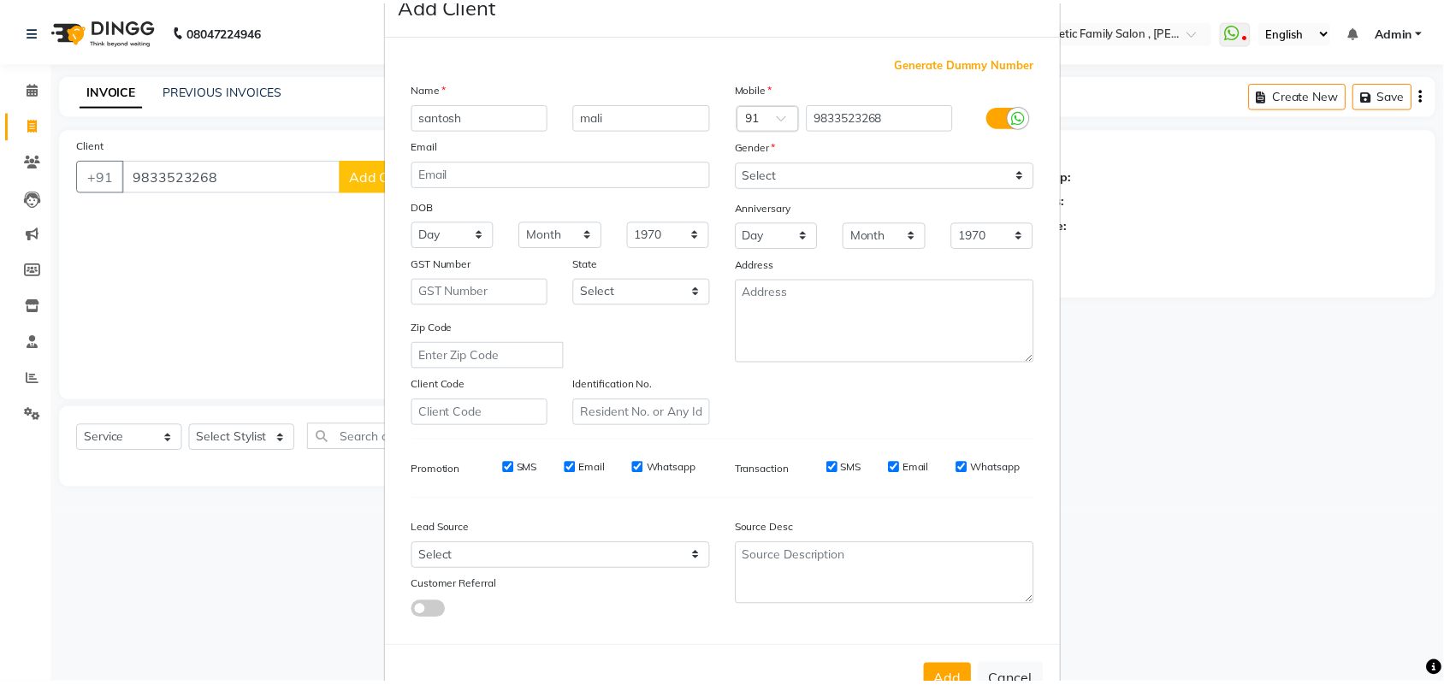
scroll to position [98, 0]
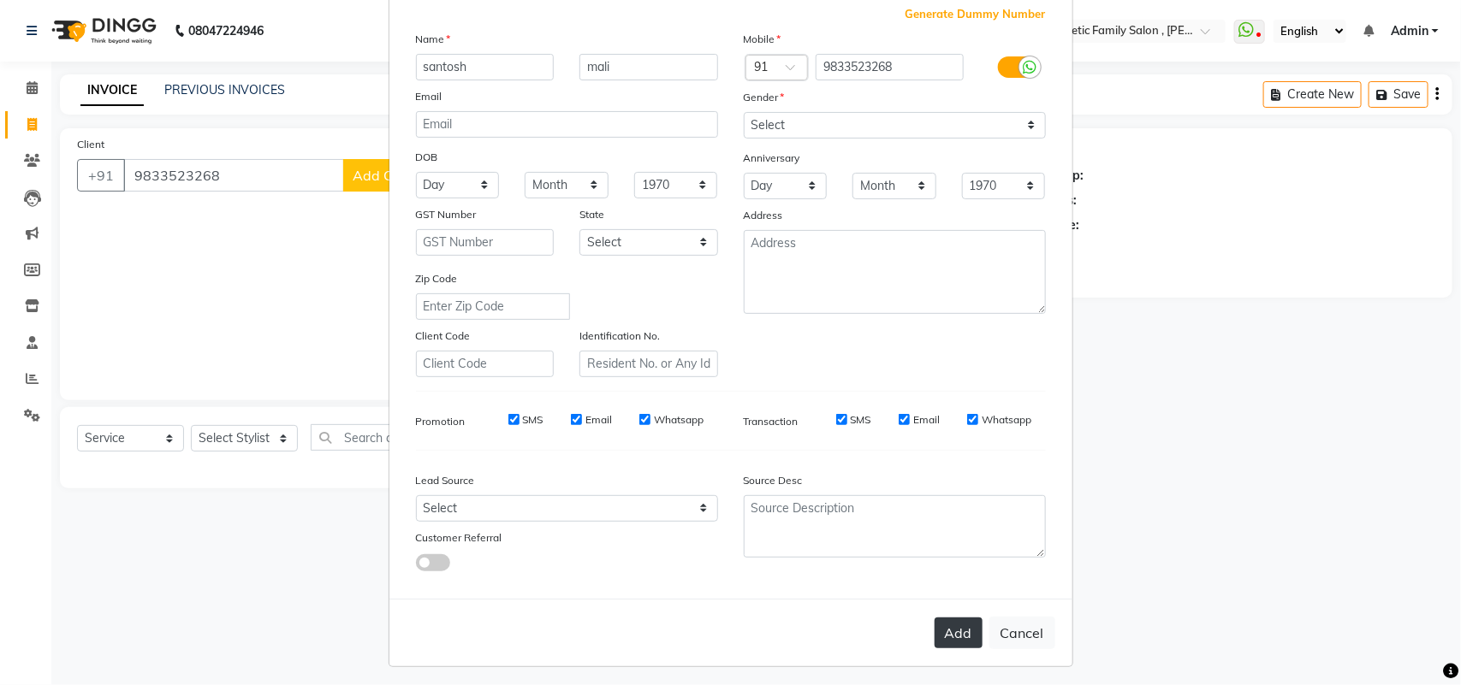
click at [939, 630] on button "Add" at bounding box center [958, 633] width 48 height 31
select select
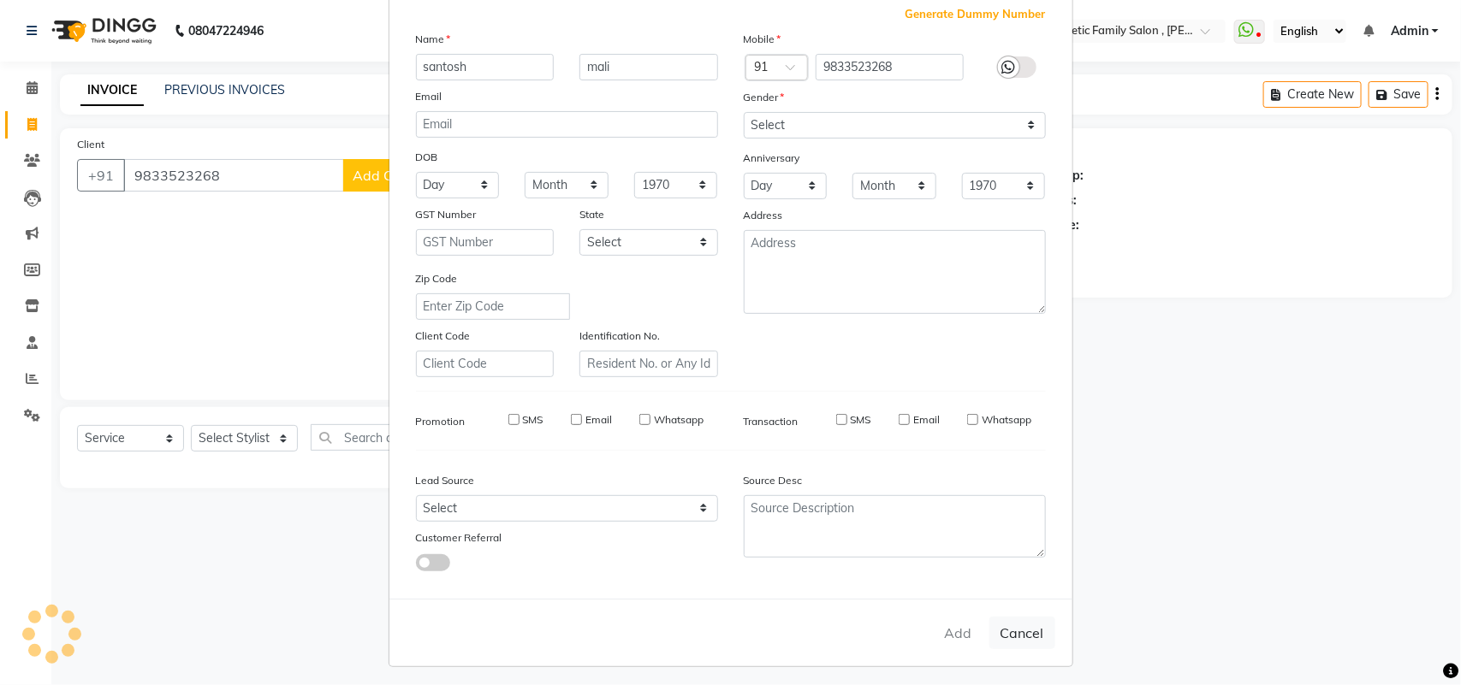
select select
checkbox input "false"
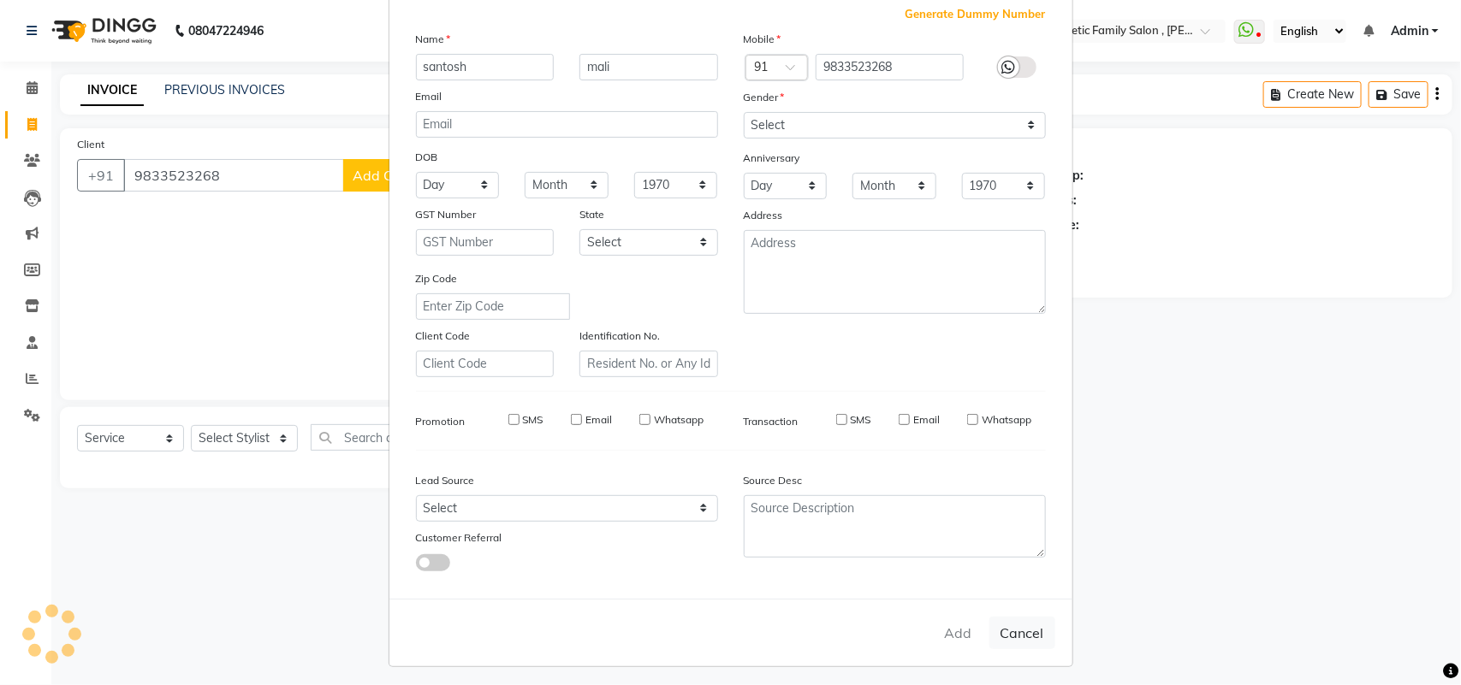
checkbox input "false"
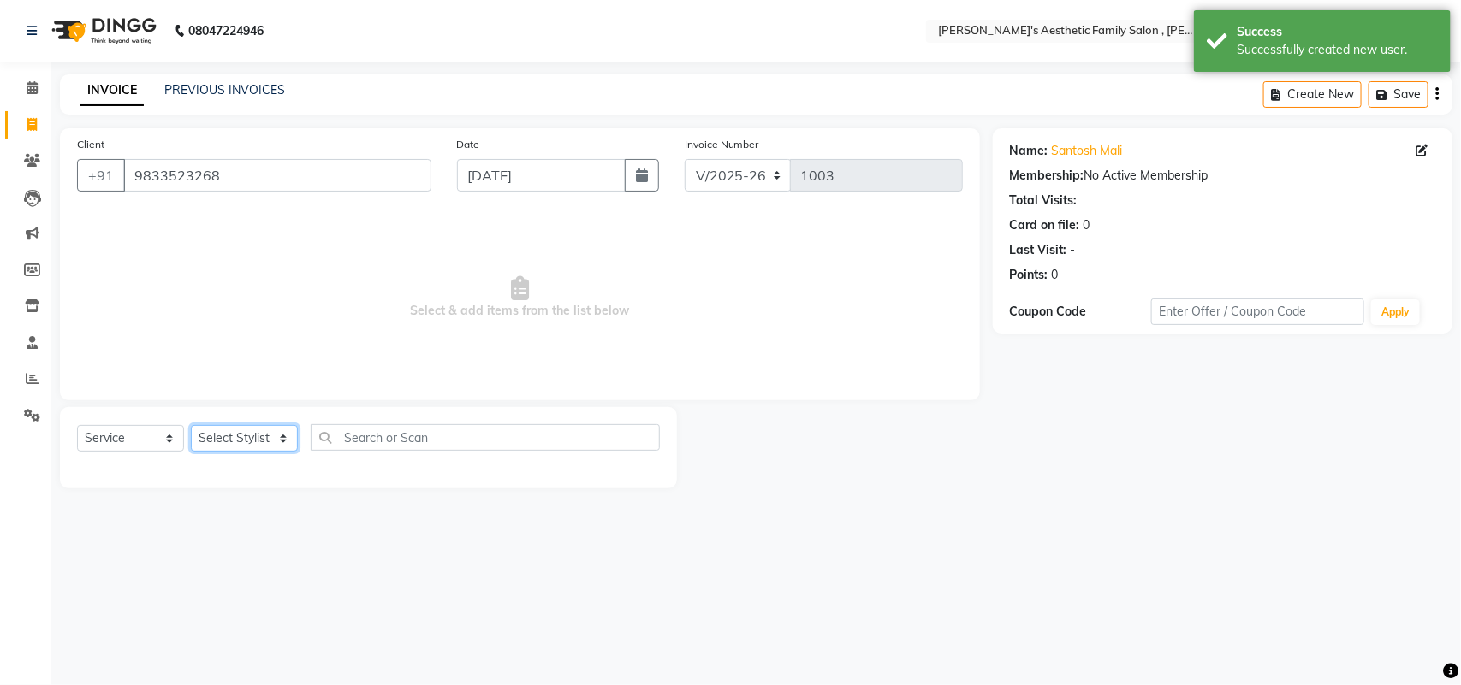
click at [279, 436] on select "Select Stylist aarti mam(owner) kaif sahakib [PERSON_NAME] [PERSON_NAME] [PERSO…" at bounding box center [244, 438] width 107 height 27
select select "62693"
click at [191, 425] on select "Select Stylist aarti mam(owner) kaif sahakib [PERSON_NAME] [PERSON_NAME] [PERSO…" at bounding box center [244, 438] width 107 height 27
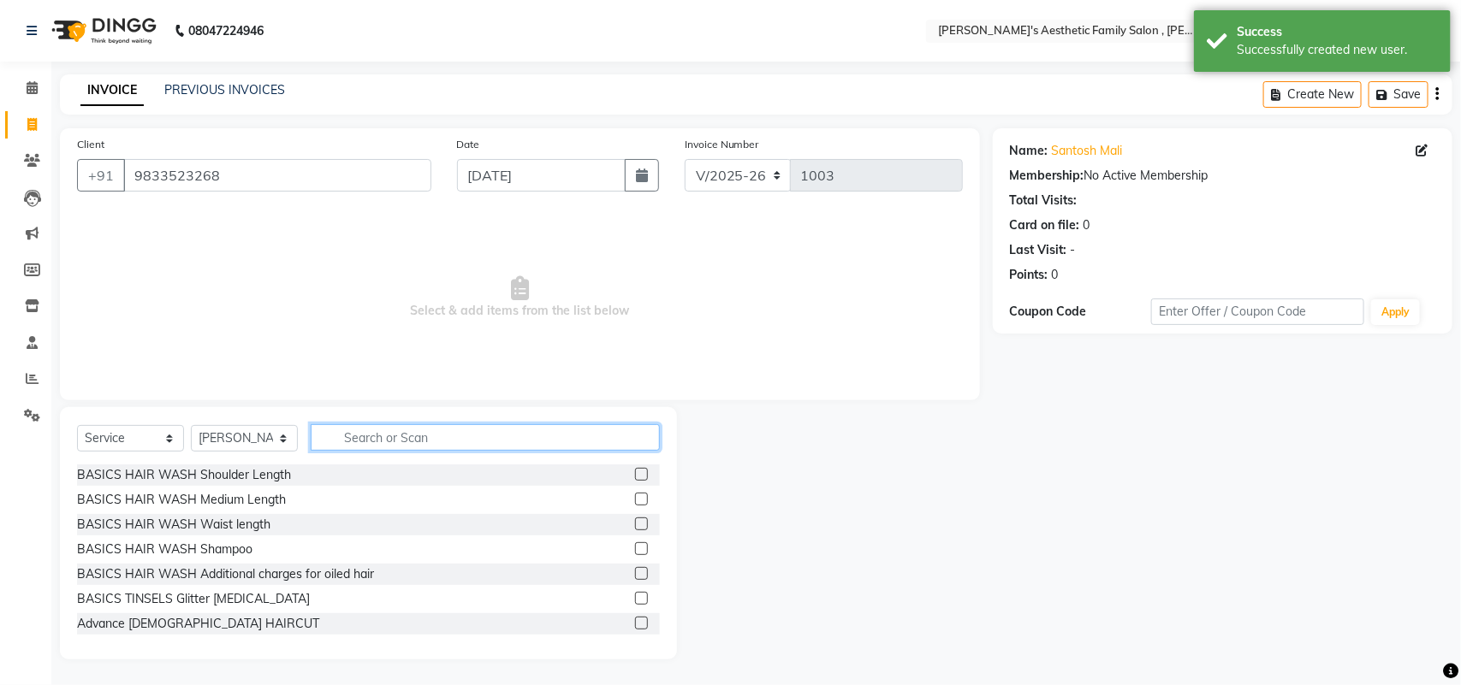
click at [450, 437] on input "text" at bounding box center [485, 437] width 349 height 27
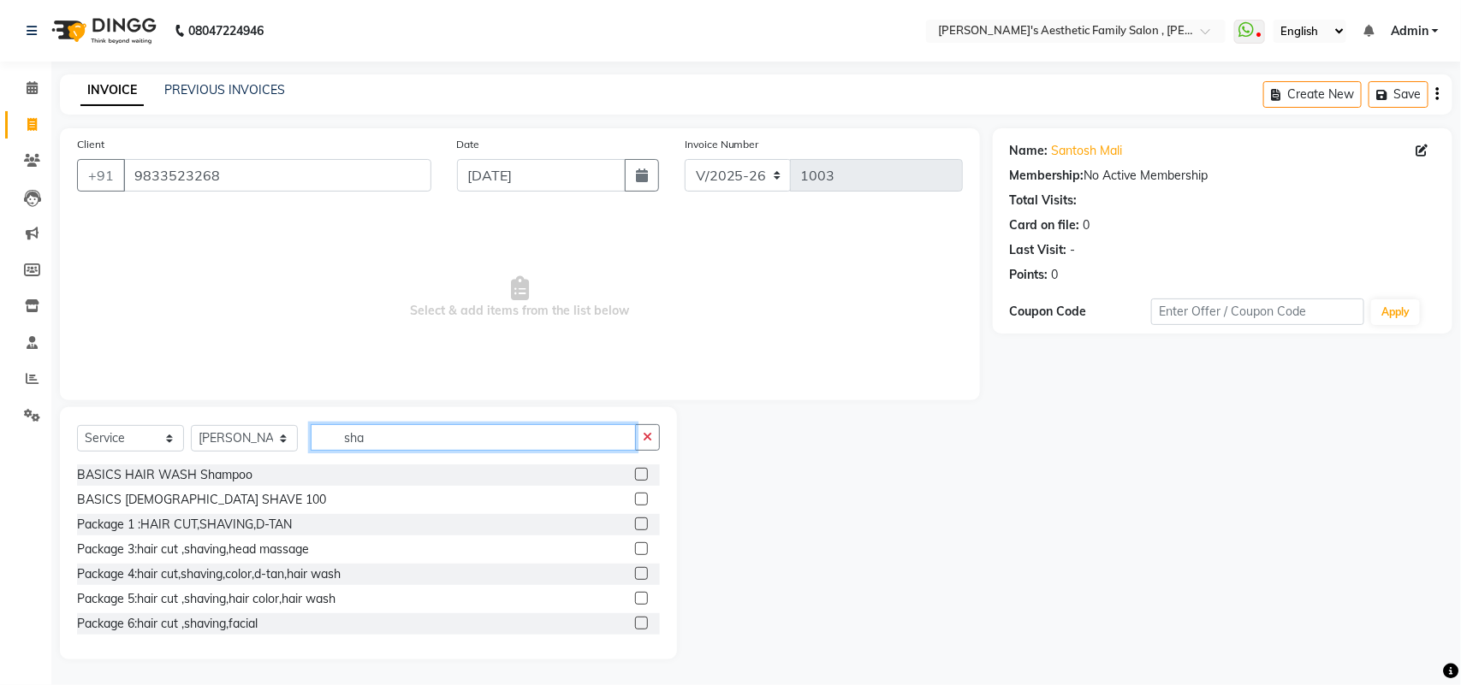
type input "sha"
click at [635, 498] on label at bounding box center [641, 499] width 13 height 13
click at [635, 498] on input "checkbox" at bounding box center [640, 500] width 11 height 11
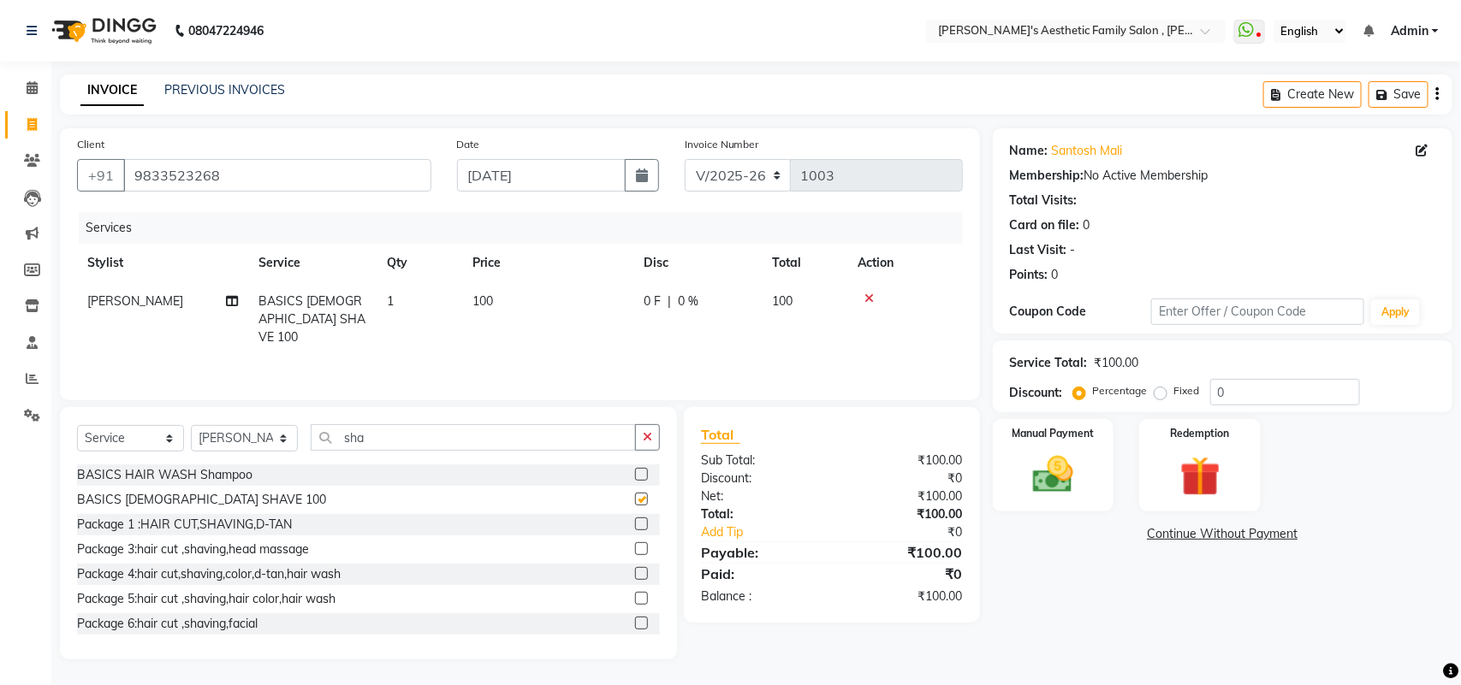
checkbox input "false"
click at [1051, 486] on img at bounding box center [1053, 475] width 68 height 48
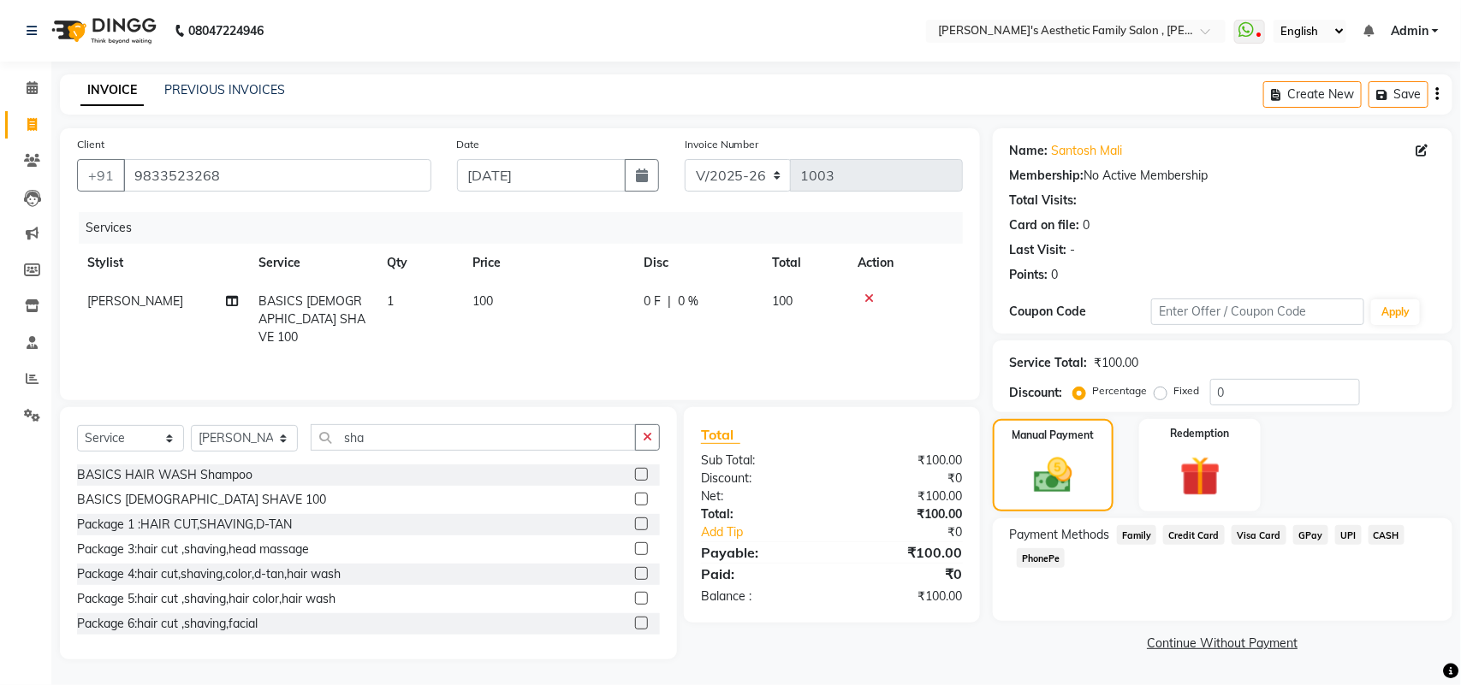
click at [1387, 535] on span "CASH" at bounding box center [1386, 535] width 37 height 20
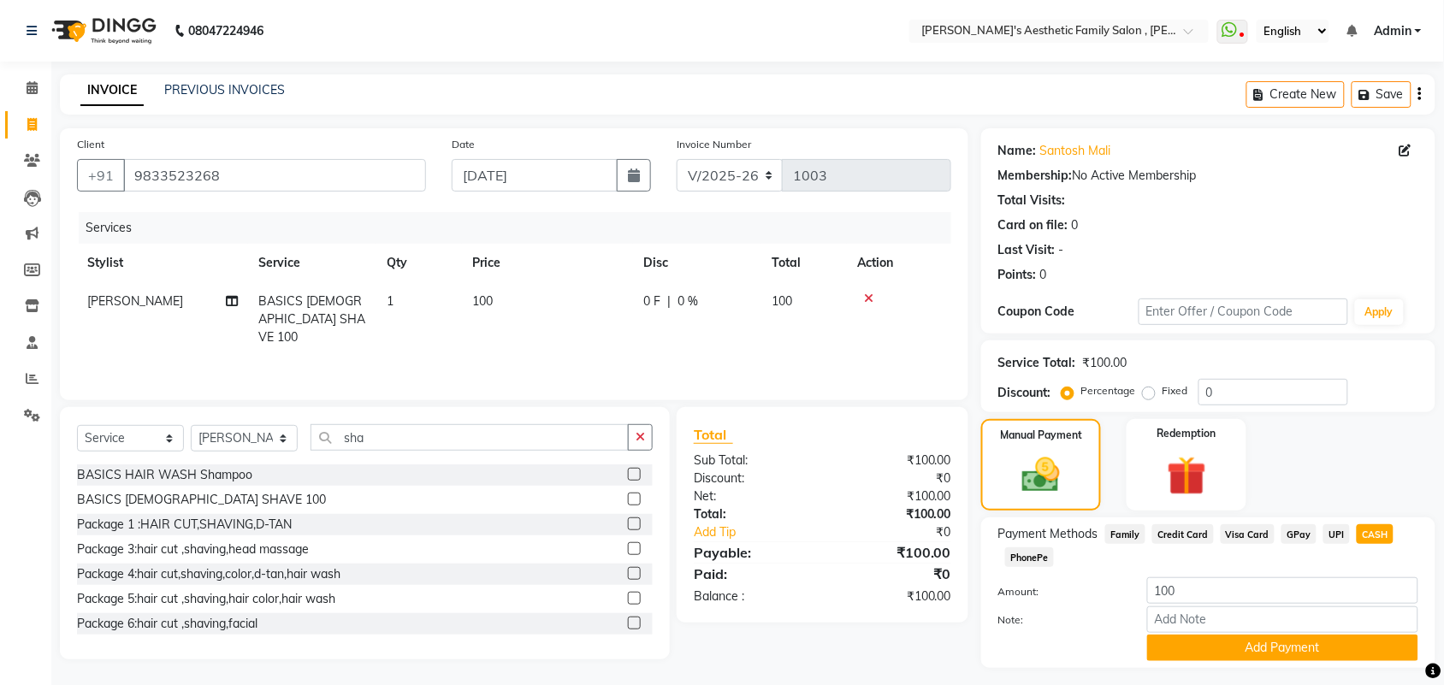
click at [1299, 535] on span "GPay" at bounding box center [1299, 535] width 35 height 20
click at [1354, 647] on button "Add Payment" at bounding box center [1282, 648] width 271 height 27
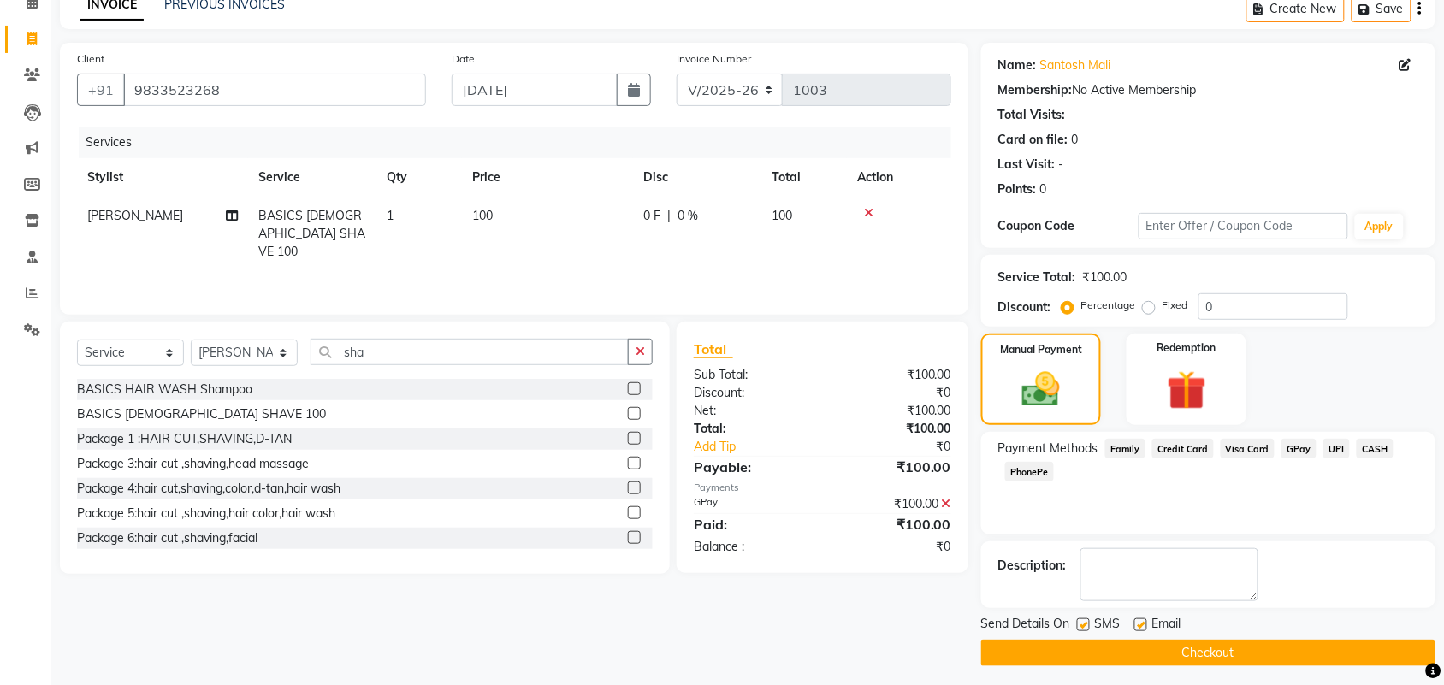
scroll to position [92, 0]
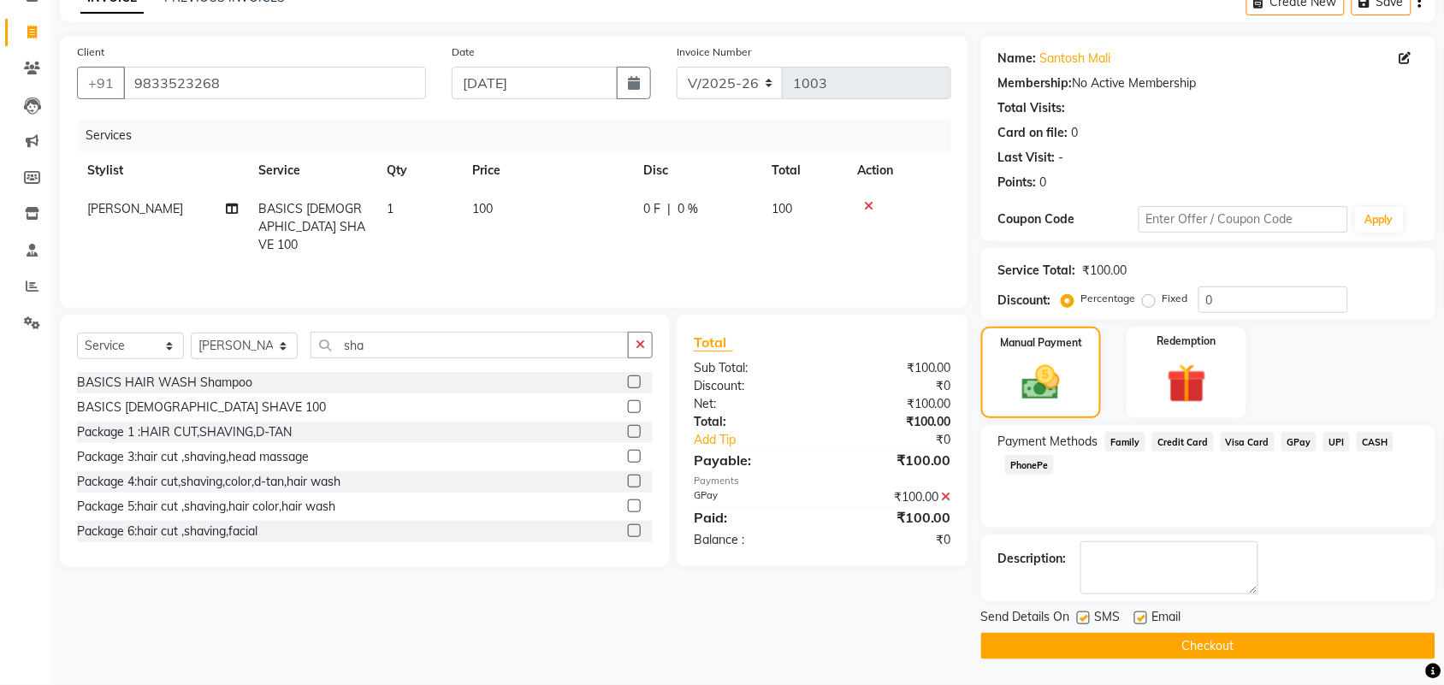
click at [1138, 613] on label at bounding box center [1141, 618] width 13 height 13
click at [1138, 613] on input "checkbox" at bounding box center [1140, 618] width 11 height 11
checkbox input "false"
click at [1192, 647] on button "Checkout" at bounding box center [1208, 646] width 454 height 27
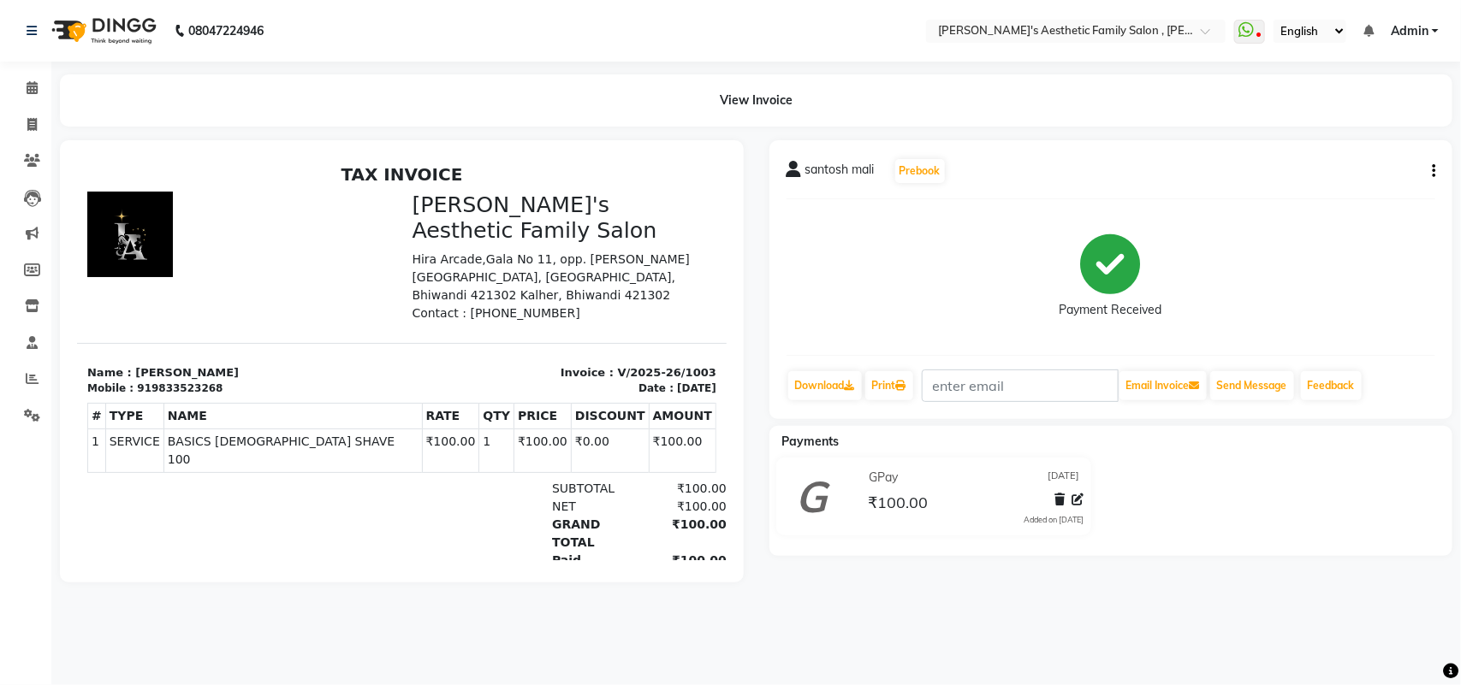
select select "service"
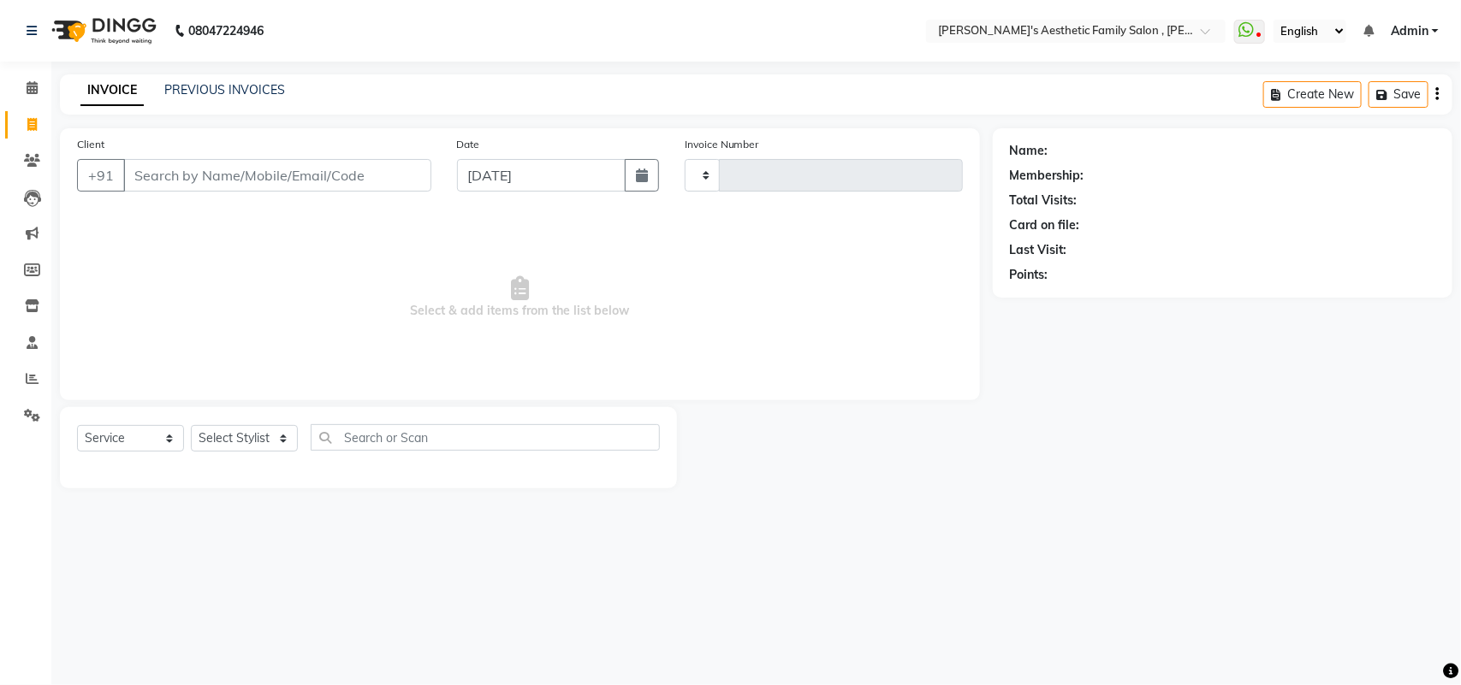
type input "1004"
select select "7246"
